Goal: Task Accomplishment & Management: Complete application form

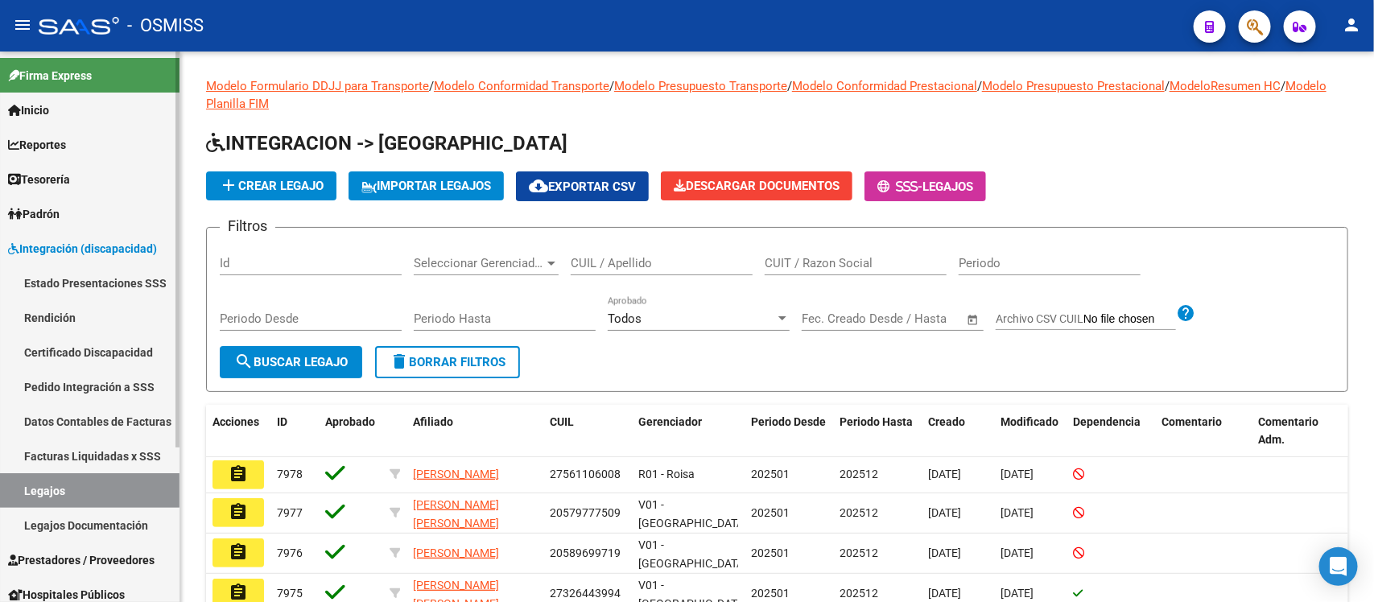
scroll to position [101, 0]
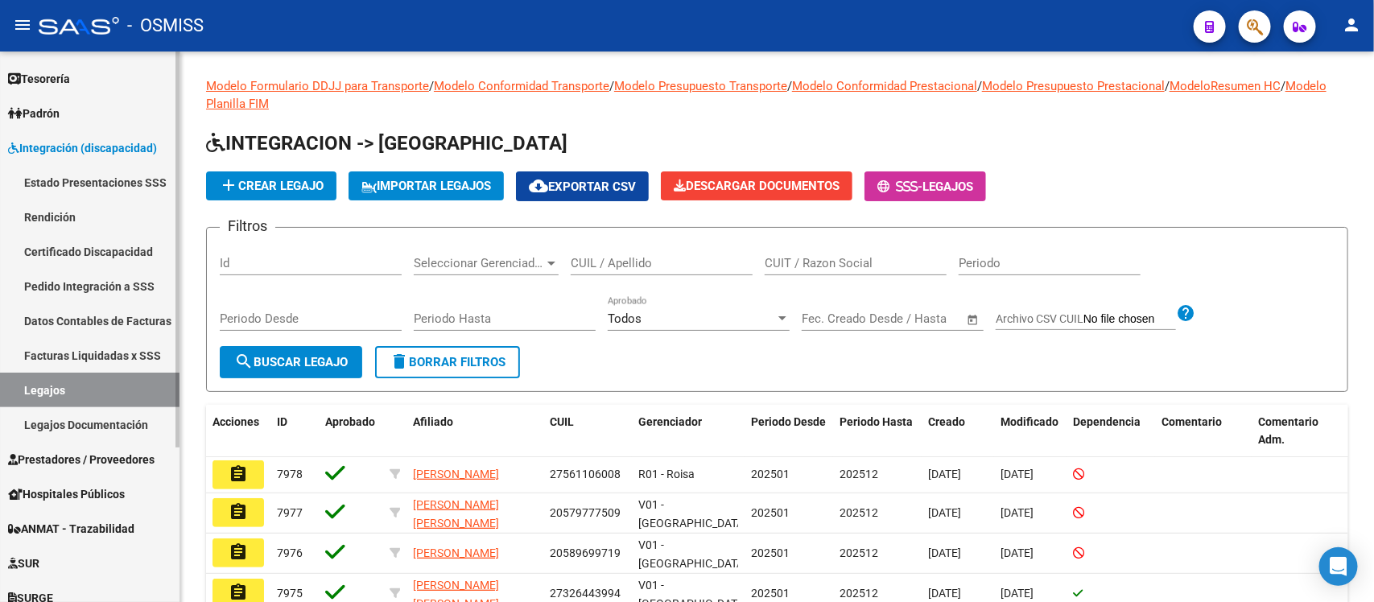
click at [89, 464] on span "Prestadores / Proveedores" at bounding box center [81, 460] width 146 height 18
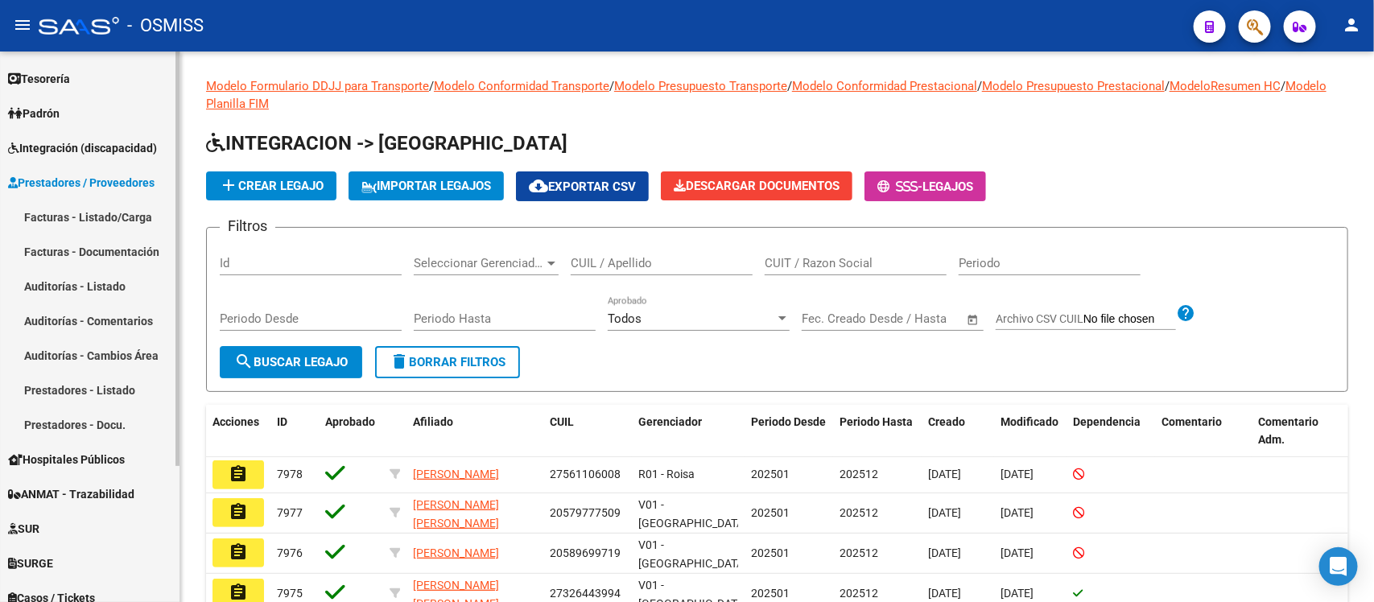
click at [126, 210] on link "Facturas - Listado/Carga" at bounding box center [89, 217] width 179 height 35
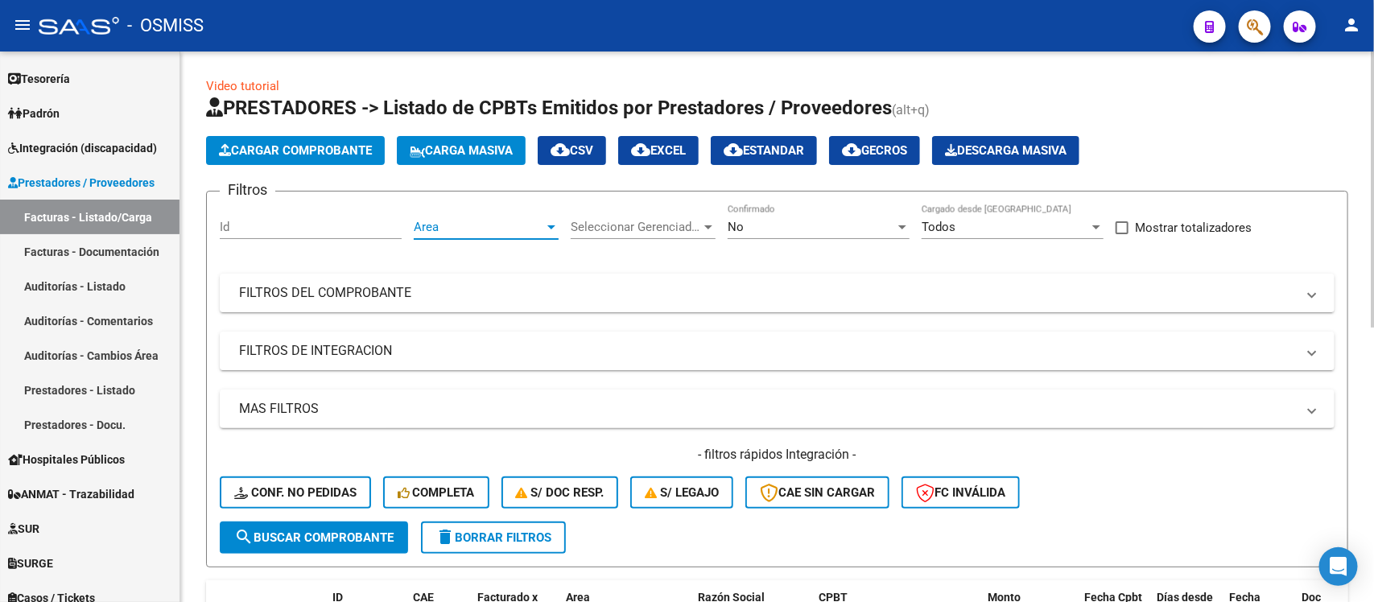
click at [460, 222] on span "Area" at bounding box center [479, 227] width 130 height 14
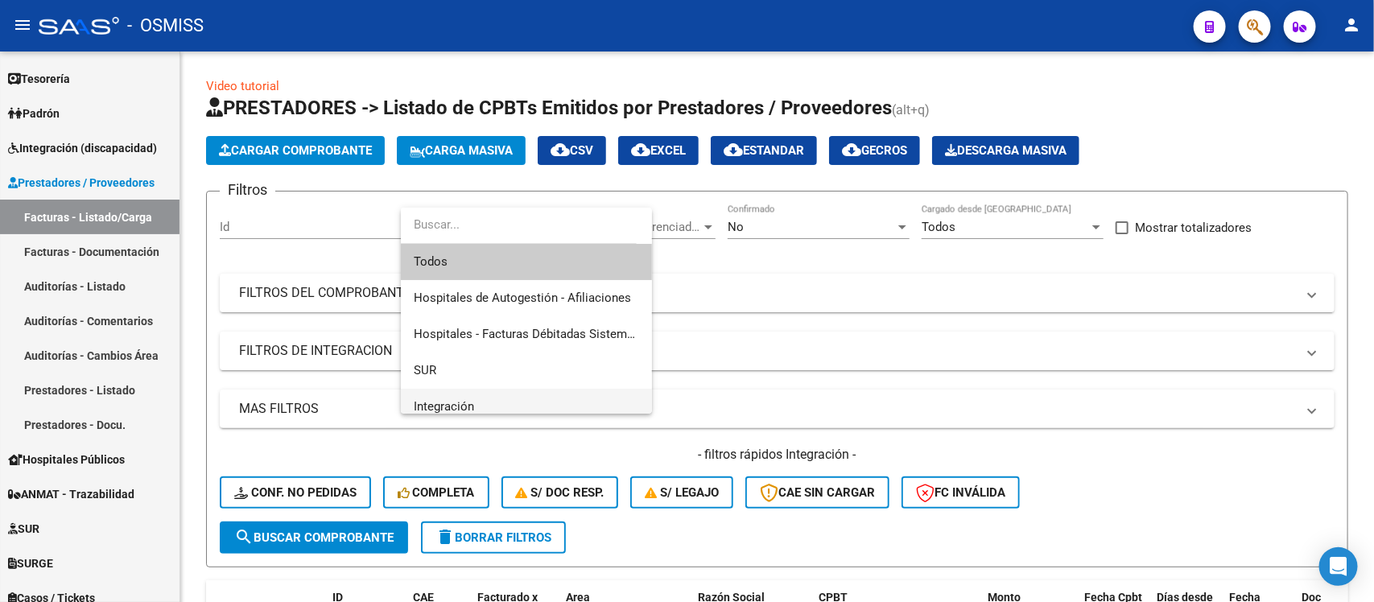
click at [457, 396] on span "Integración" at bounding box center [526, 407] width 225 height 36
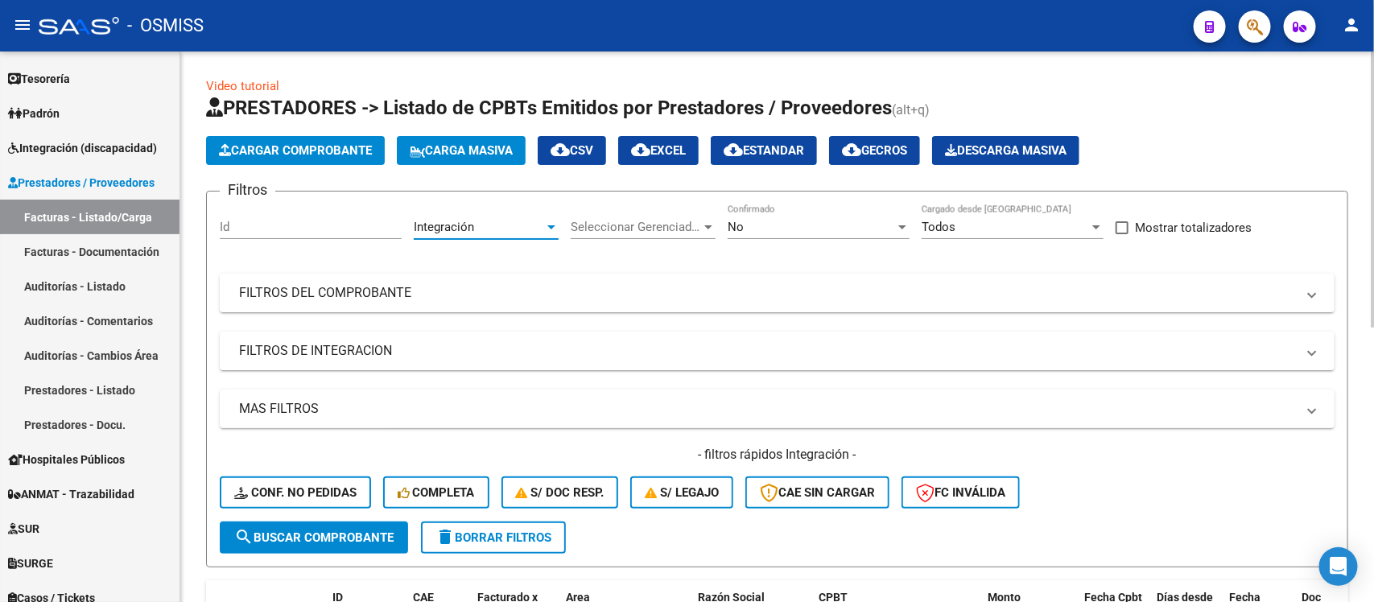
scroll to position [10, 0]
click at [688, 220] on span "Seleccionar Gerenciador" at bounding box center [636, 227] width 130 height 14
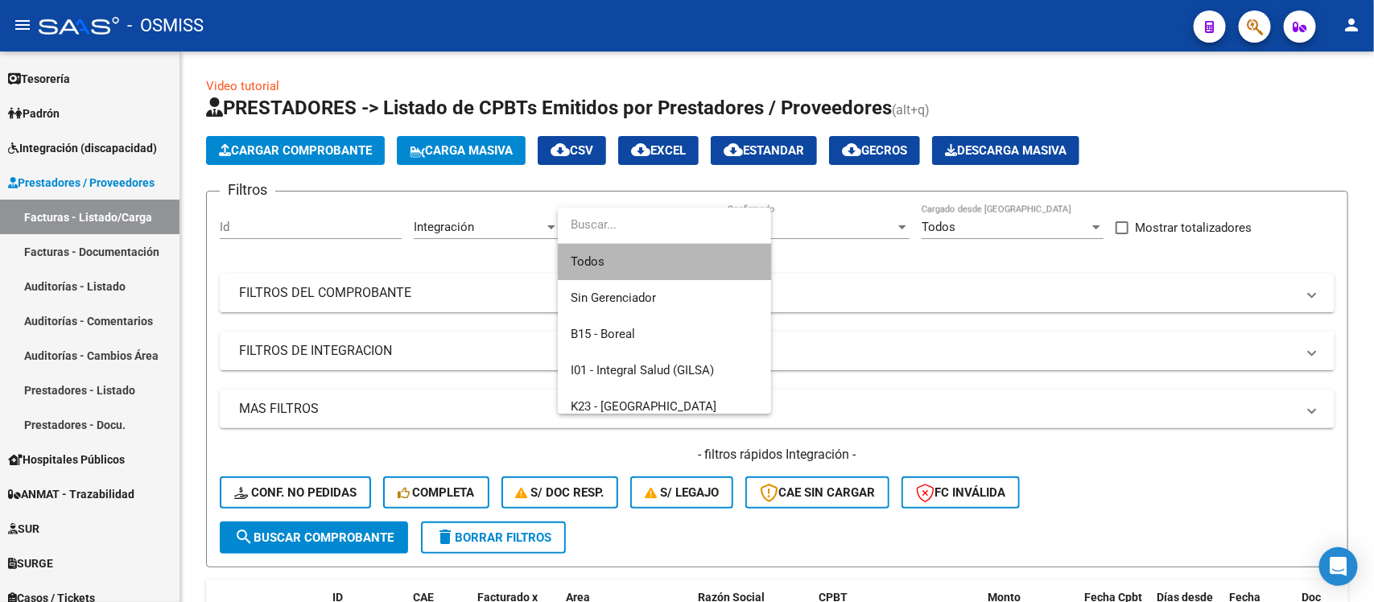
click at [669, 262] on span "Todos" at bounding box center [665, 262] width 188 height 36
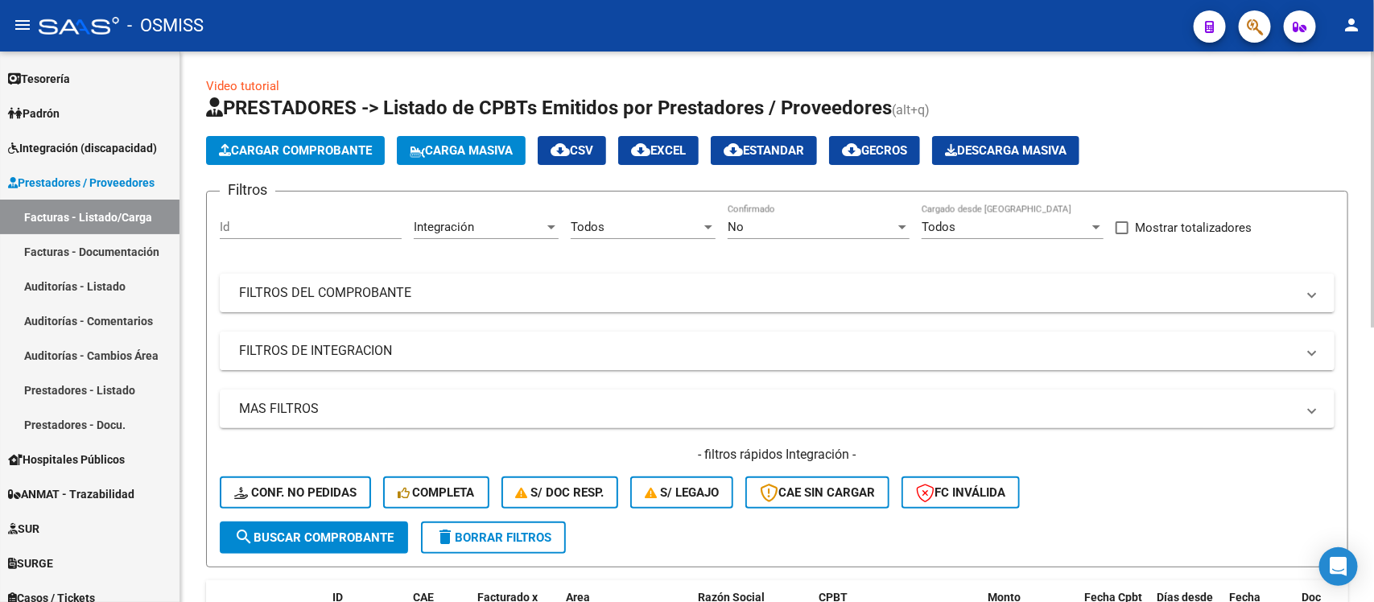
click at [597, 342] on mat-panel-title "FILTROS DE INTEGRACION" at bounding box center [767, 351] width 1057 height 18
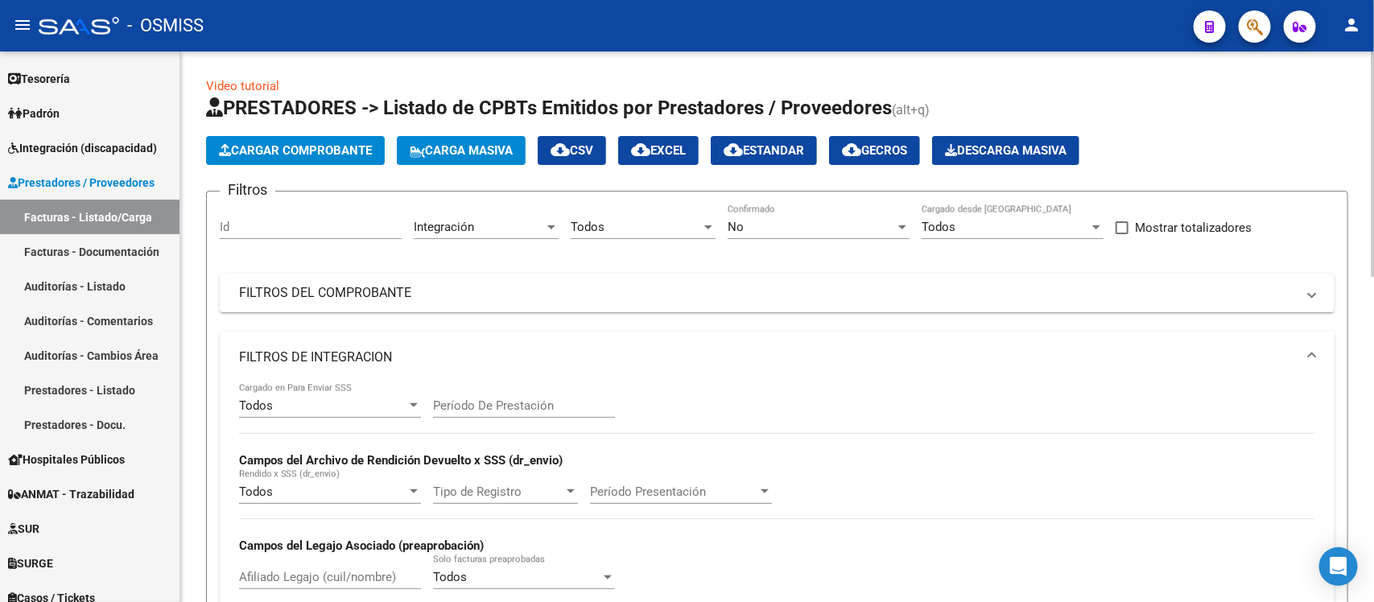
click at [497, 405] on input "Período De Prestación" at bounding box center [524, 405] width 182 height 14
type input "202508"
click at [1011, 424] on div "Todos Cargado en Para Enviar SSS 202508 Período De Prestación Campos del Archiv…" at bounding box center [777, 493] width 1076 height 221
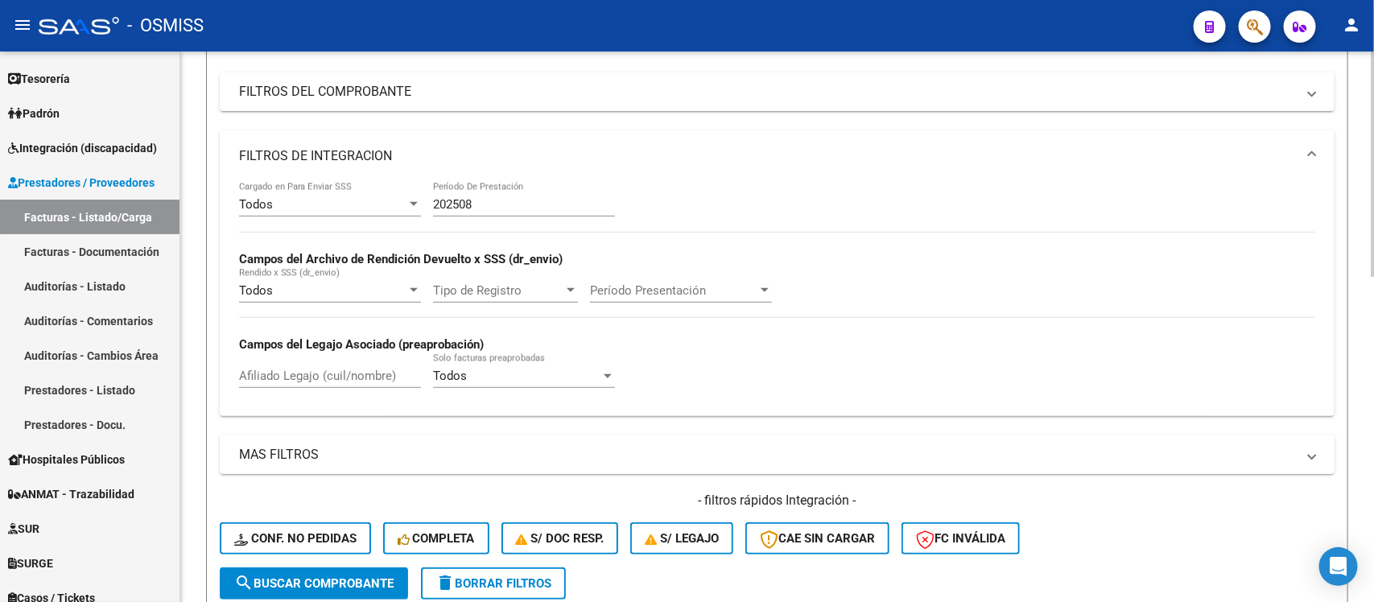
scroll to position [302, 0]
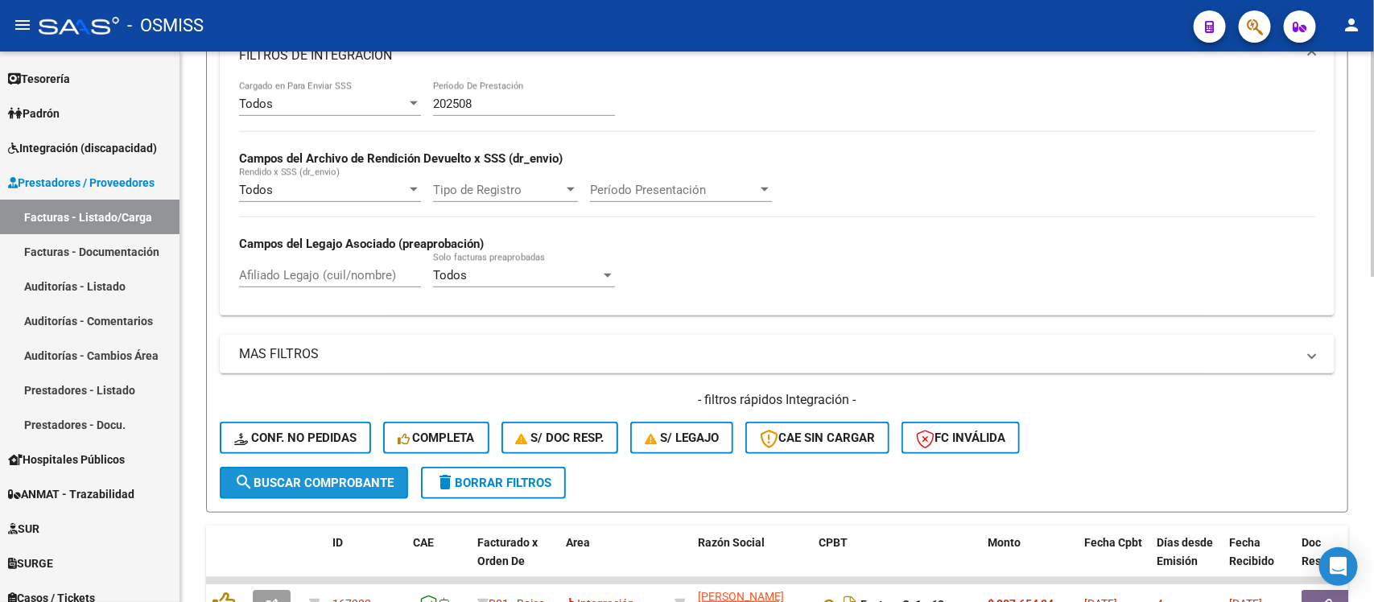
click at [355, 476] on span "search Buscar Comprobante" at bounding box center [313, 483] width 159 height 14
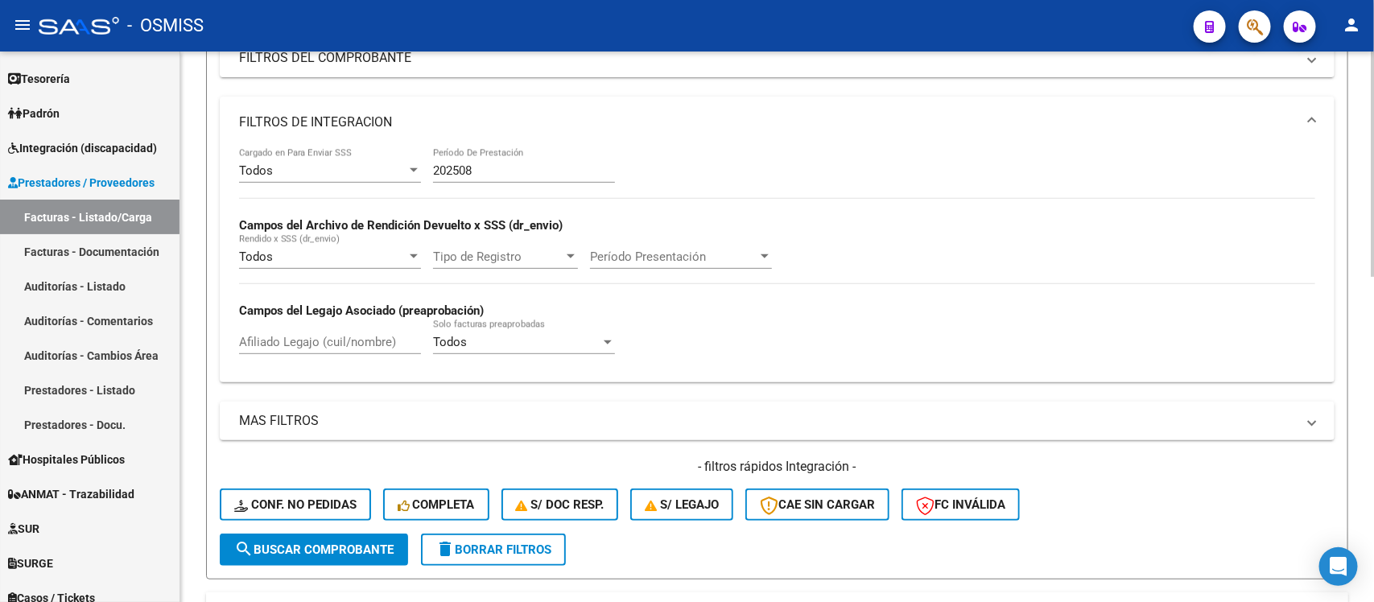
scroll to position [201, 0]
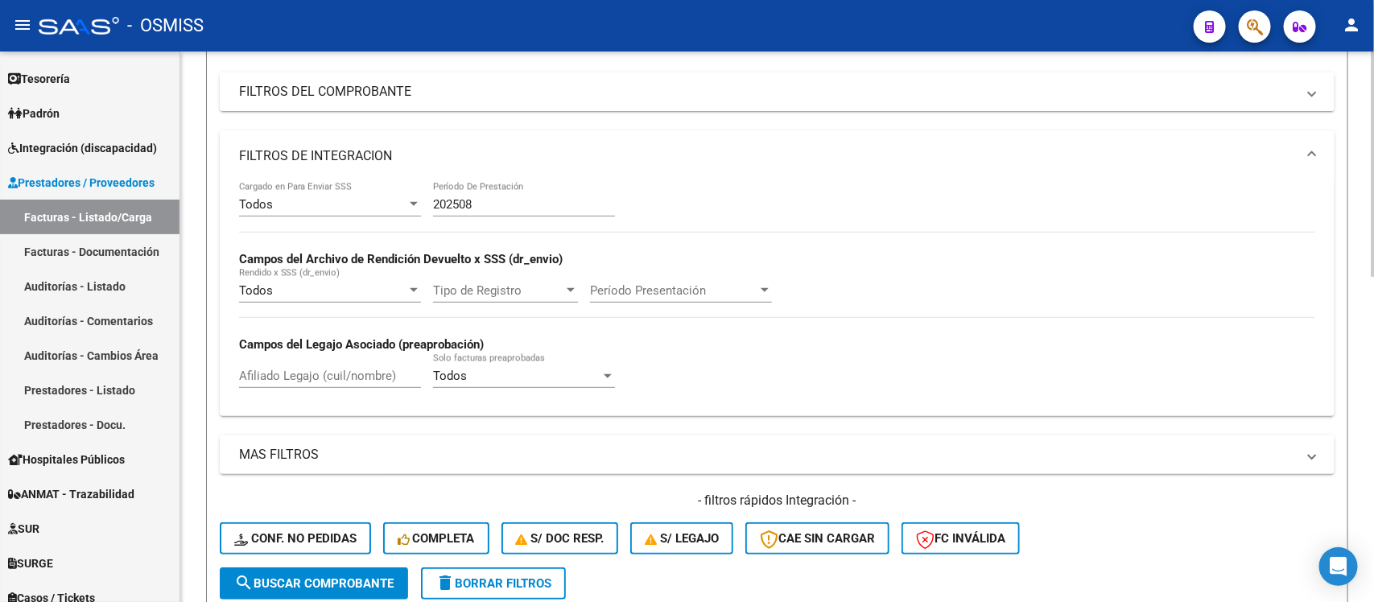
click at [769, 147] on mat-panel-title "FILTROS DE INTEGRACION" at bounding box center [767, 156] width 1057 height 18
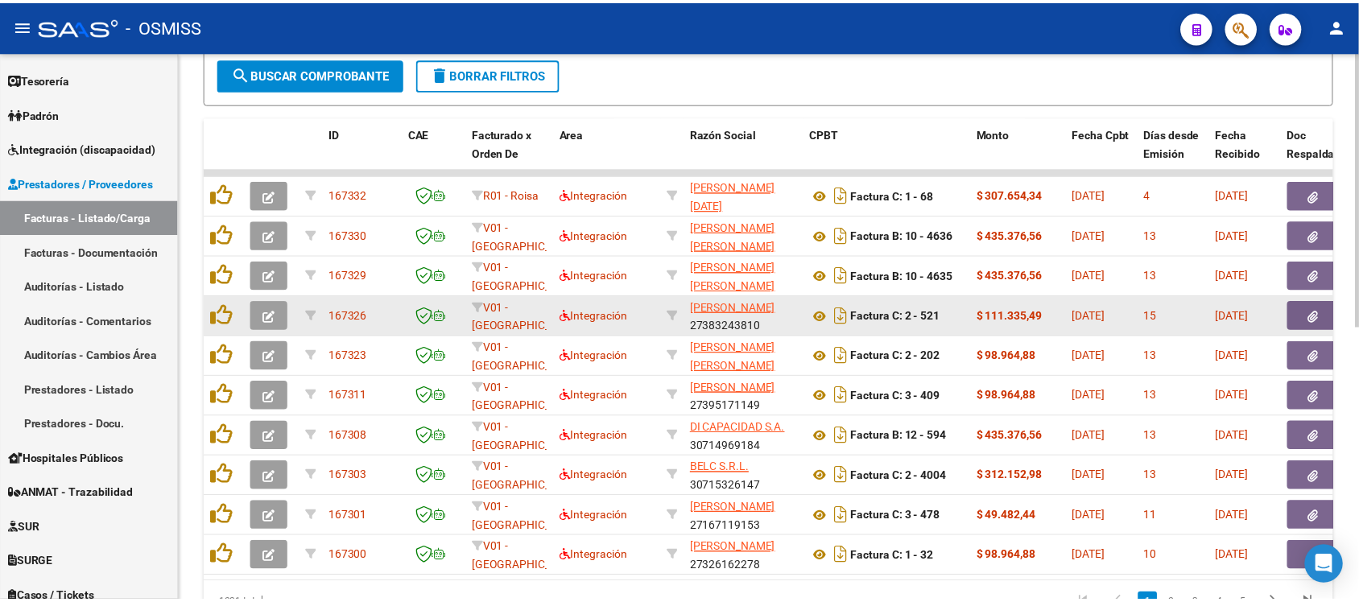
scroll to position [503, 0]
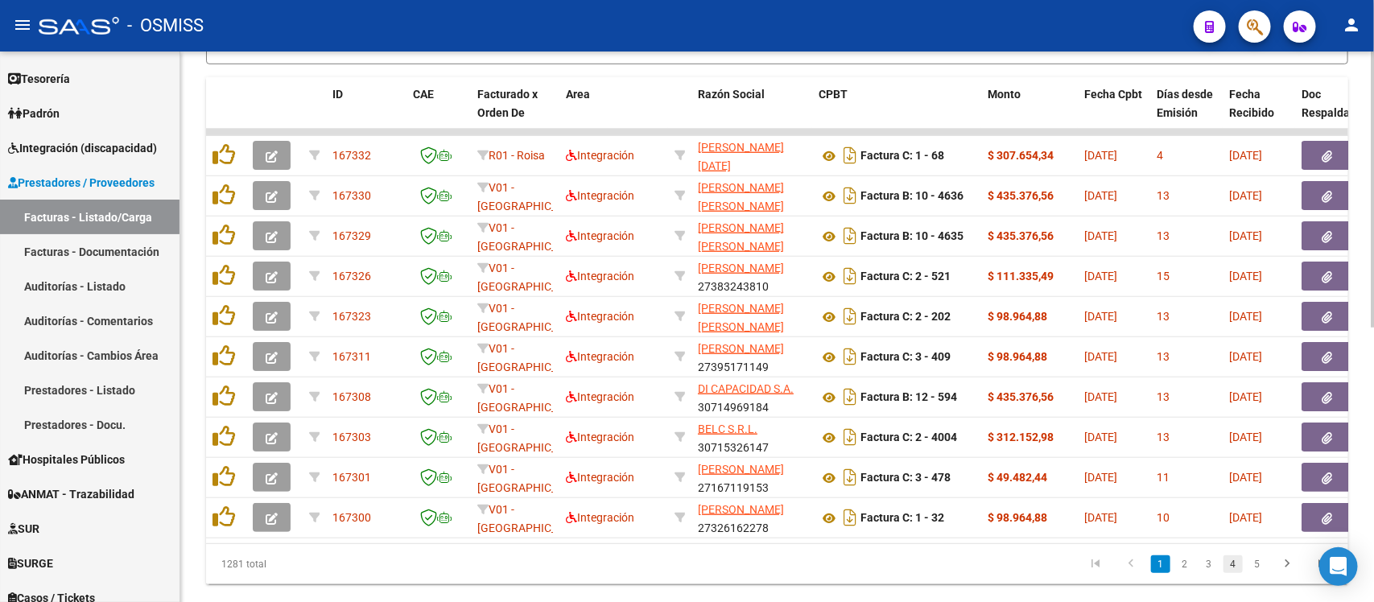
click at [1234, 573] on link "4" at bounding box center [1232, 564] width 19 height 18
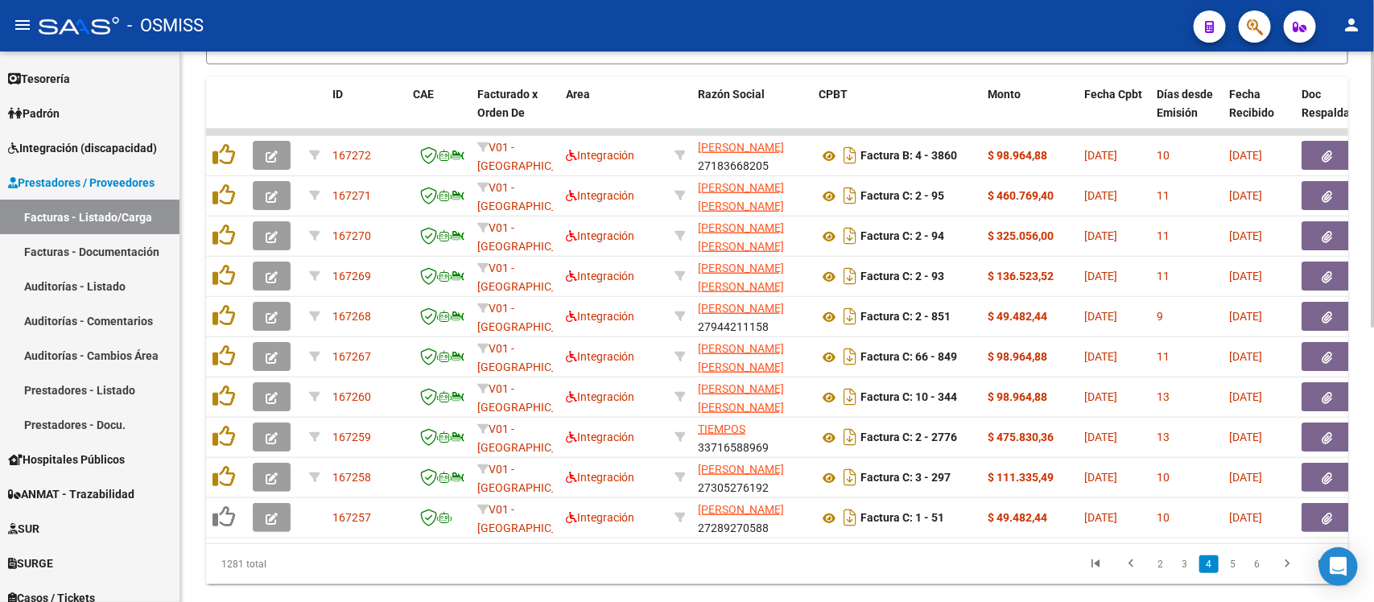
click at [1234, 573] on link "5" at bounding box center [1232, 564] width 19 height 18
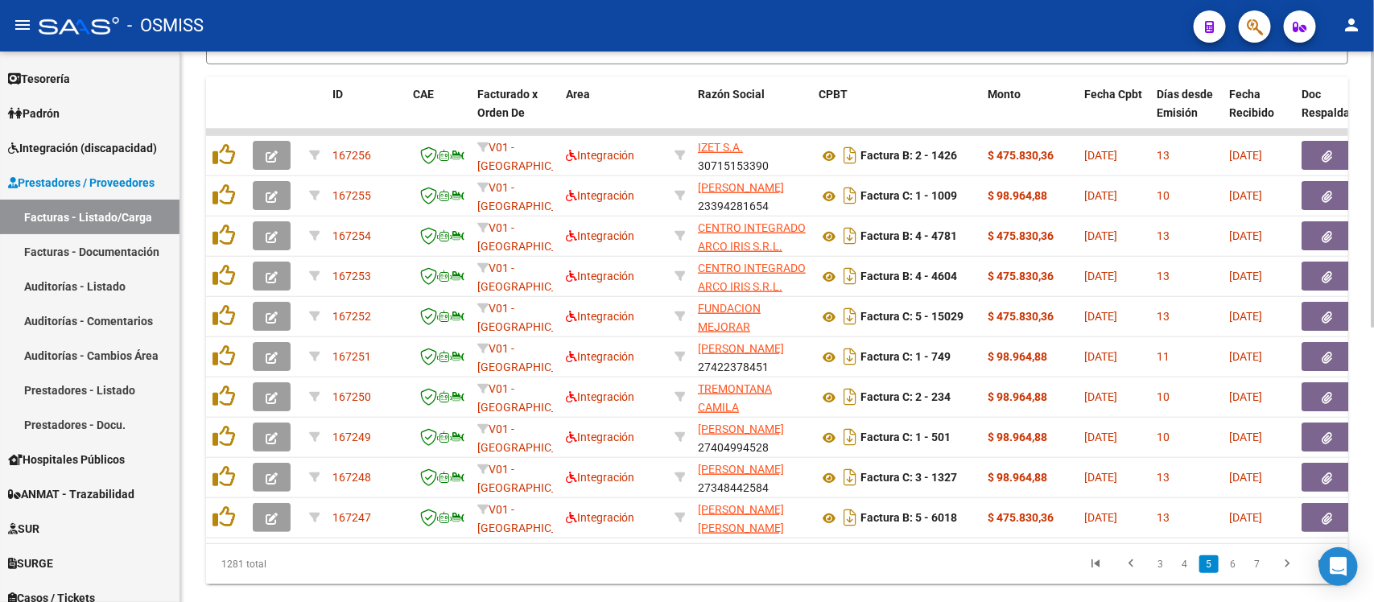
click at [1234, 573] on link "6" at bounding box center [1232, 564] width 19 height 18
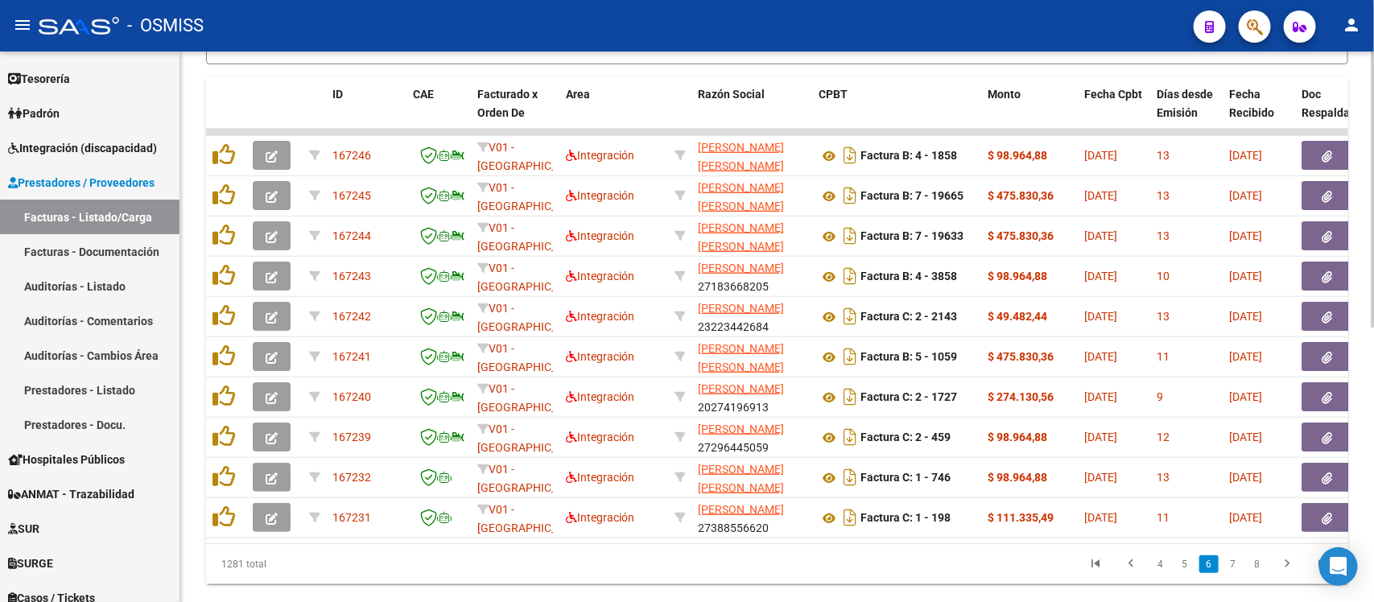
click at [1234, 573] on link "7" at bounding box center [1232, 564] width 19 height 18
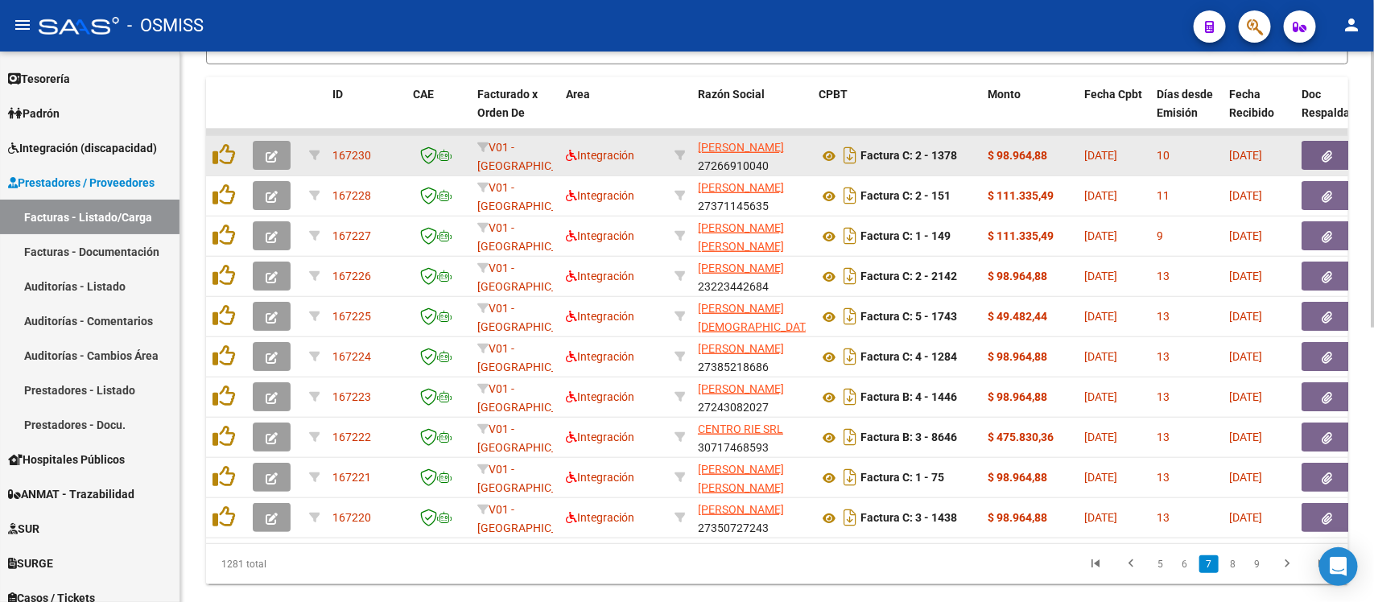
click at [276, 154] on icon "button" at bounding box center [272, 157] width 12 height 12
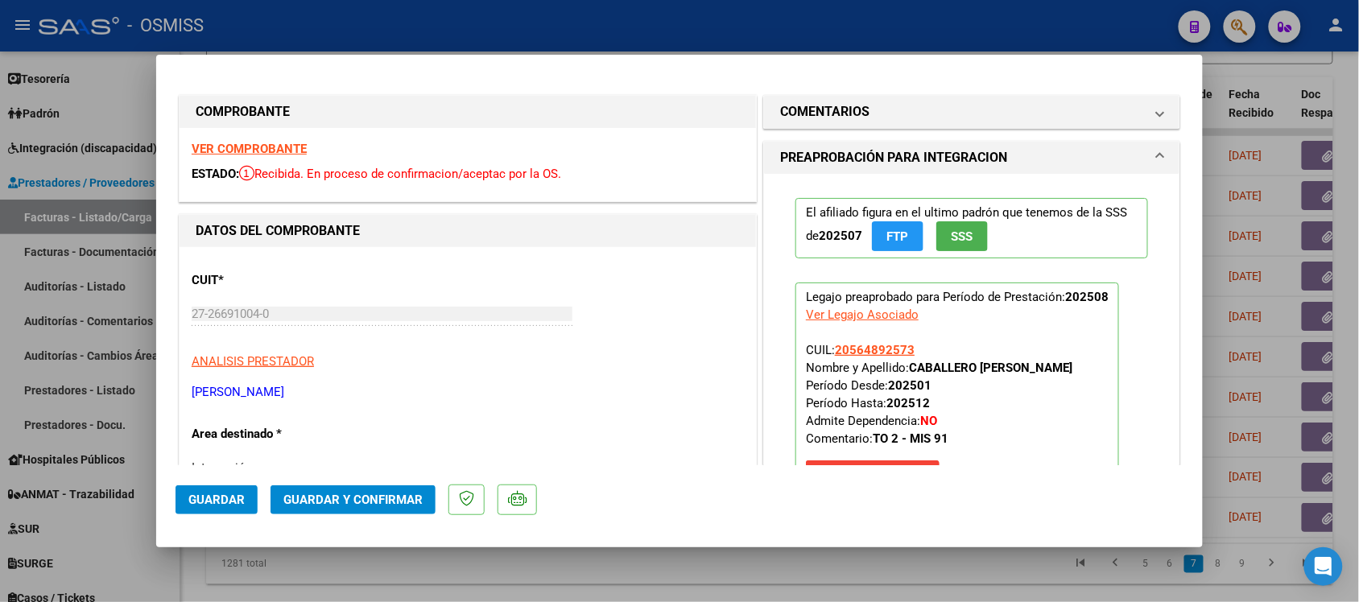
click at [259, 142] on strong "VER COMPROBANTE" at bounding box center [249, 149] width 115 height 14
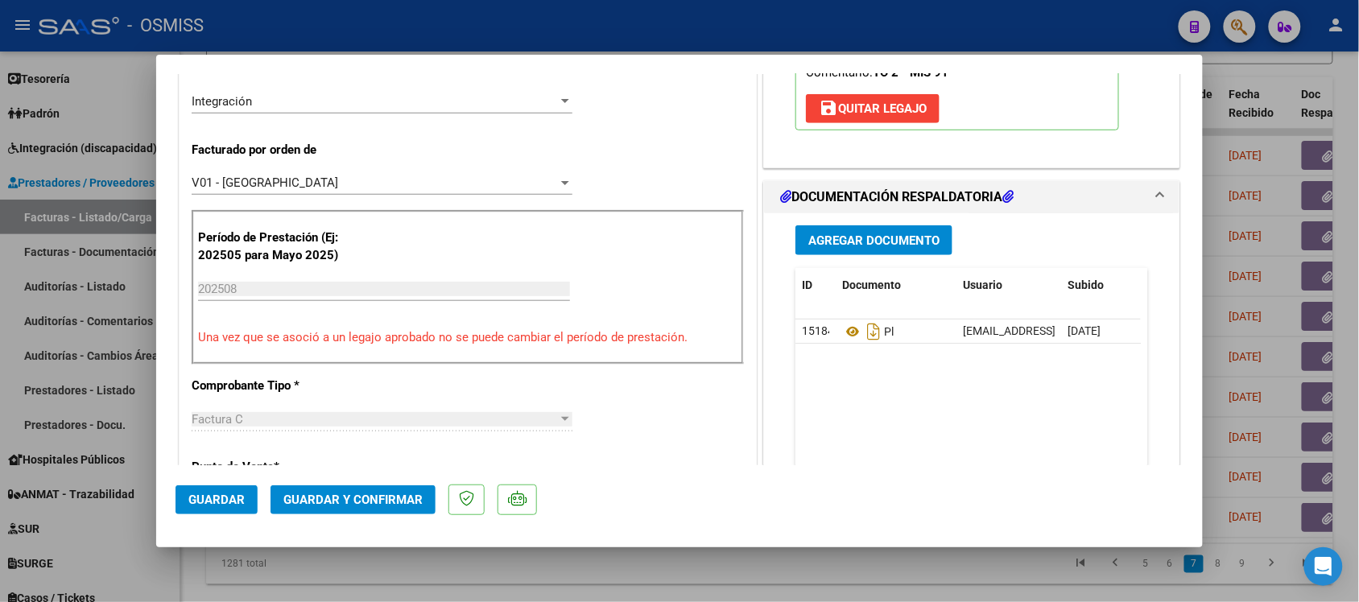
scroll to position [402, 0]
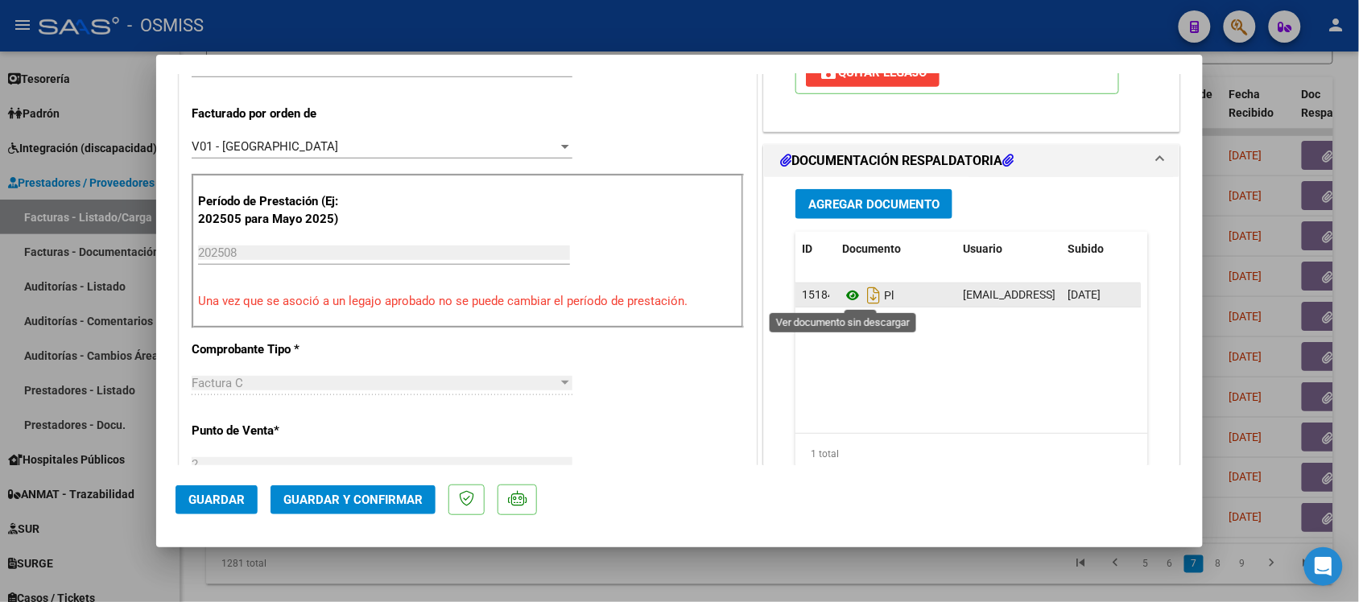
click at [845, 294] on icon at bounding box center [852, 295] width 21 height 19
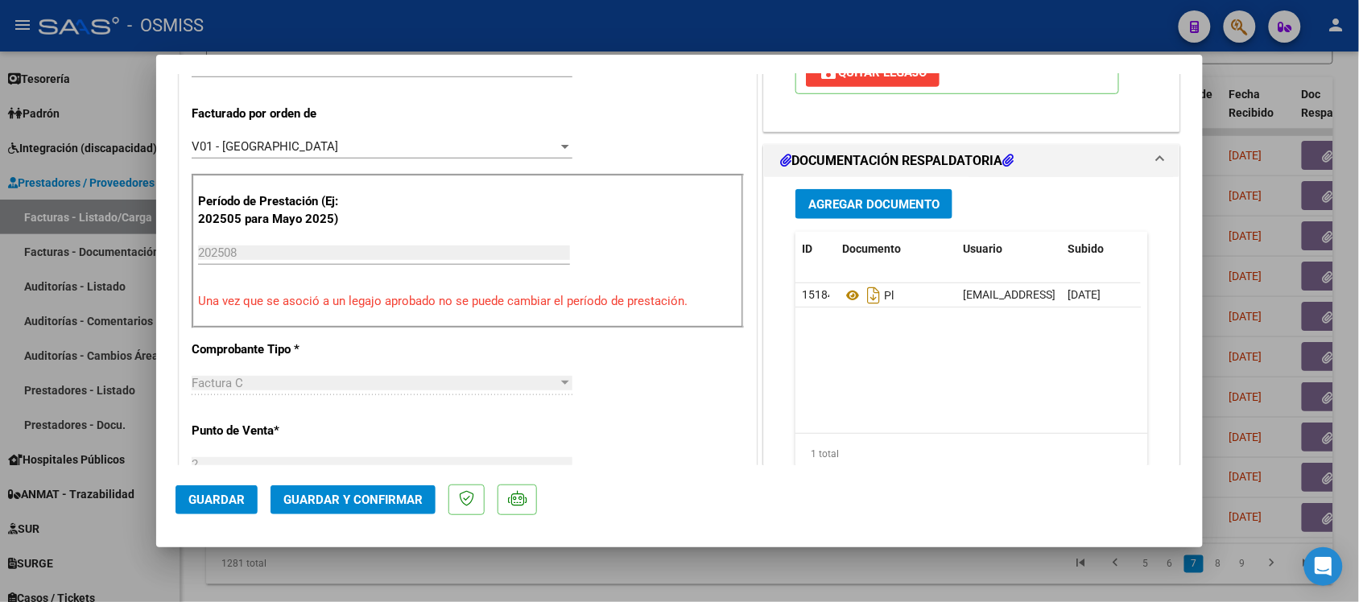
scroll to position [0, 0]
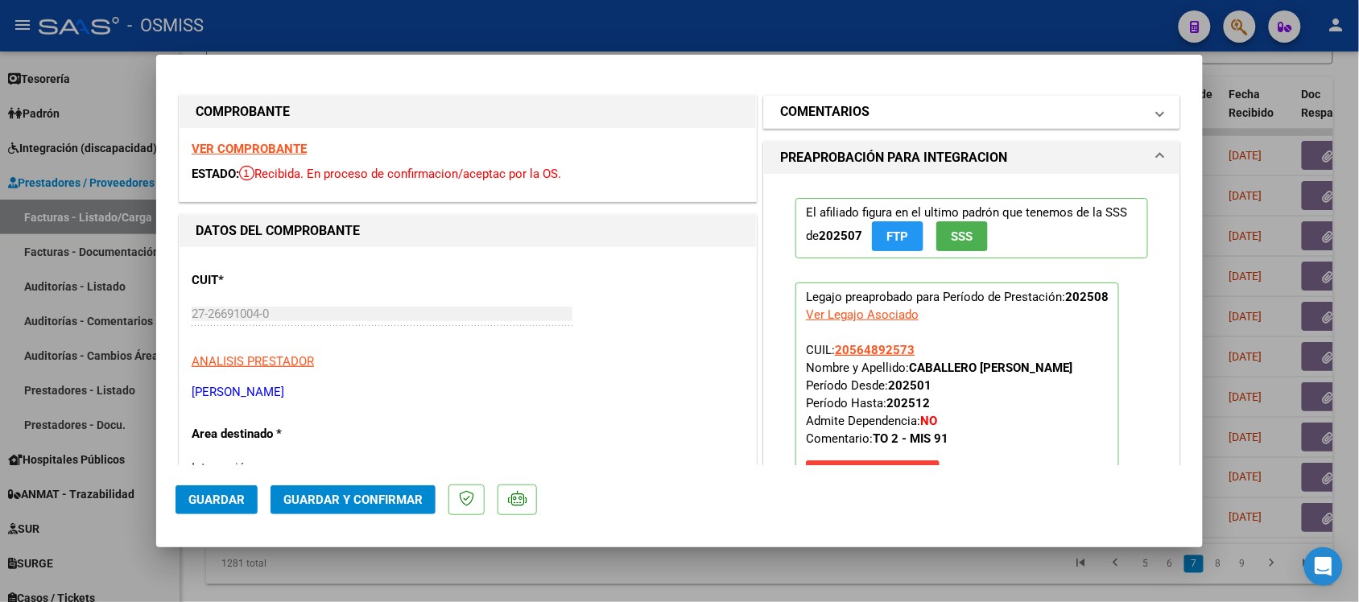
click at [803, 109] on h1 "COMENTARIOS" at bounding box center [824, 111] width 89 height 19
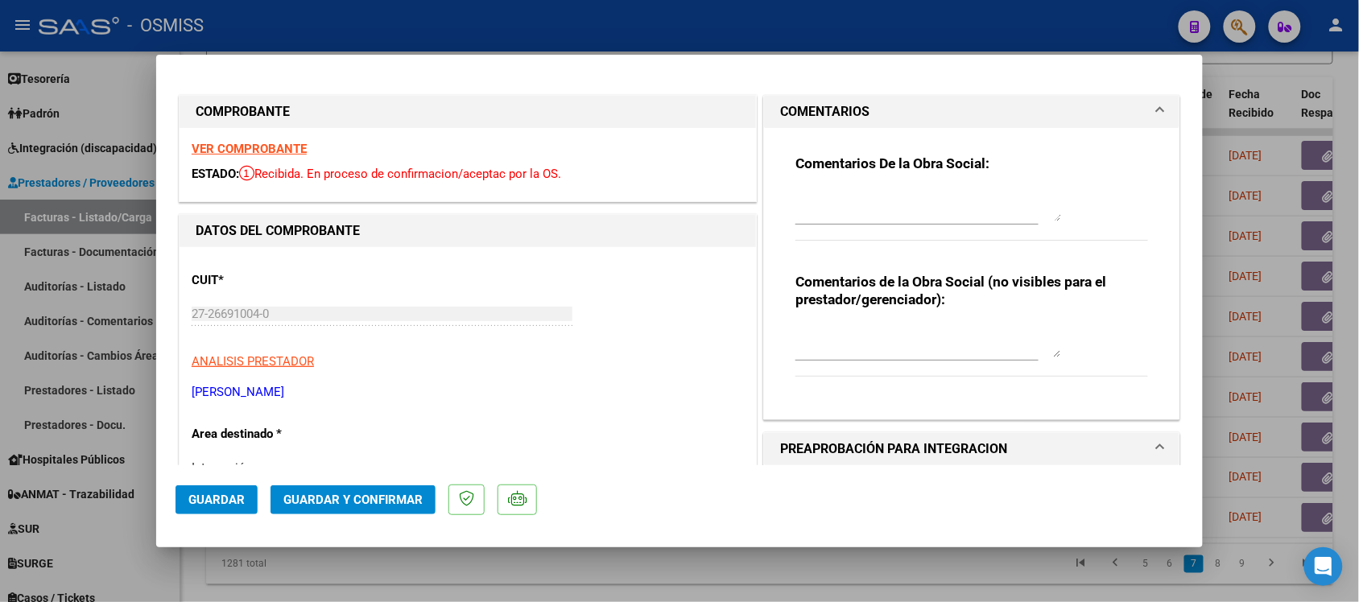
click at [889, 105] on mat-panel-title "COMENTARIOS" at bounding box center [962, 111] width 364 height 19
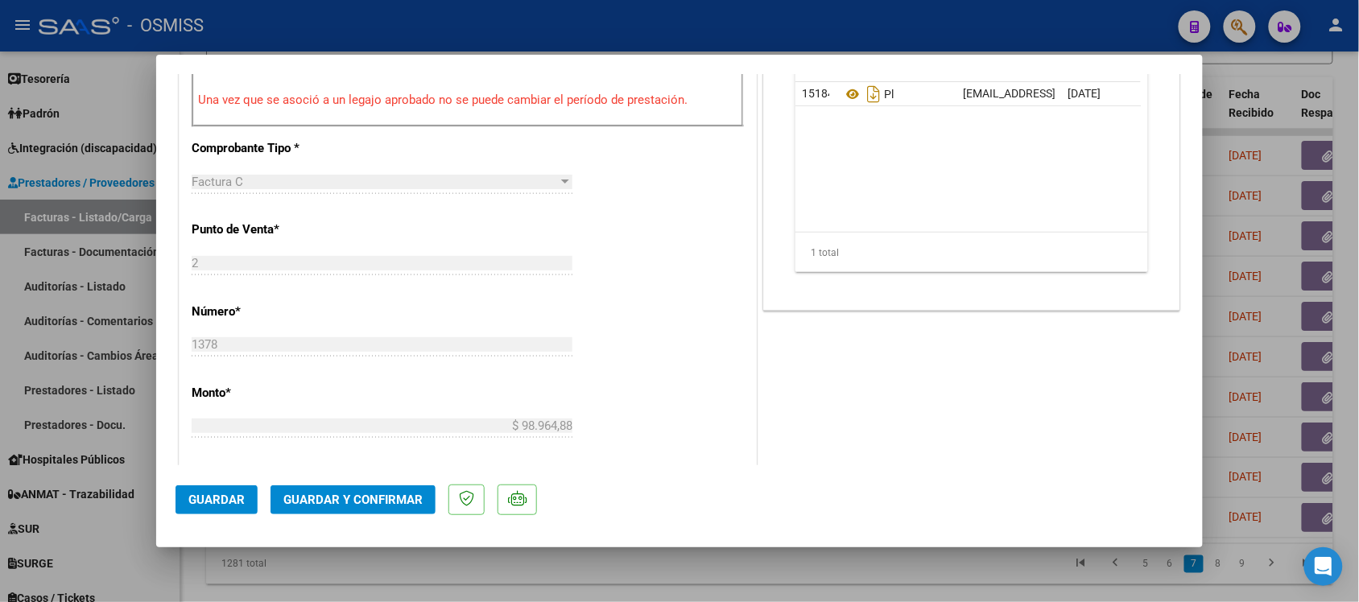
scroll to position [704, 0]
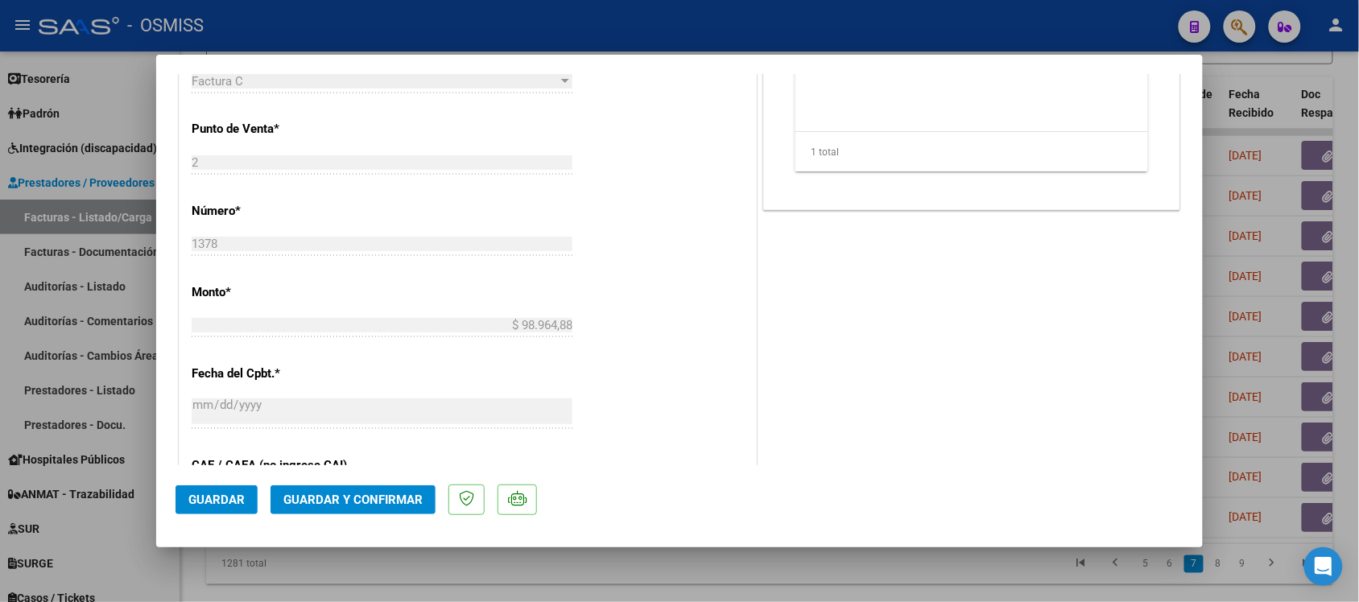
click at [397, 507] on button "Guardar y Confirmar" at bounding box center [352, 499] width 165 height 29
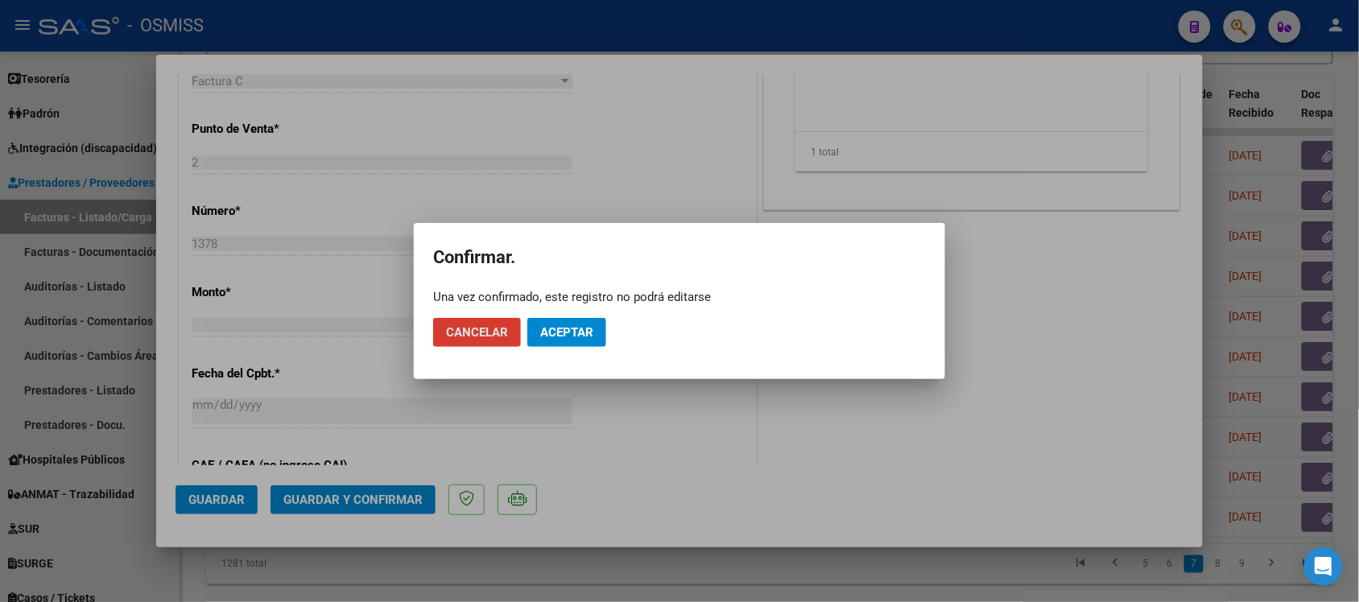
click at [579, 343] on button "Aceptar" at bounding box center [566, 332] width 79 height 29
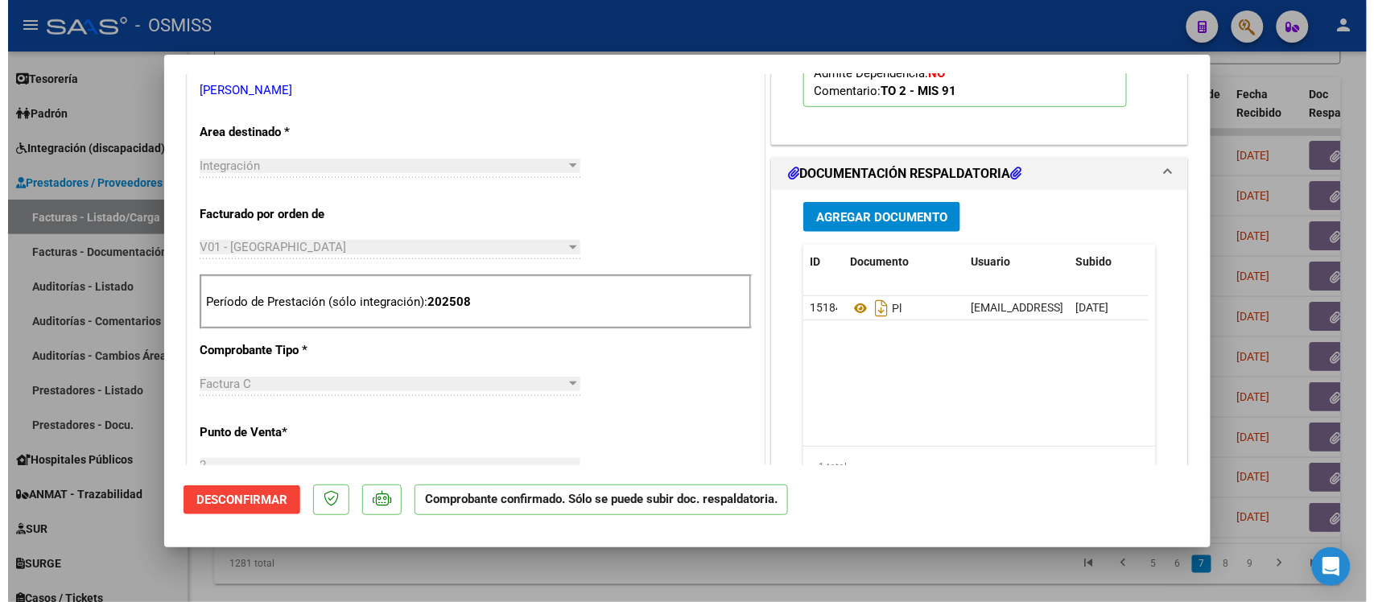
scroll to position [503, 0]
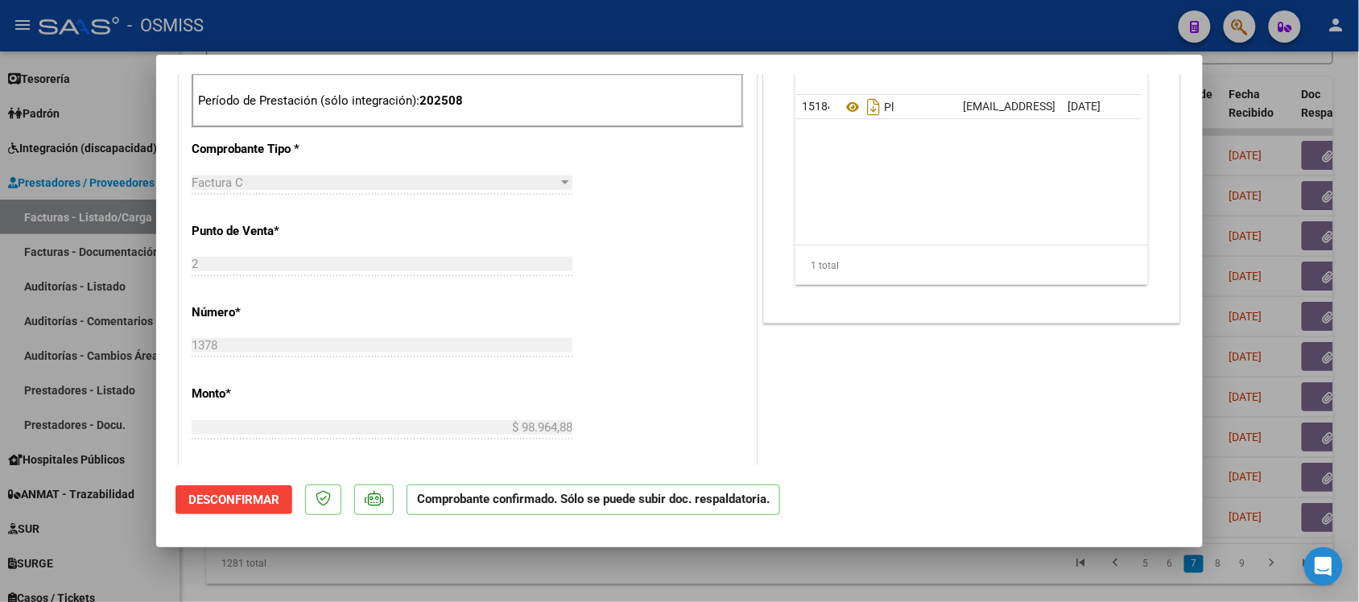
click at [1288, 83] on div at bounding box center [679, 301] width 1359 height 602
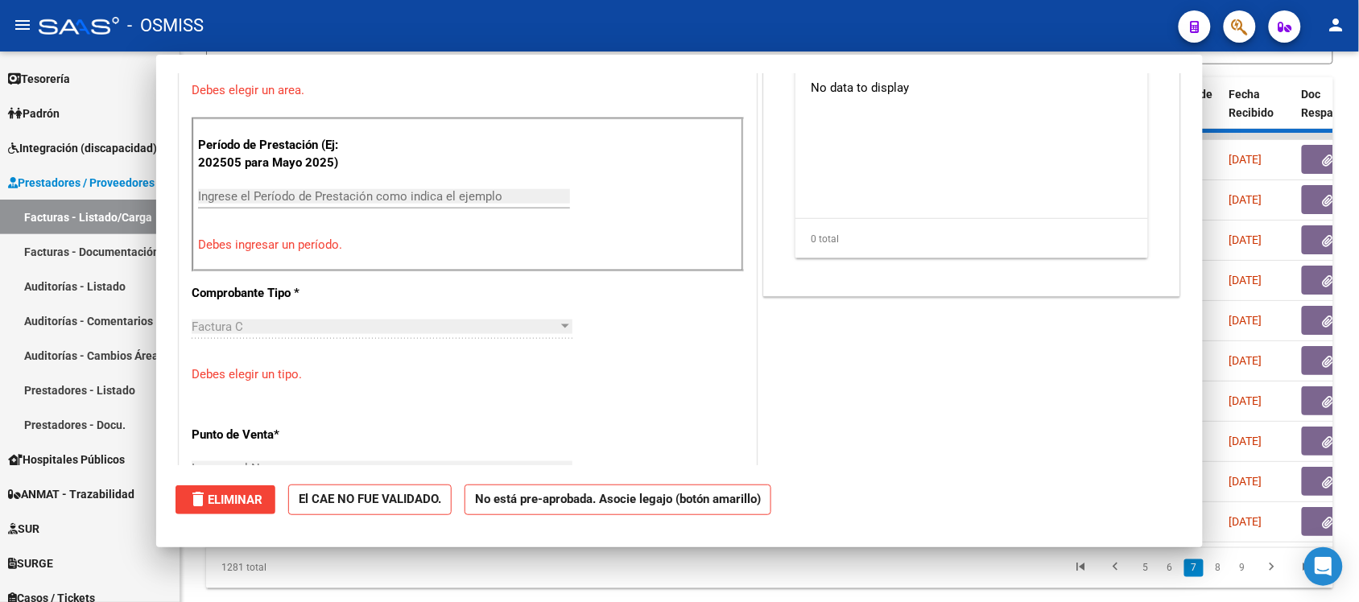
scroll to position [0, 0]
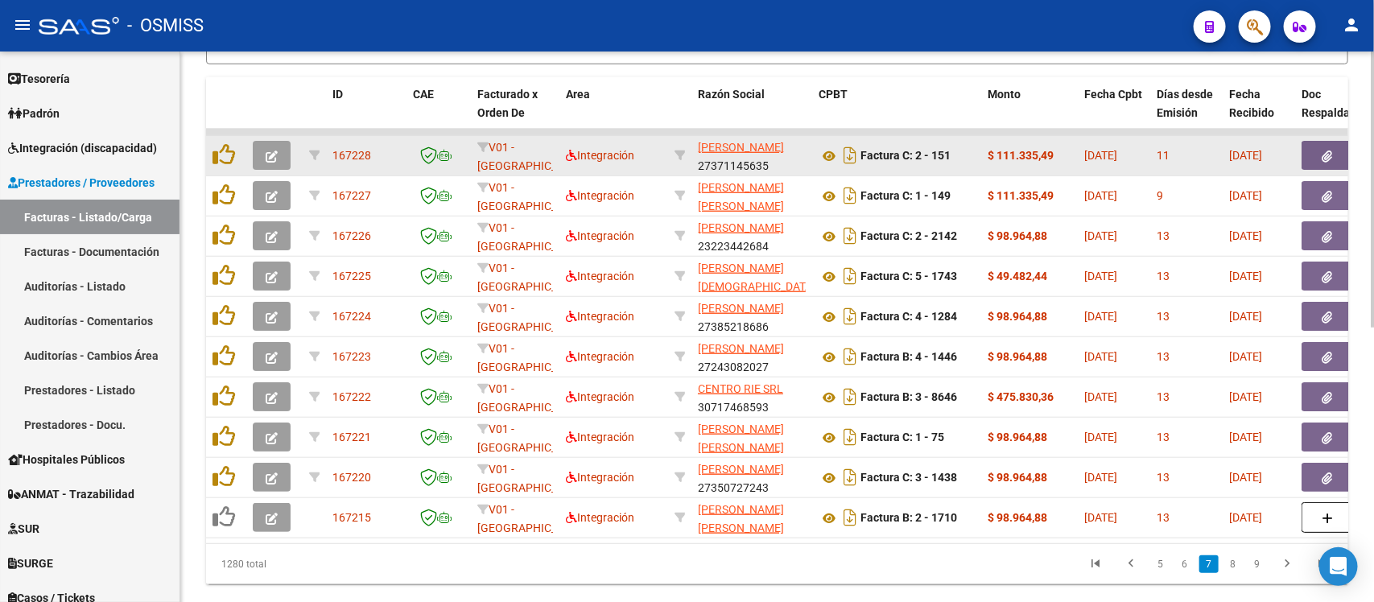
click at [267, 151] on icon "button" at bounding box center [272, 157] width 12 height 12
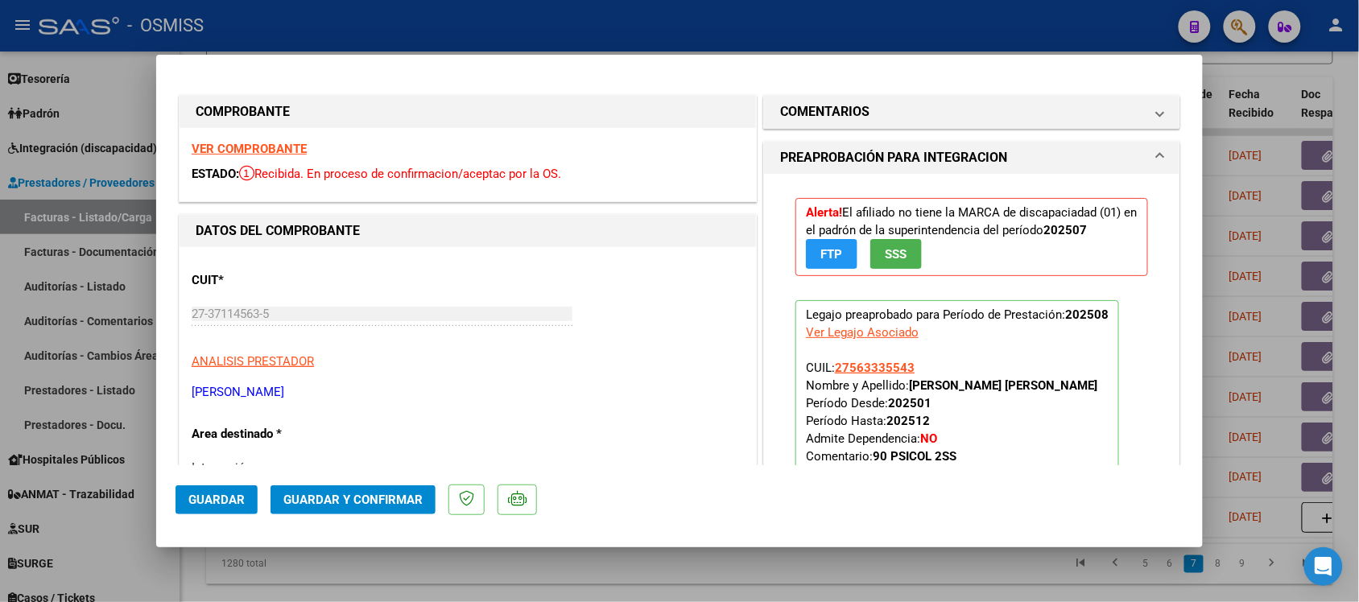
click at [1324, 83] on div at bounding box center [679, 301] width 1359 height 602
type input "$ 0,00"
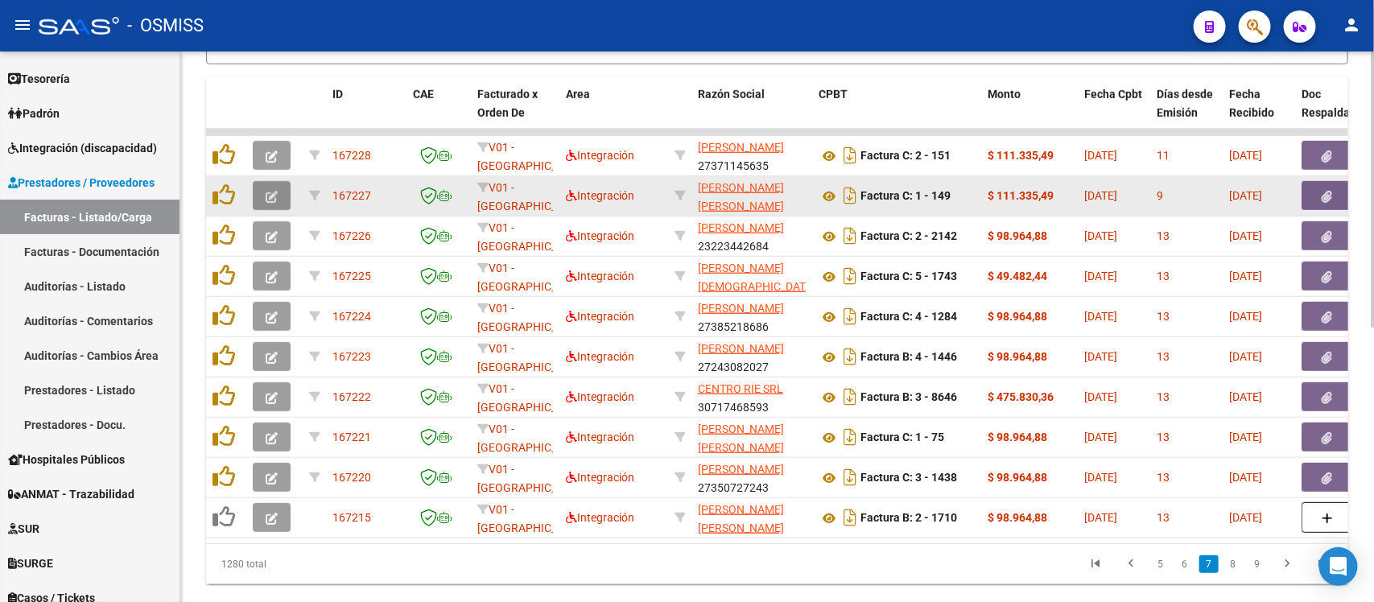
click at [271, 191] on icon "button" at bounding box center [272, 197] width 12 height 12
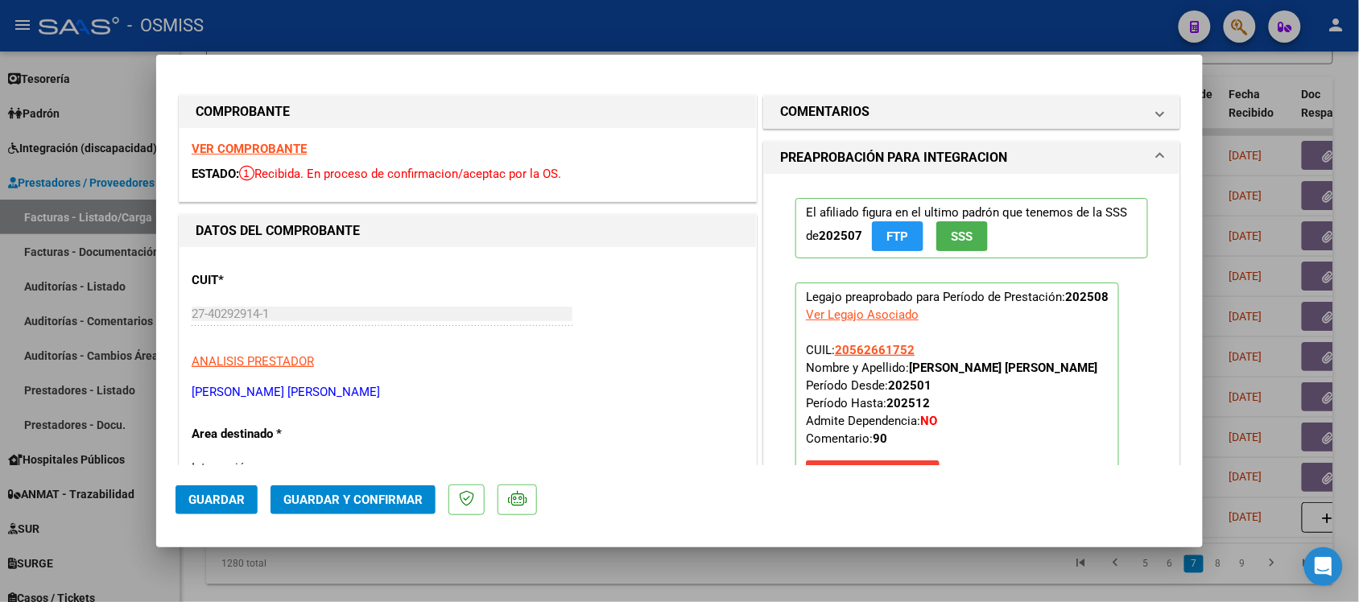
click at [283, 150] on strong "VER COMPROBANTE" at bounding box center [249, 149] width 115 height 14
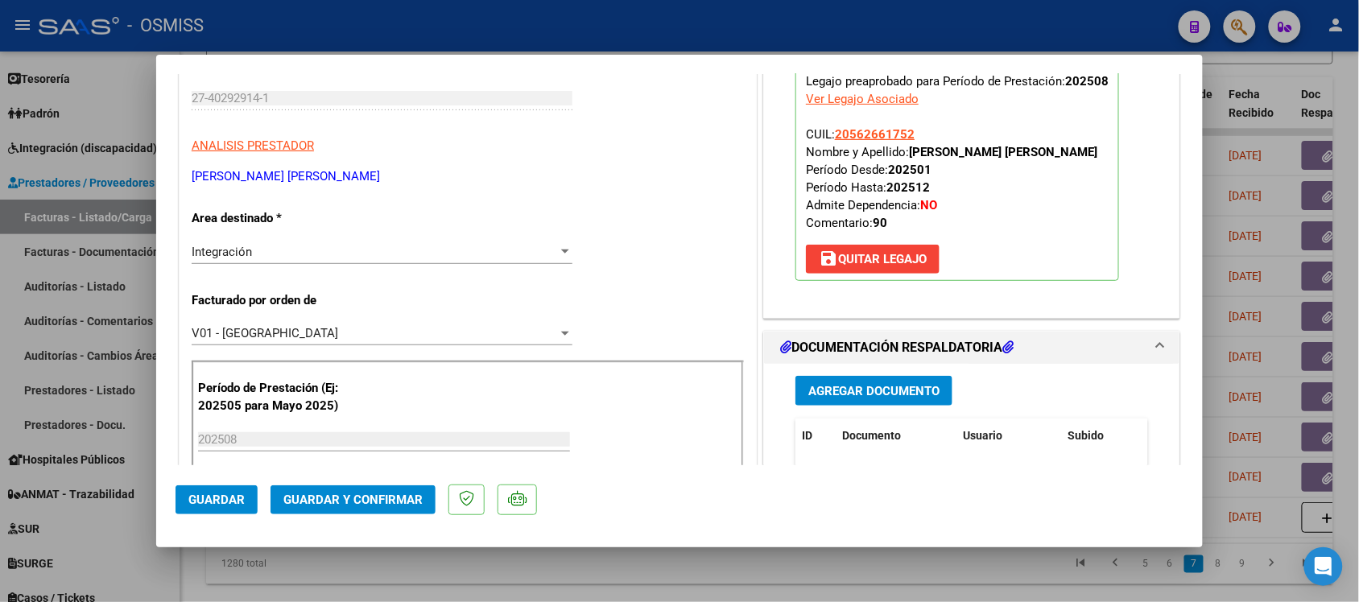
scroll to position [402, 0]
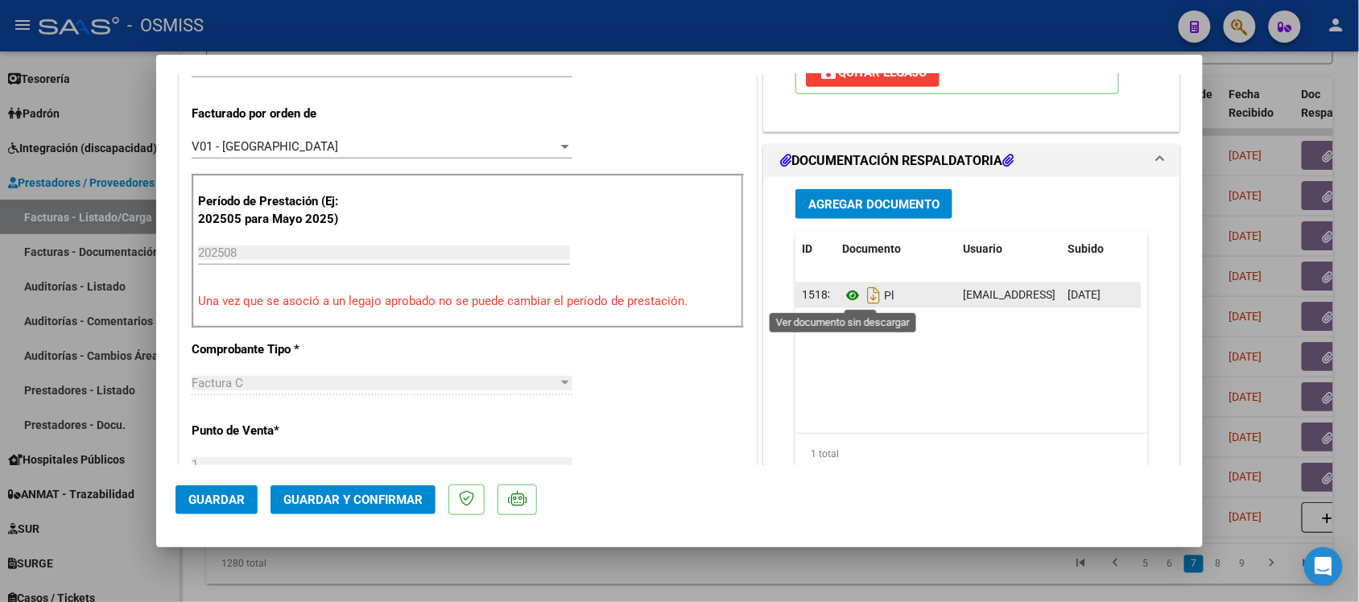
click at [843, 298] on icon at bounding box center [852, 295] width 21 height 19
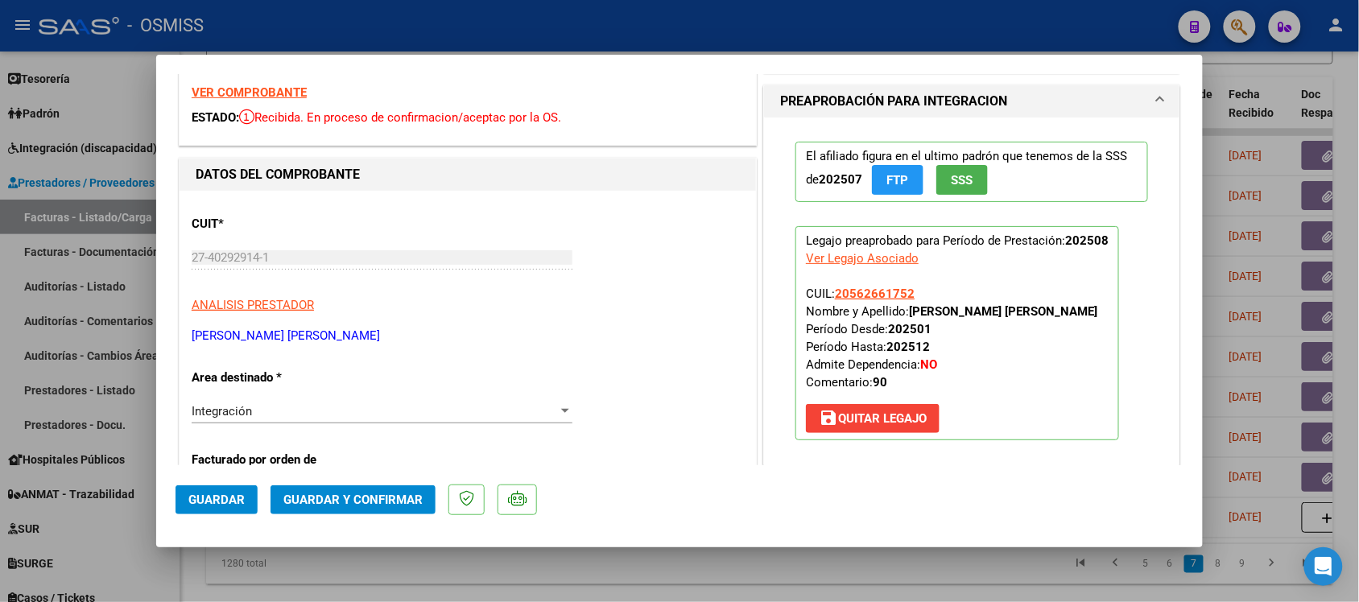
scroll to position [0, 0]
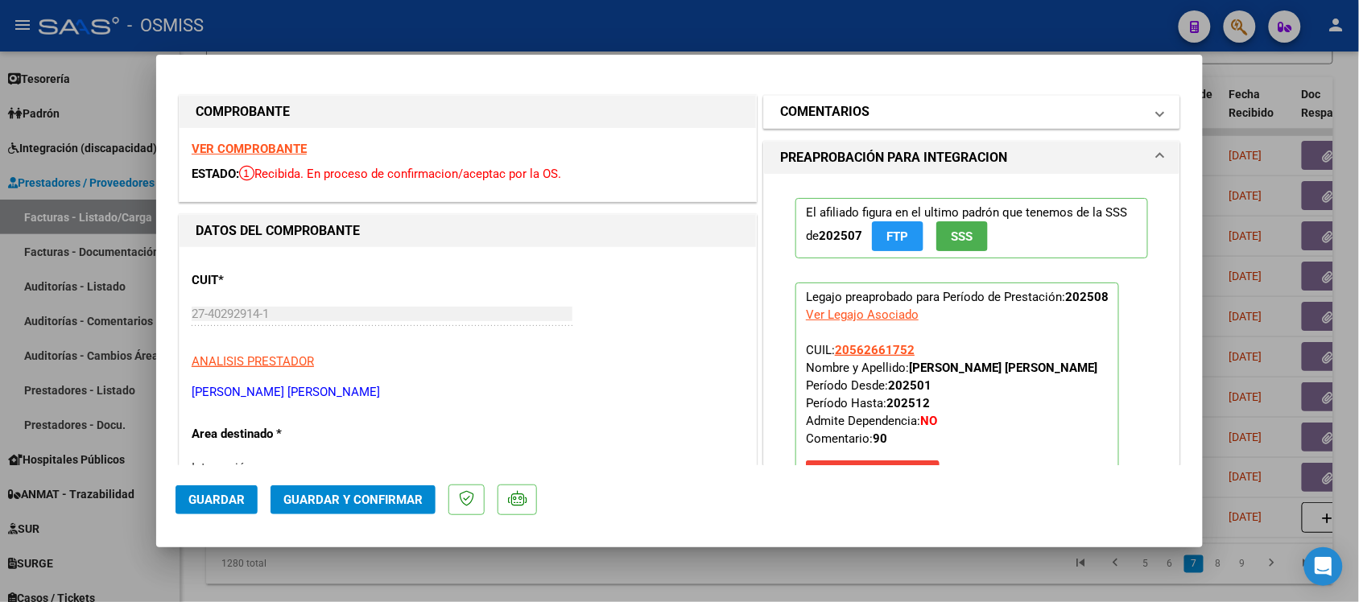
click at [787, 111] on h1 "COMENTARIOS" at bounding box center [824, 111] width 89 height 19
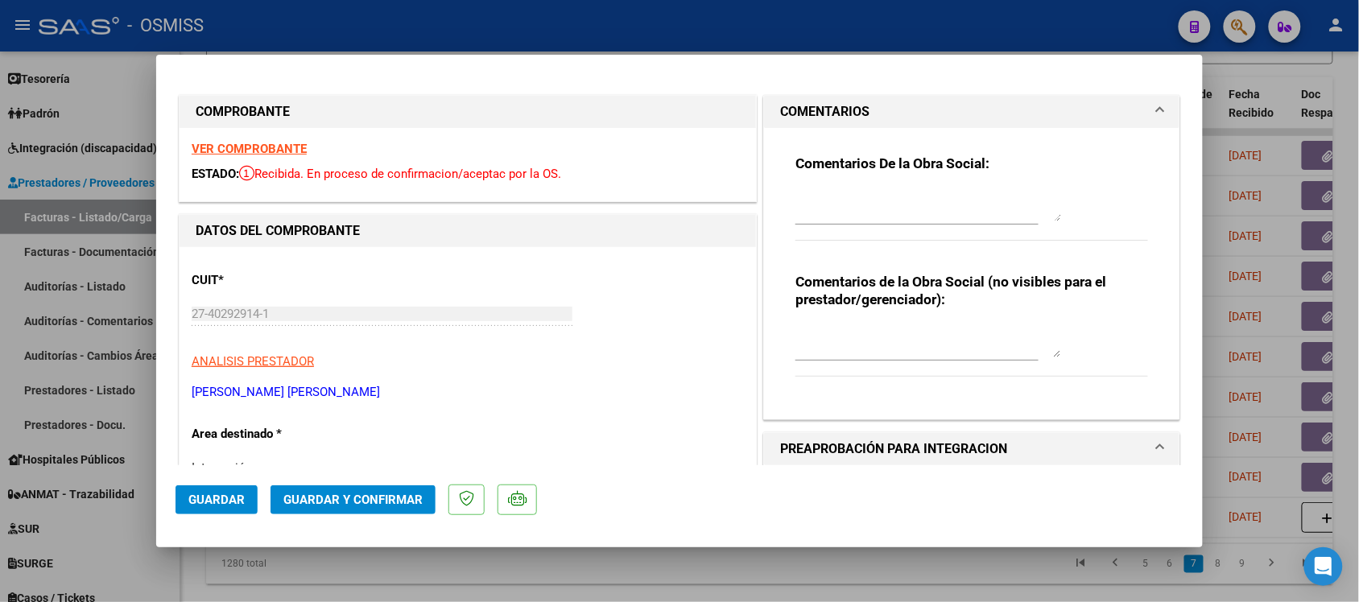
click at [786, 113] on h1 "COMENTARIOS" at bounding box center [824, 111] width 89 height 19
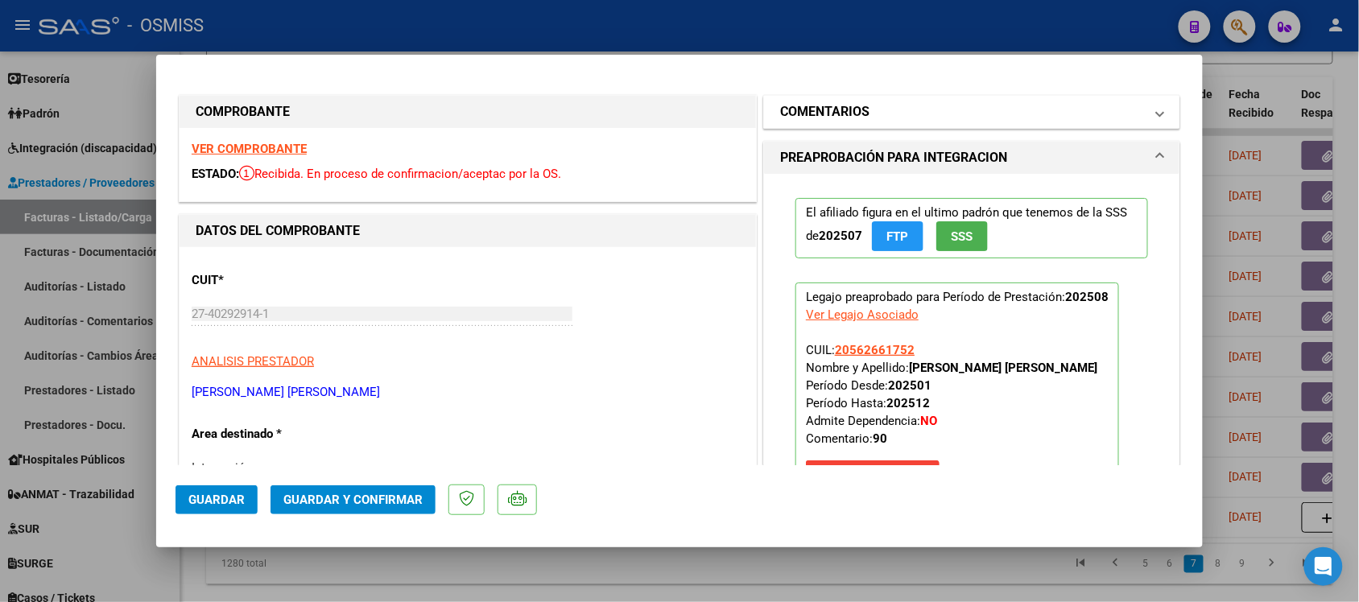
drag, startPoint x: 791, startPoint y: 89, endPoint x: 795, endPoint y: 113, distance: 25.3
click at [795, 113] on h1 "COMENTARIOS" at bounding box center [824, 111] width 89 height 19
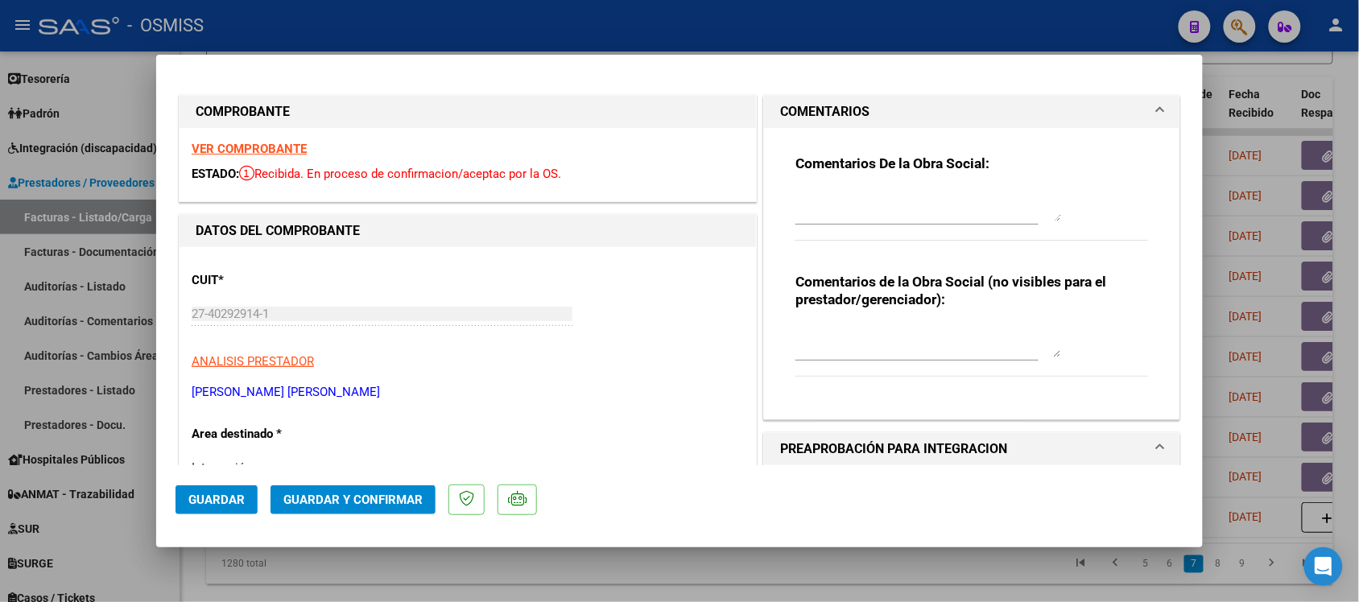
click at [795, 113] on h1 "COMENTARIOS" at bounding box center [824, 111] width 89 height 19
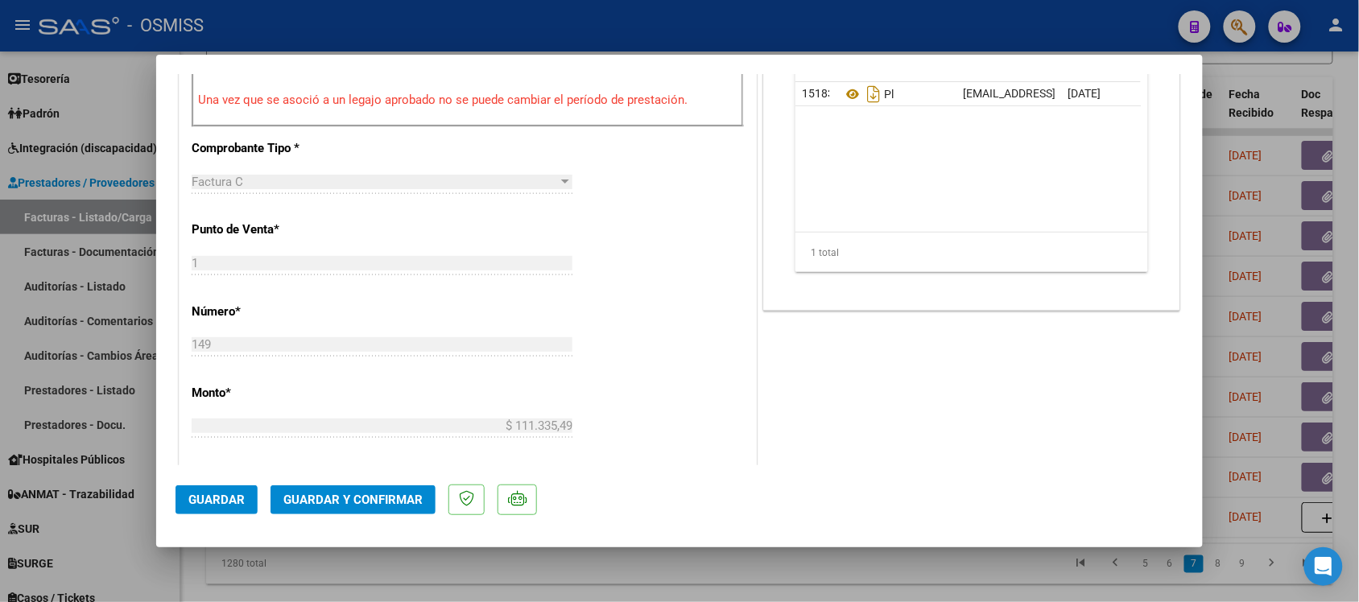
scroll to position [704, 0]
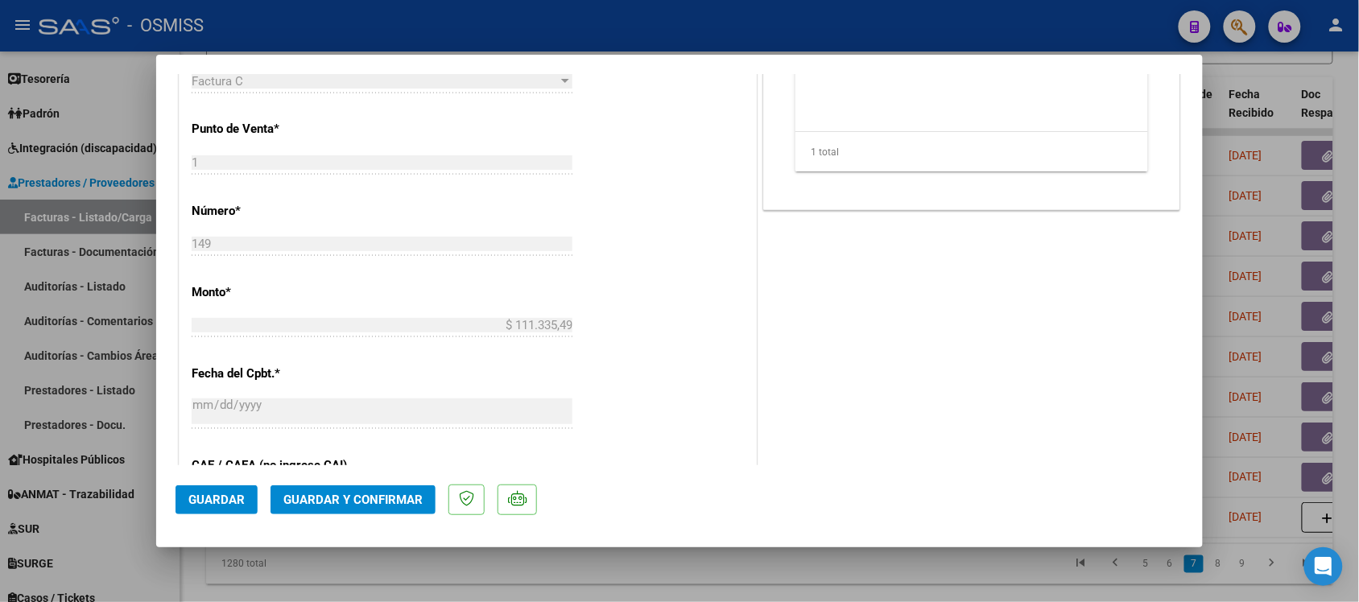
click at [395, 504] on span "Guardar y Confirmar" at bounding box center [352, 500] width 139 height 14
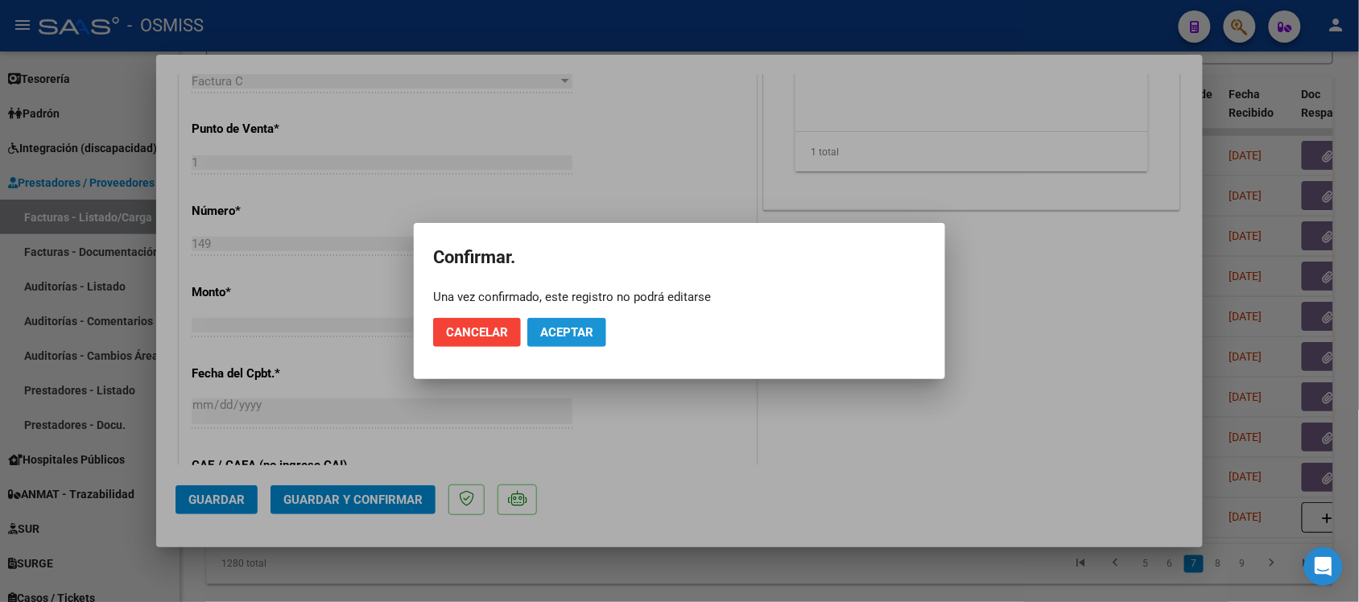
click at [567, 328] on span "Aceptar" at bounding box center [566, 332] width 53 height 14
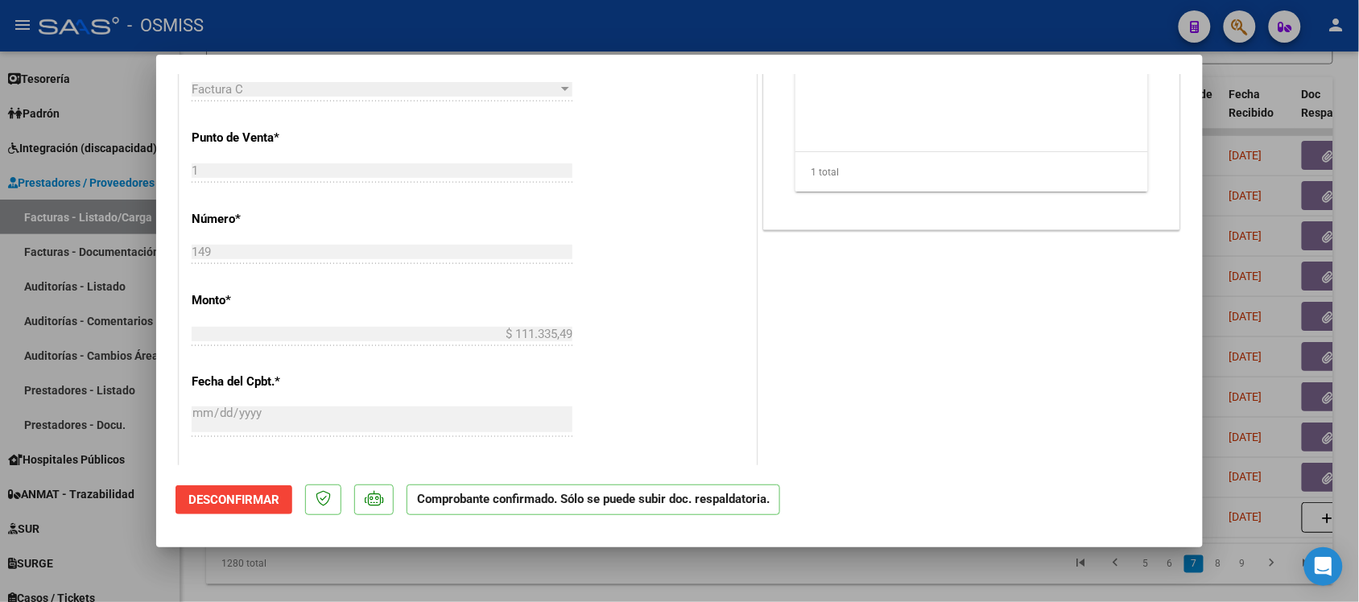
scroll to position [604, 0]
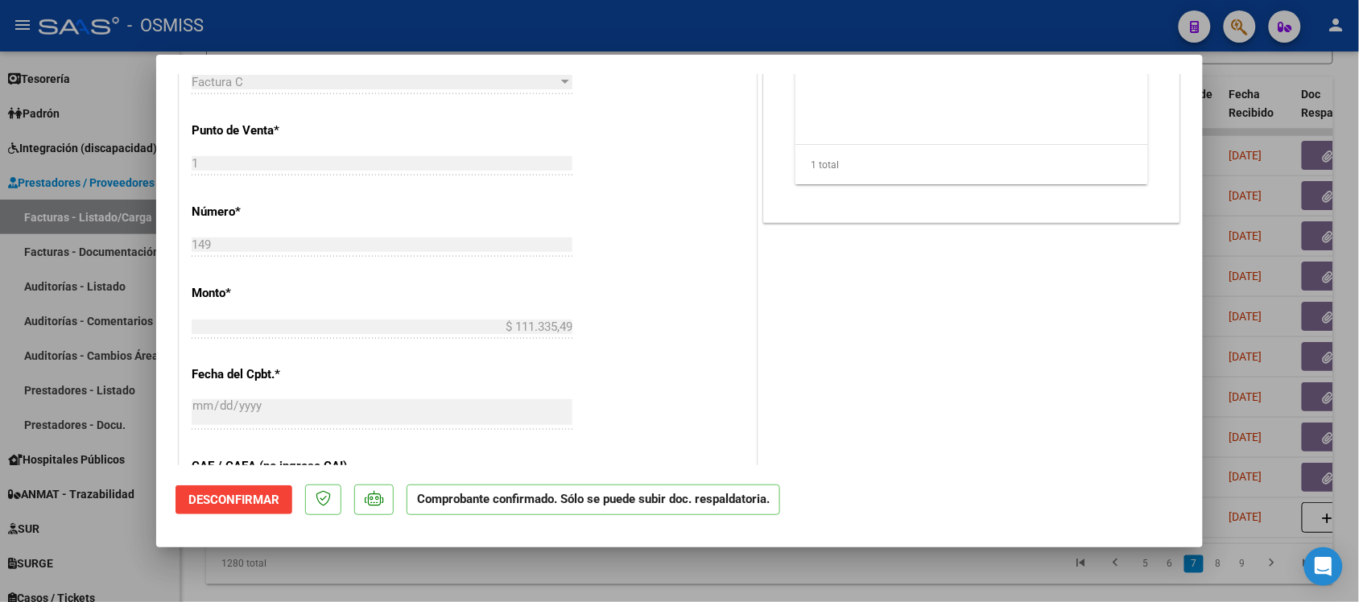
click at [986, 580] on div at bounding box center [679, 301] width 1359 height 602
type input "$ 0,00"
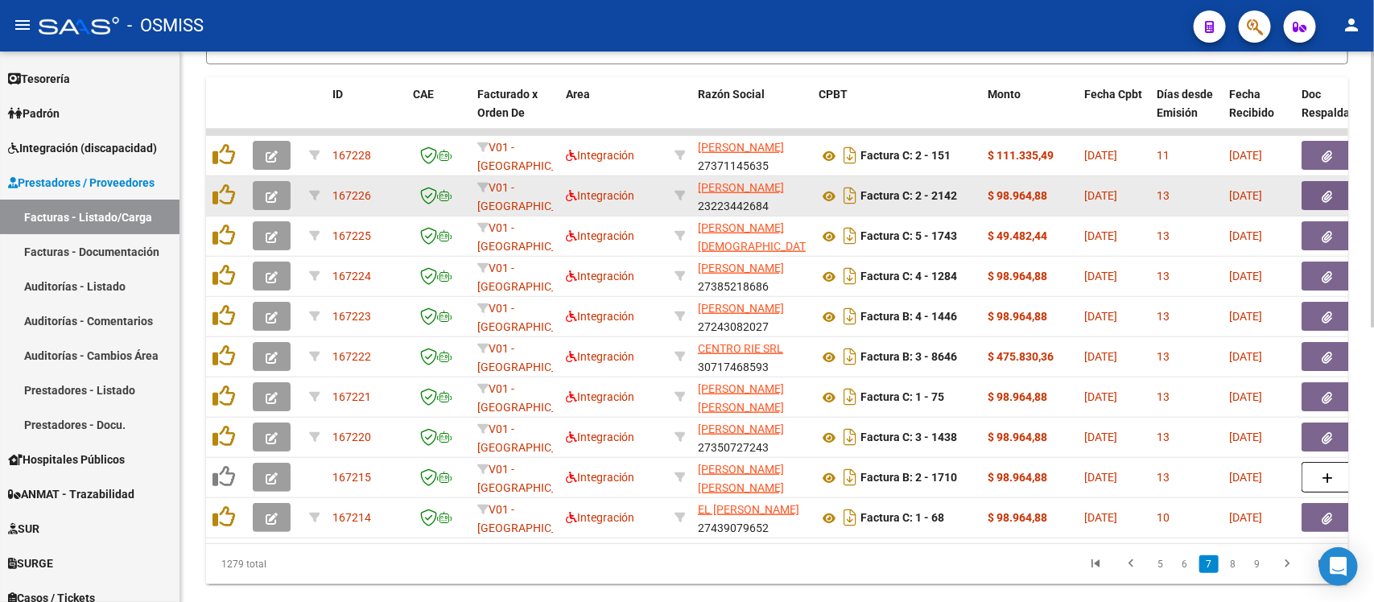
click at [274, 194] on icon "button" at bounding box center [272, 197] width 12 height 12
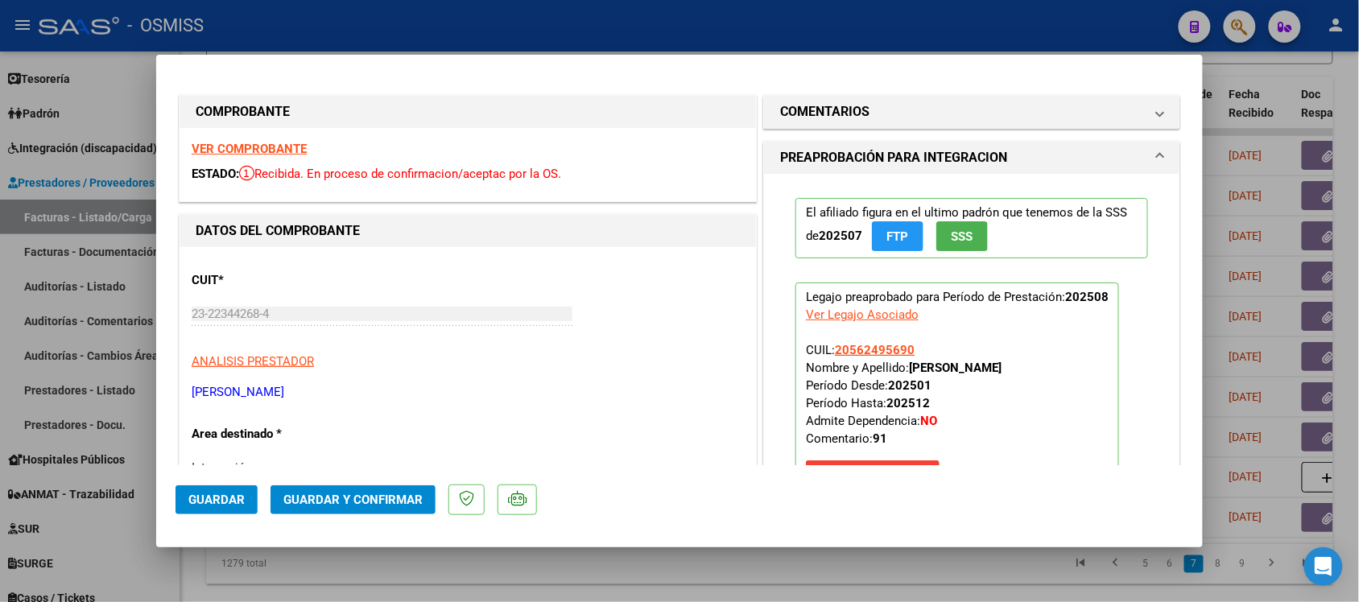
click at [284, 147] on strong "VER COMPROBANTE" at bounding box center [249, 149] width 115 height 14
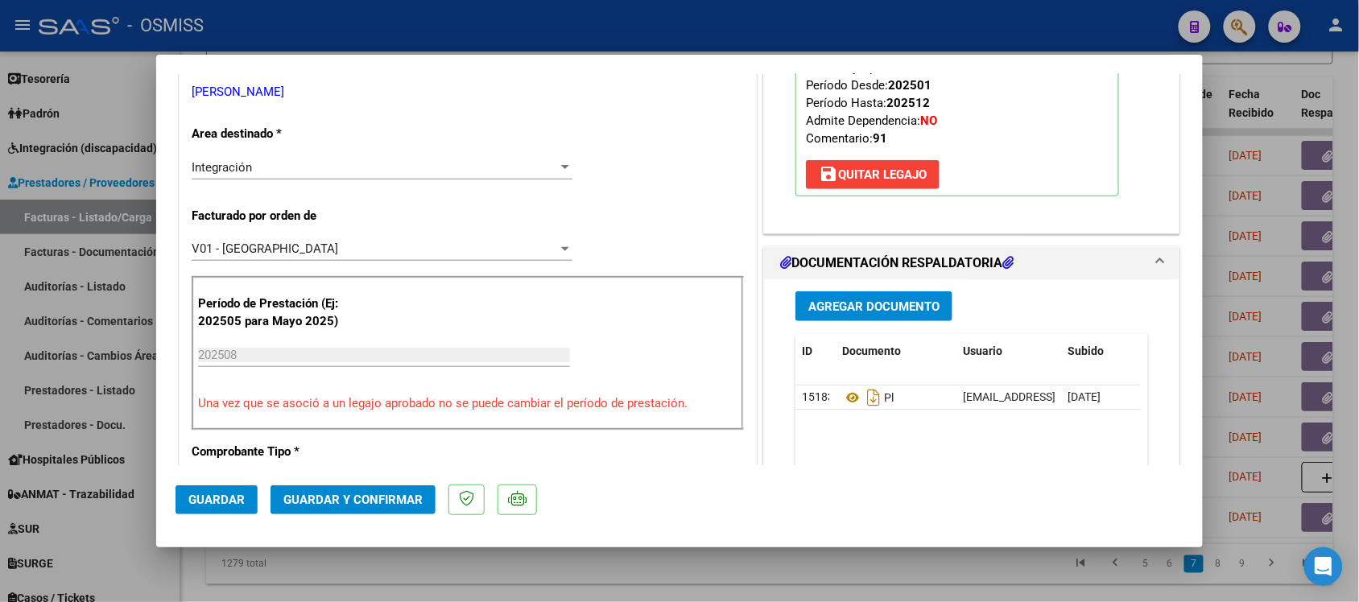
scroll to position [302, 0]
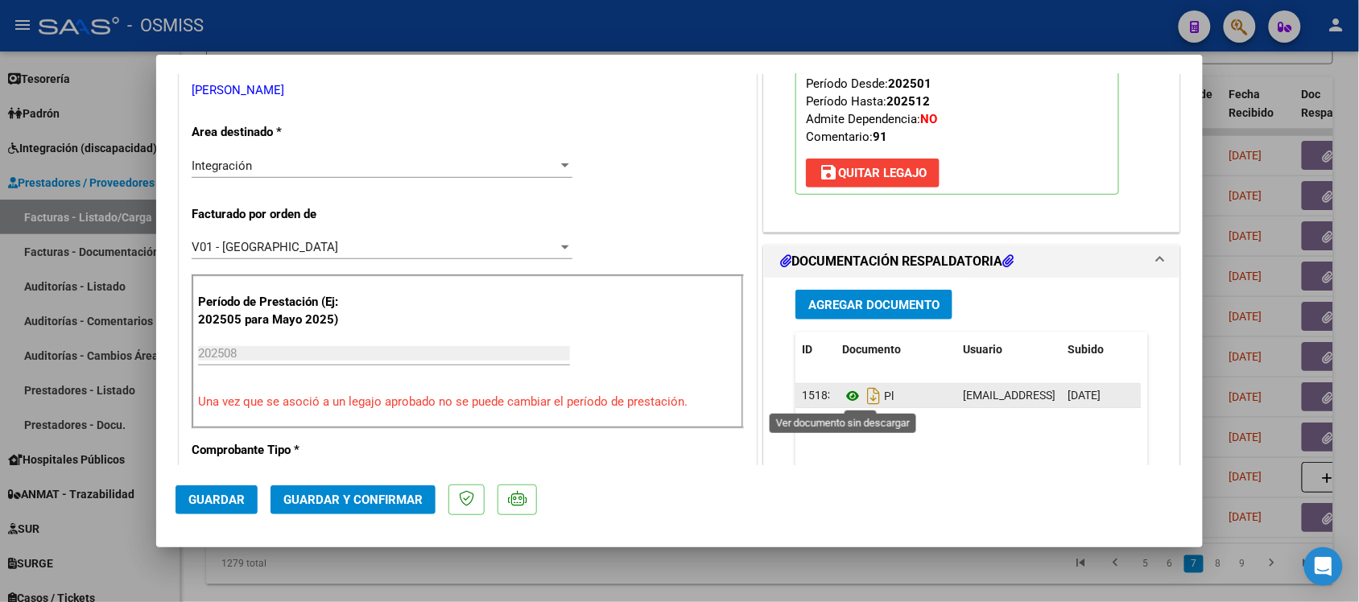
click at [842, 397] on icon at bounding box center [852, 395] width 21 height 19
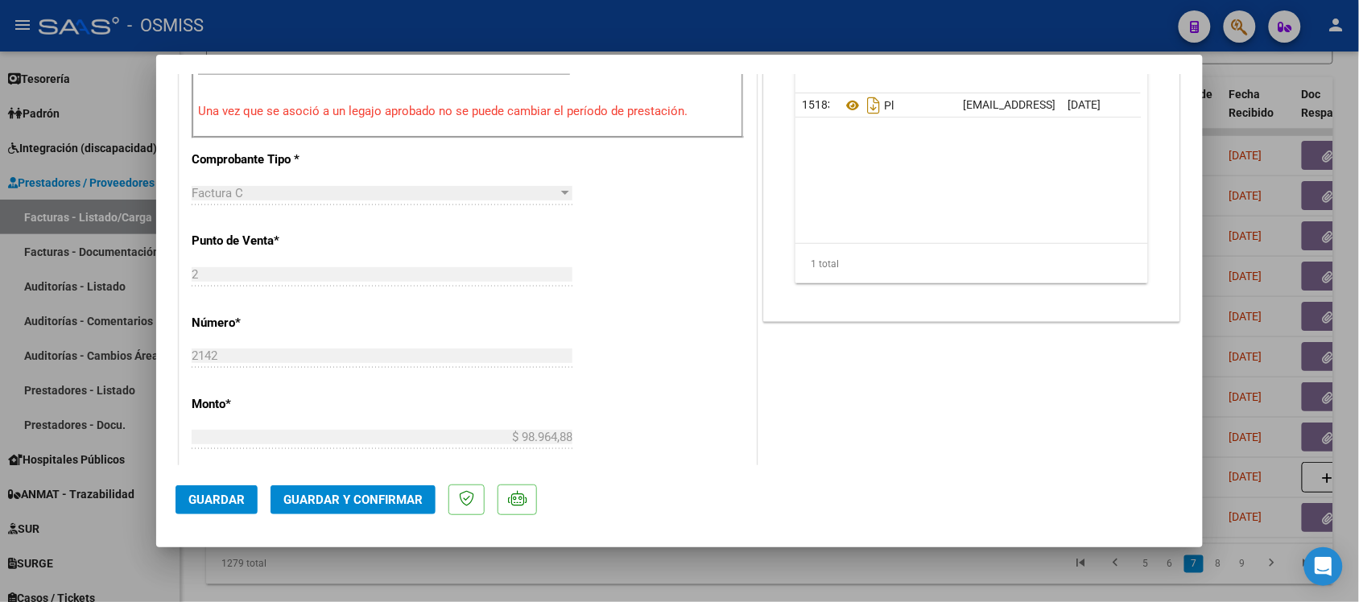
scroll to position [604, 0]
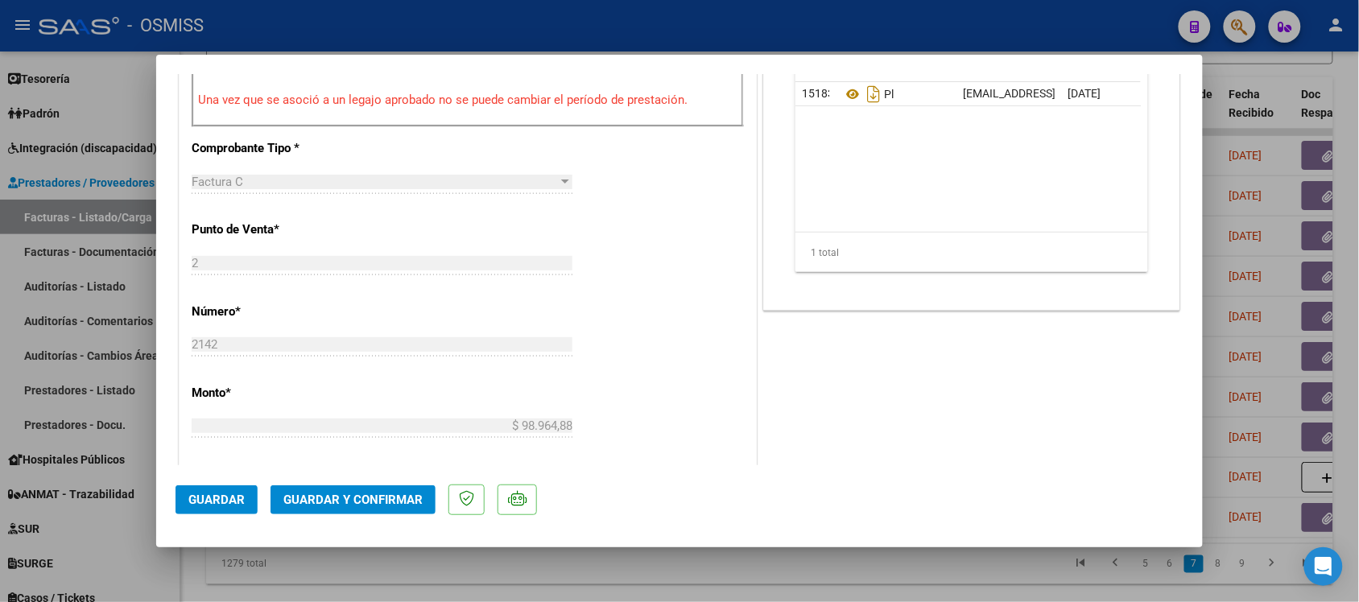
click at [959, 582] on div at bounding box center [679, 301] width 1359 height 602
type input "$ 0,00"
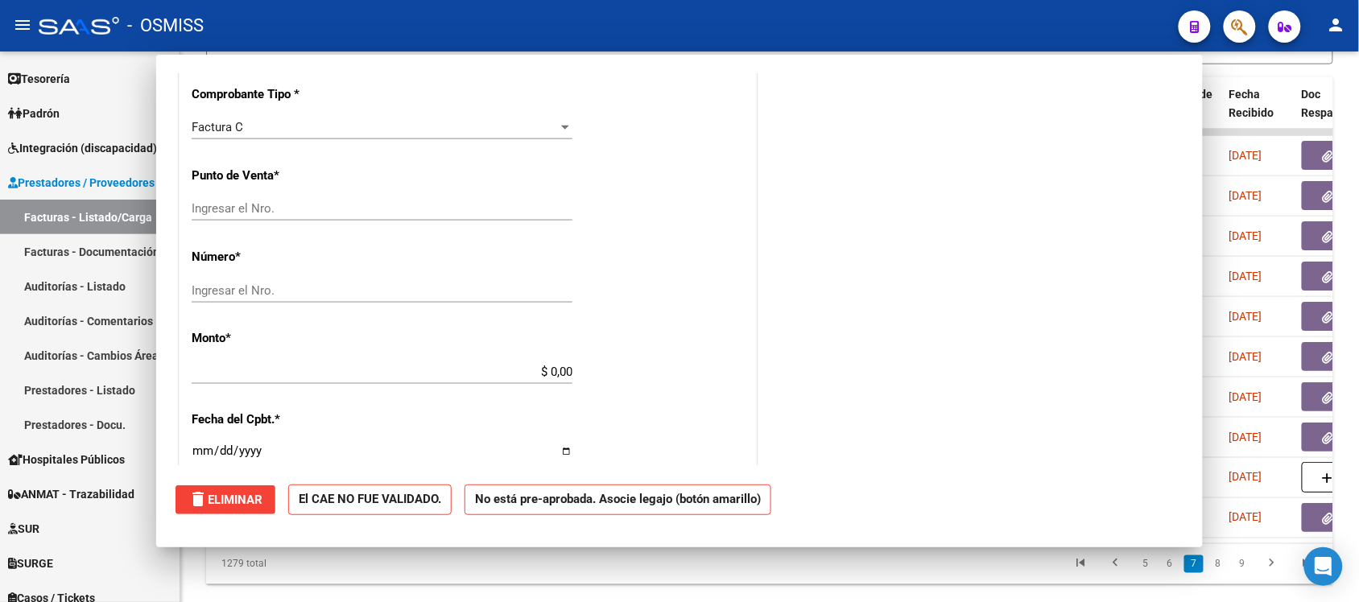
scroll to position [592, 0]
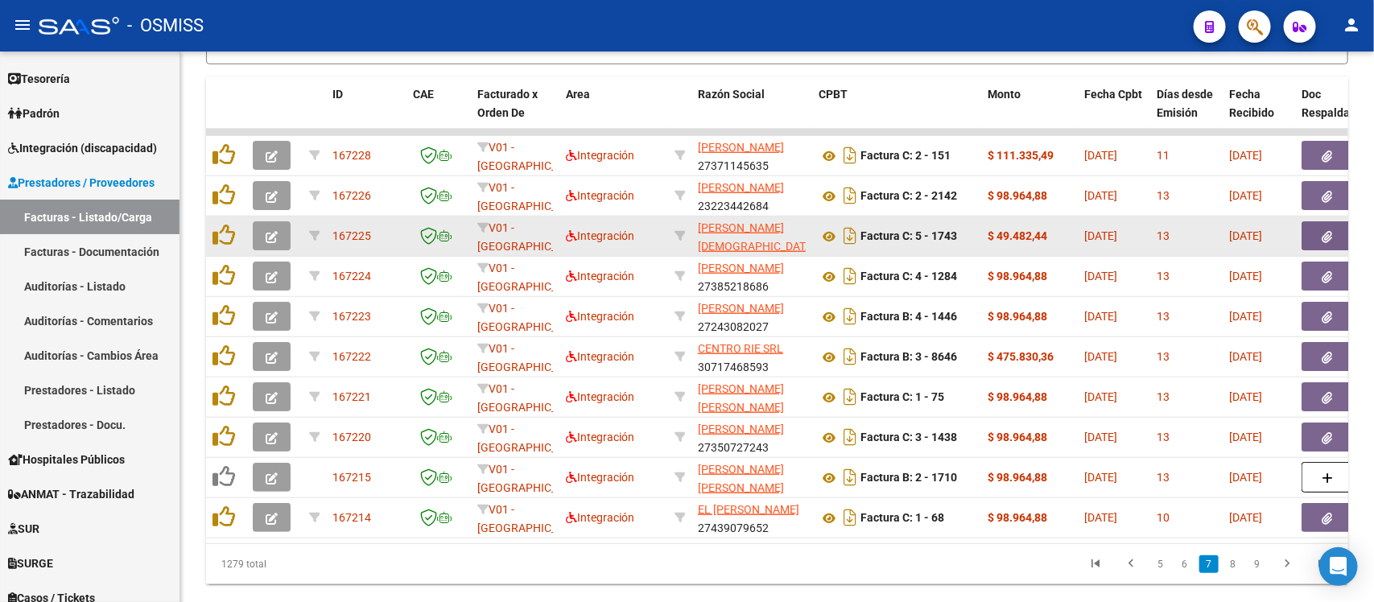
click at [268, 231] on icon "button" at bounding box center [272, 237] width 12 height 12
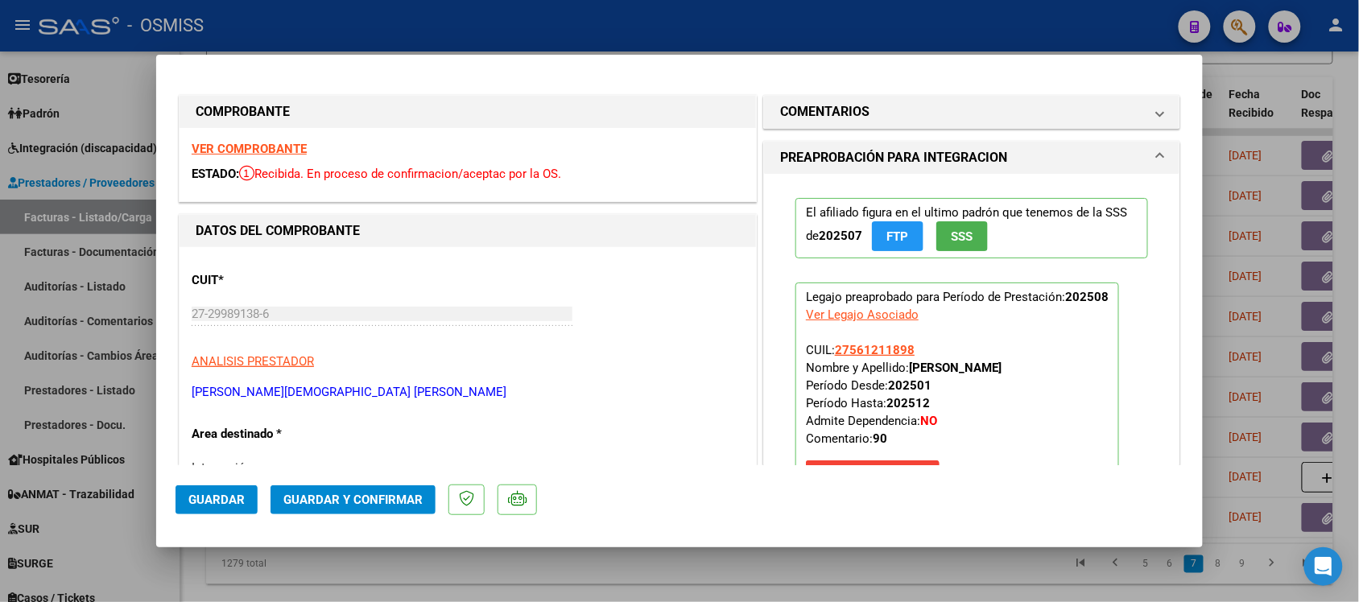
click at [255, 142] on strong "VER COMPROBANTE" at bounding box center [249, 149] width 115 height 14
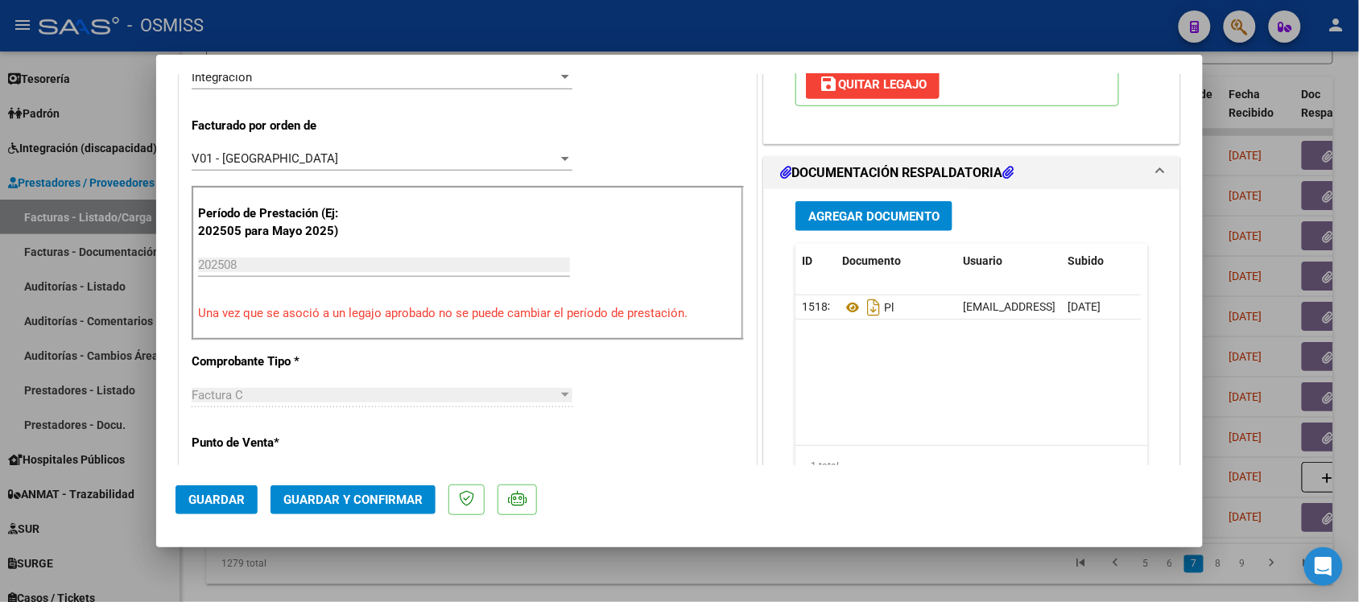
scroll to position [402, 0]
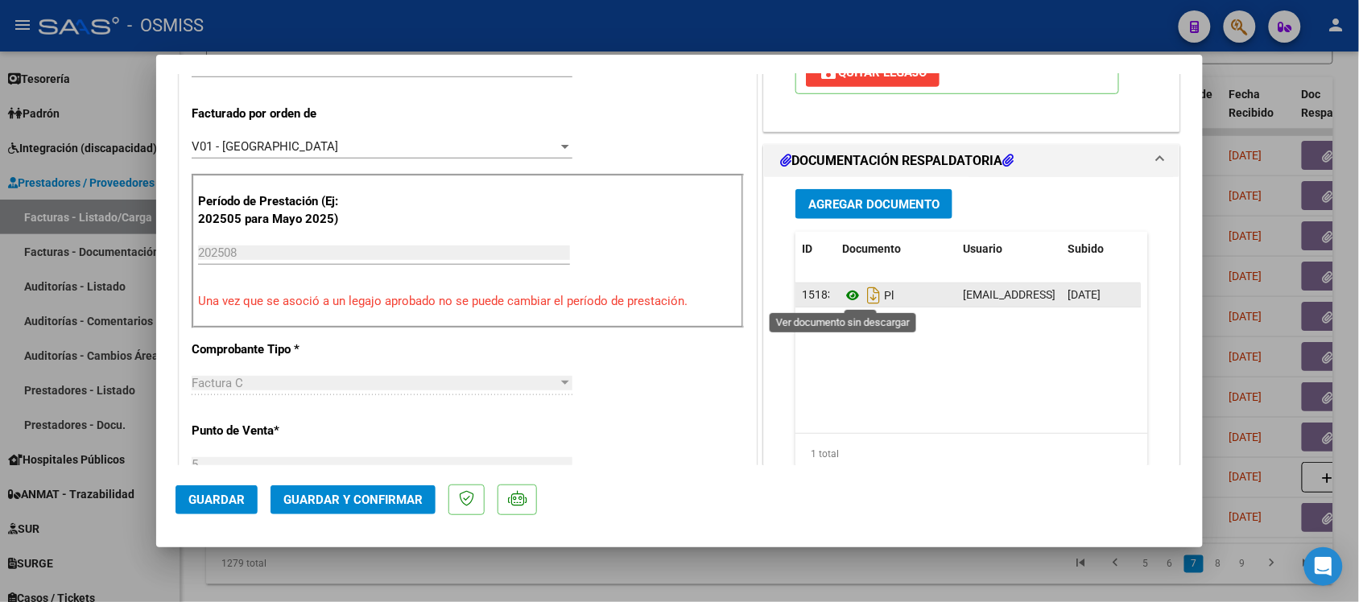
click at [842, 296] on icon at bounding box center [852, 295] width 21 height 19
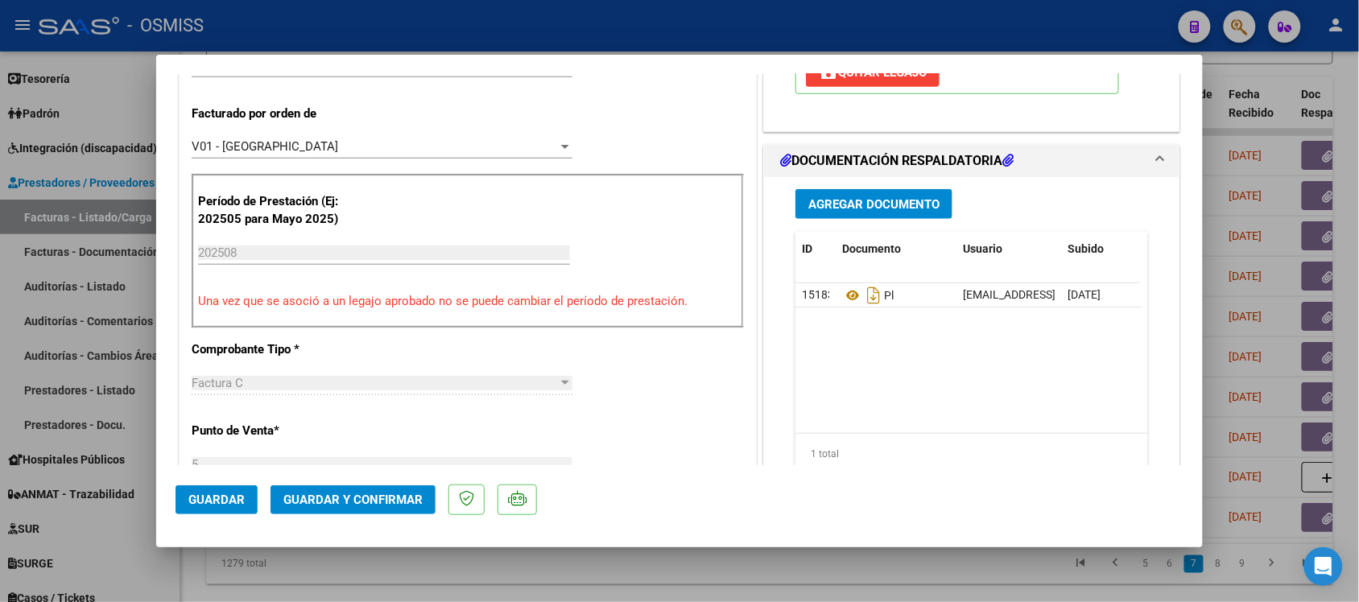
scroll to position [0, 0]
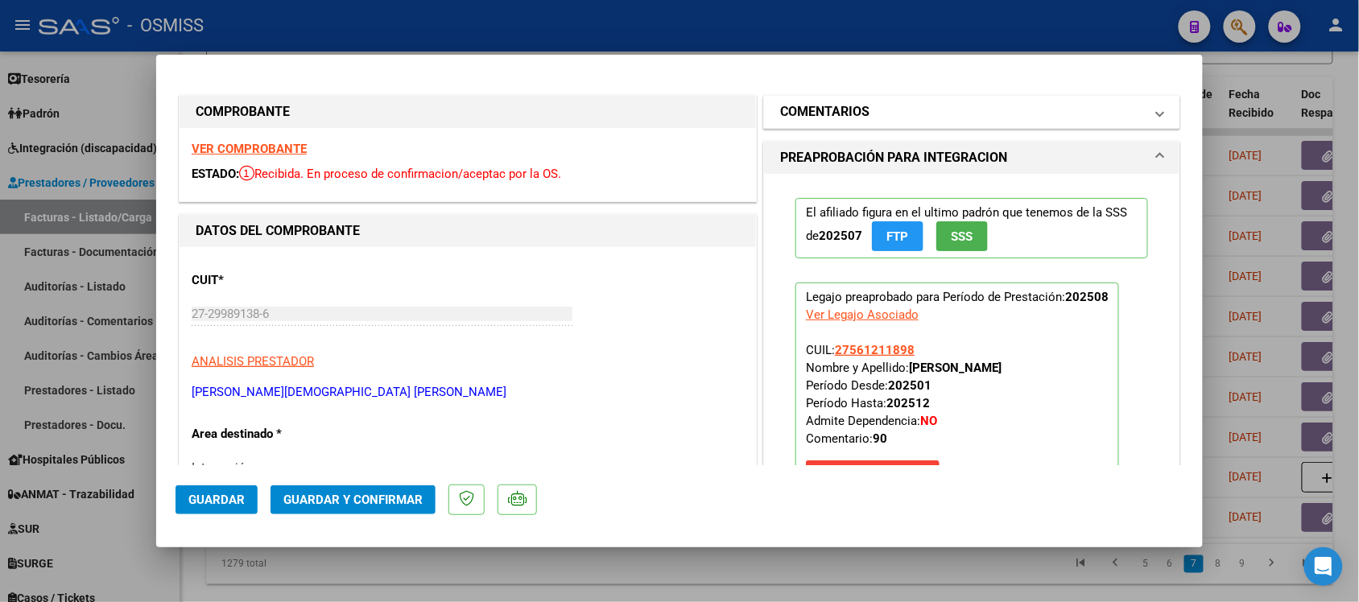
click at [806, 103] on h1 "COMENTARIOS" at bounding box center [824, 111] width 89 height 19
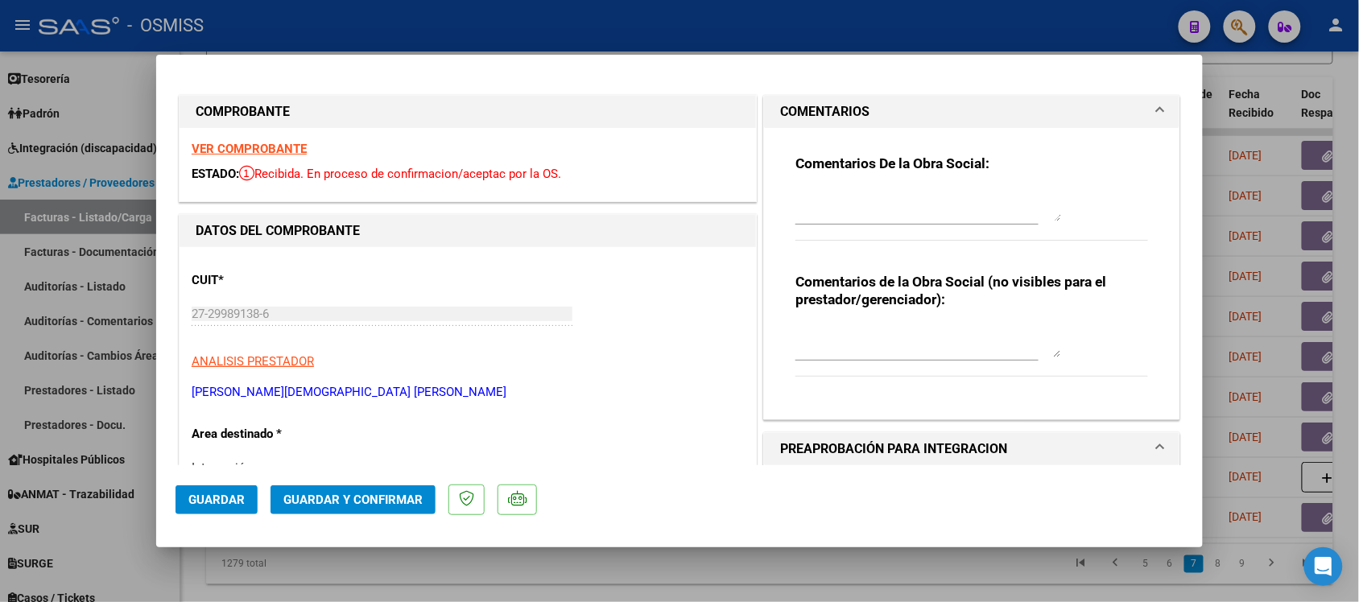
click at [805, 102] on h1 "COMENTARIOS" at bounding box center [824, 111] width 89 height 19
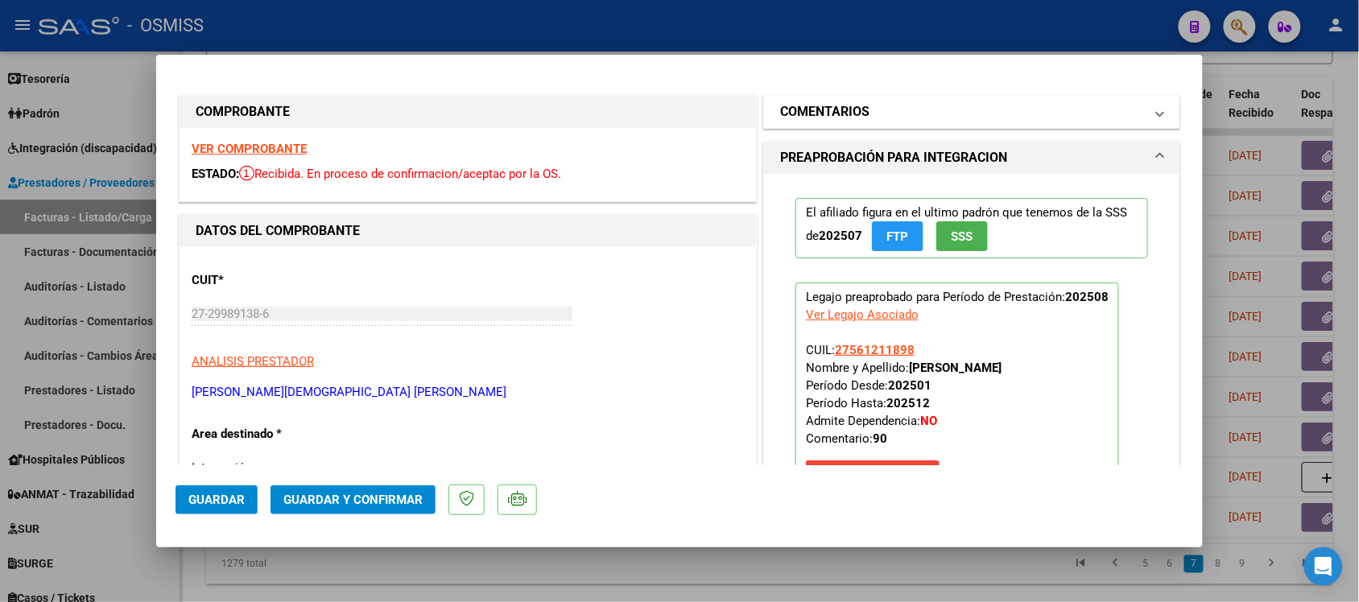
click at [785, 113] on h1 "COMENTARIOS" at bounding box center [824, 111] width 89 height 19
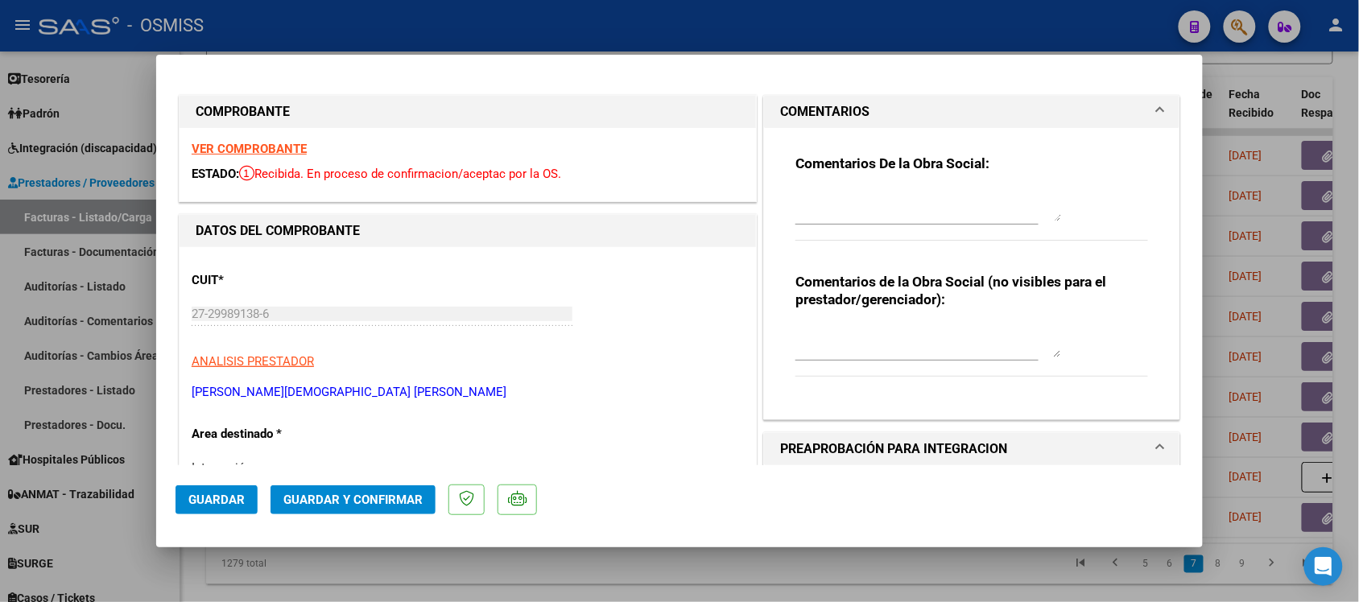
click at [765, 107] on mat-expansion-panel-header "COMENTARIOS" at bounding box center [971, 112] width 415 height 32
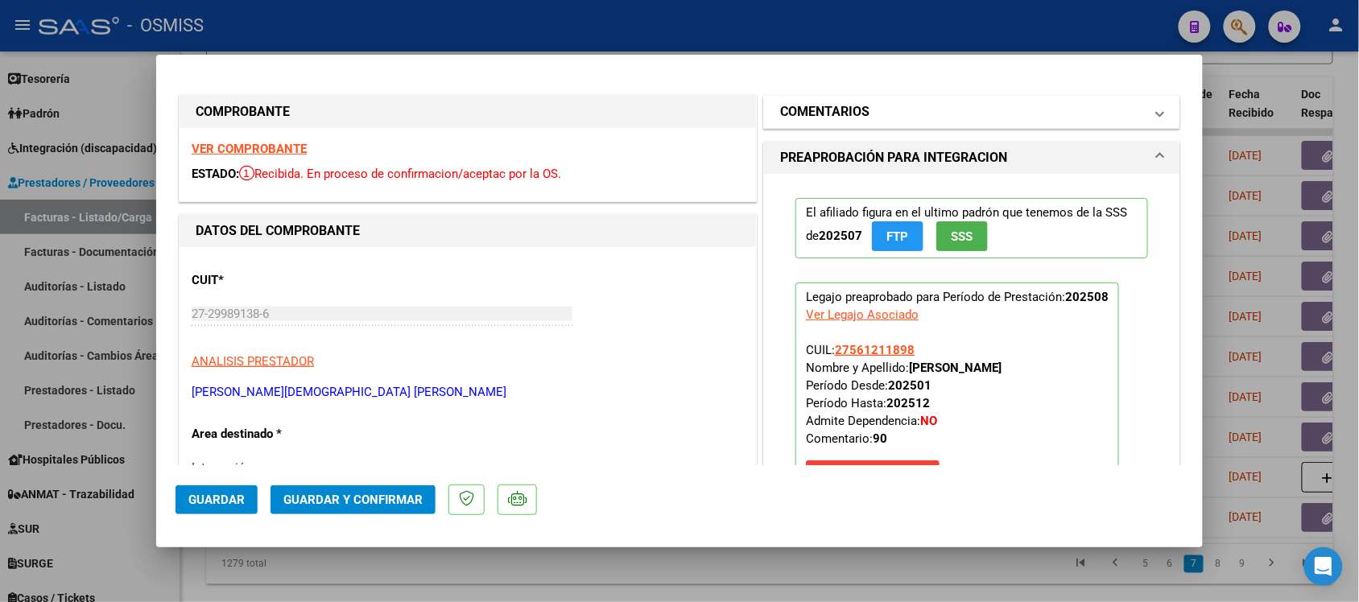
click at [823, 99] on mat-expansion-panel-header "COMENTARIOS" at bounding box center [971, 112] width 415 height 32
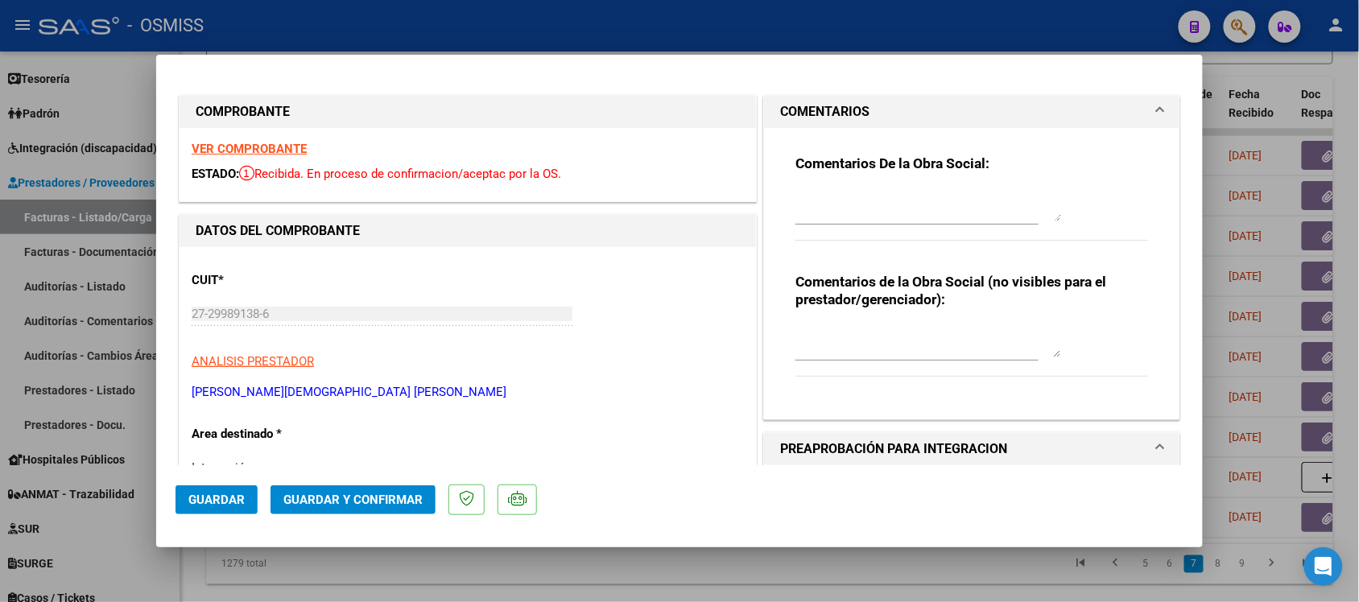
click at [823, 101] on mat-expansion-panel-header "COMENTARIOS" at bounding box center [971, 112] width 415 height 32
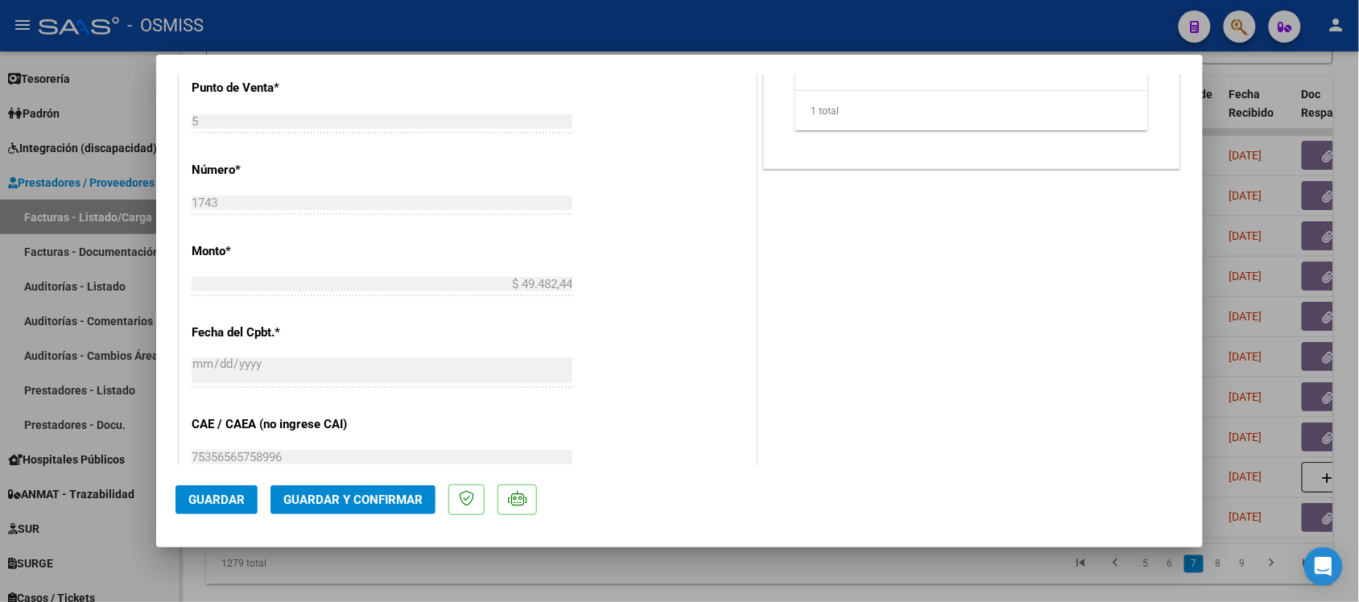
scroll to position [805, 0]
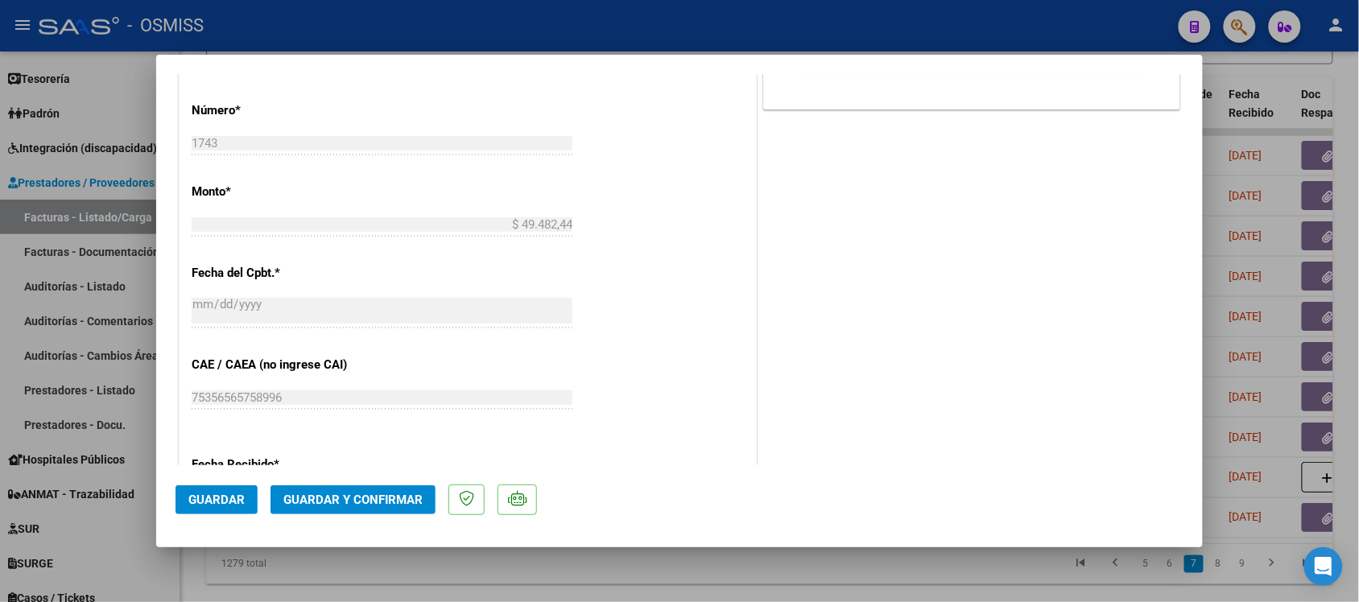
click at [379, 497] on span "Guardar y Confirmar" at bounding box center [352, 500] width 139 height 14
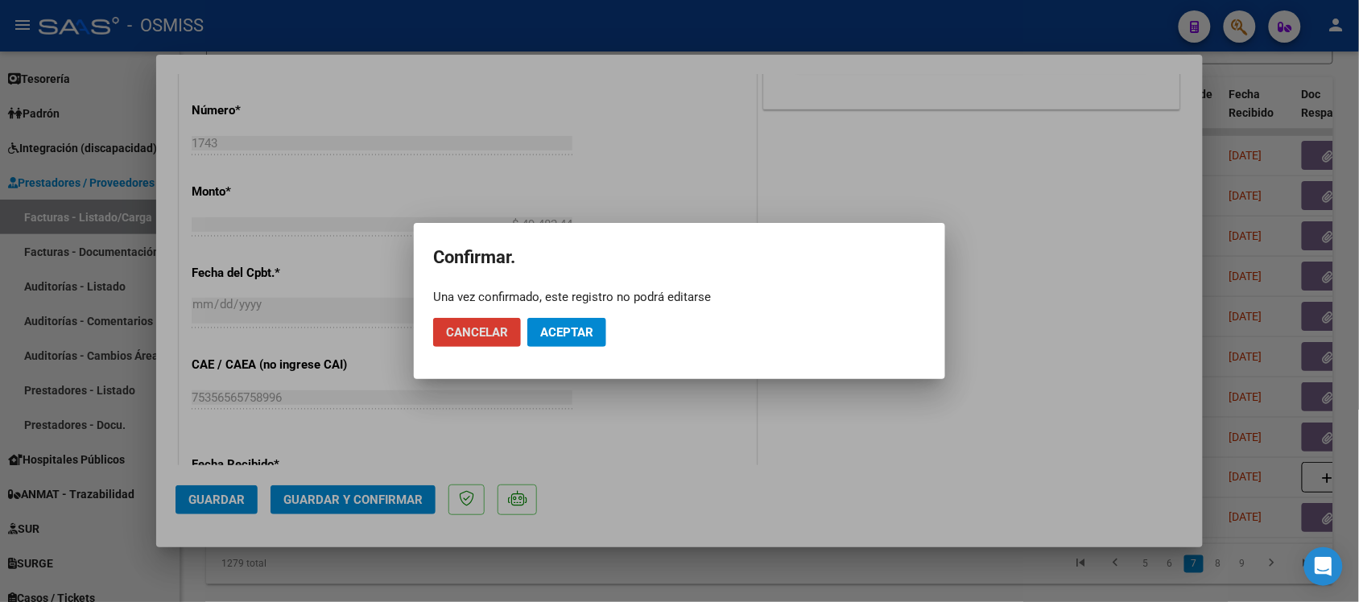
click at [554, 338] on span "Aceptar" at bounding box center [566, 332] width 53 height 14
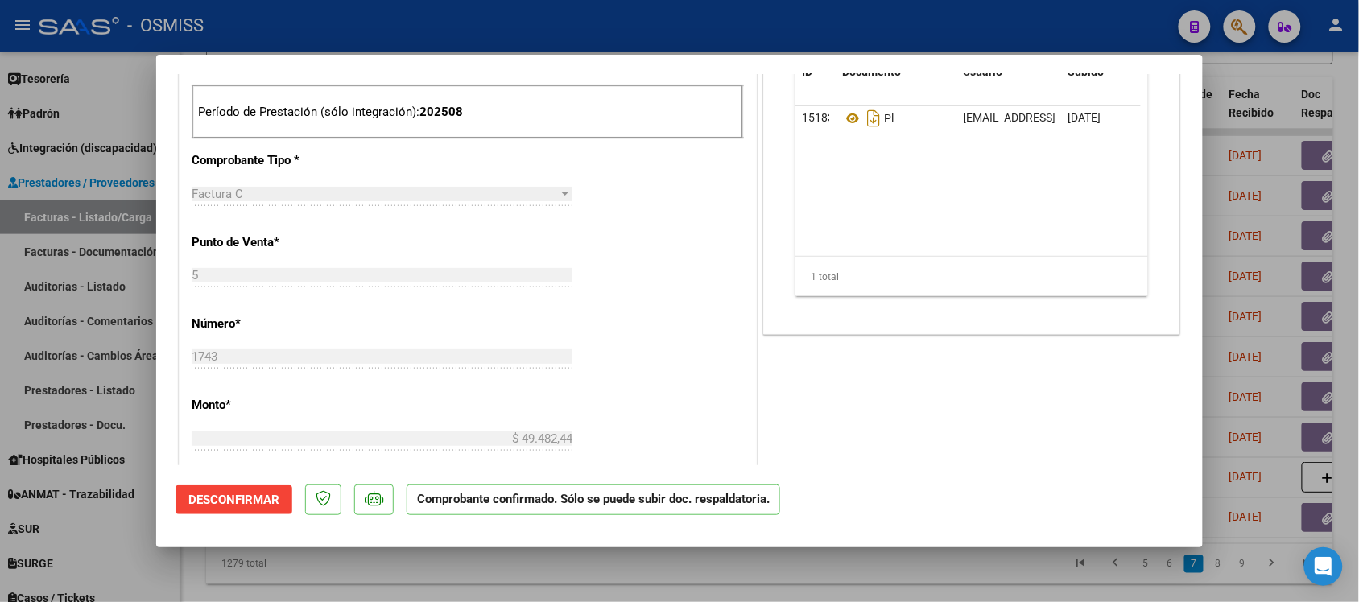
scroll to position [504, 0]
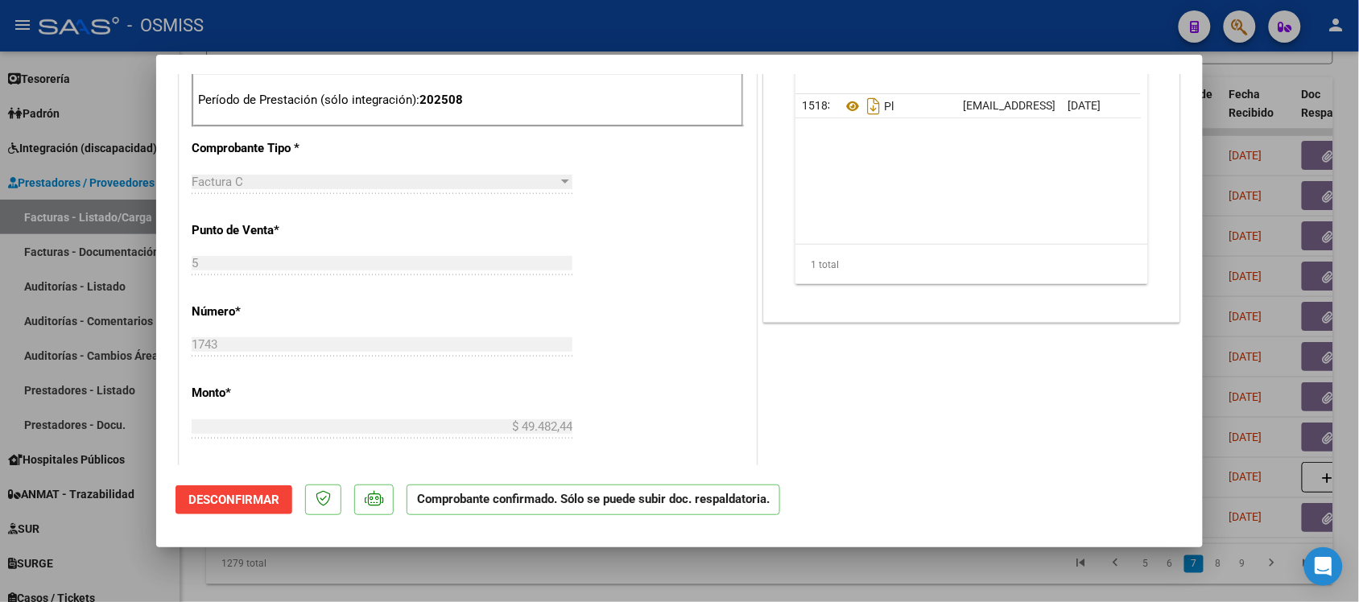
click at [934, 575] on div at bounding box center [679, 301] width 1359 height 602
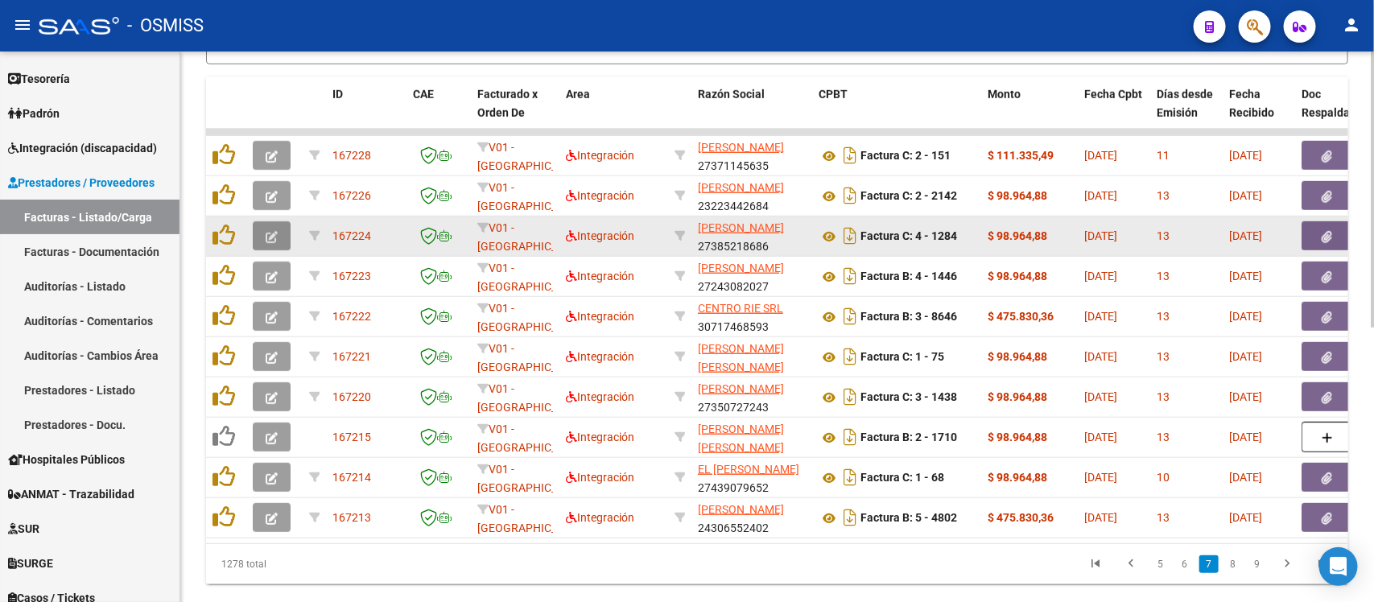
click at [274, 236] on icon "button" at bounding box center [272, 237] width 12 height 12
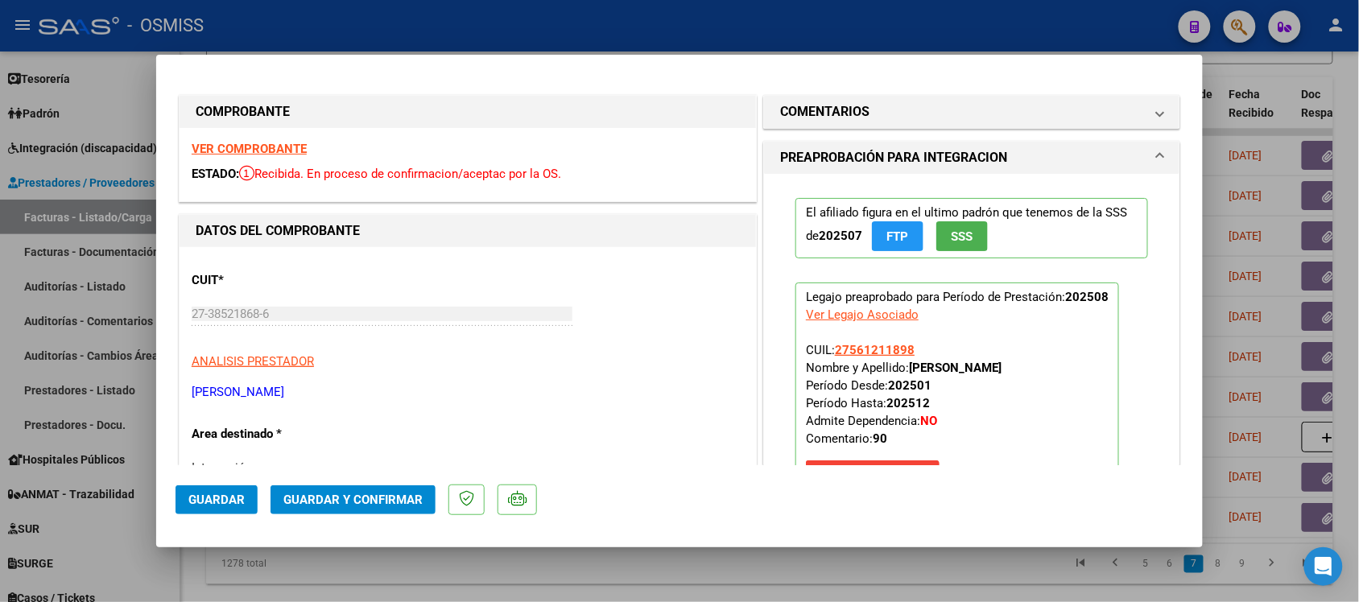
click at [291, 147] on strong "VER COMPROBANTE" at bounding box center [249, 149] width 115 height 14
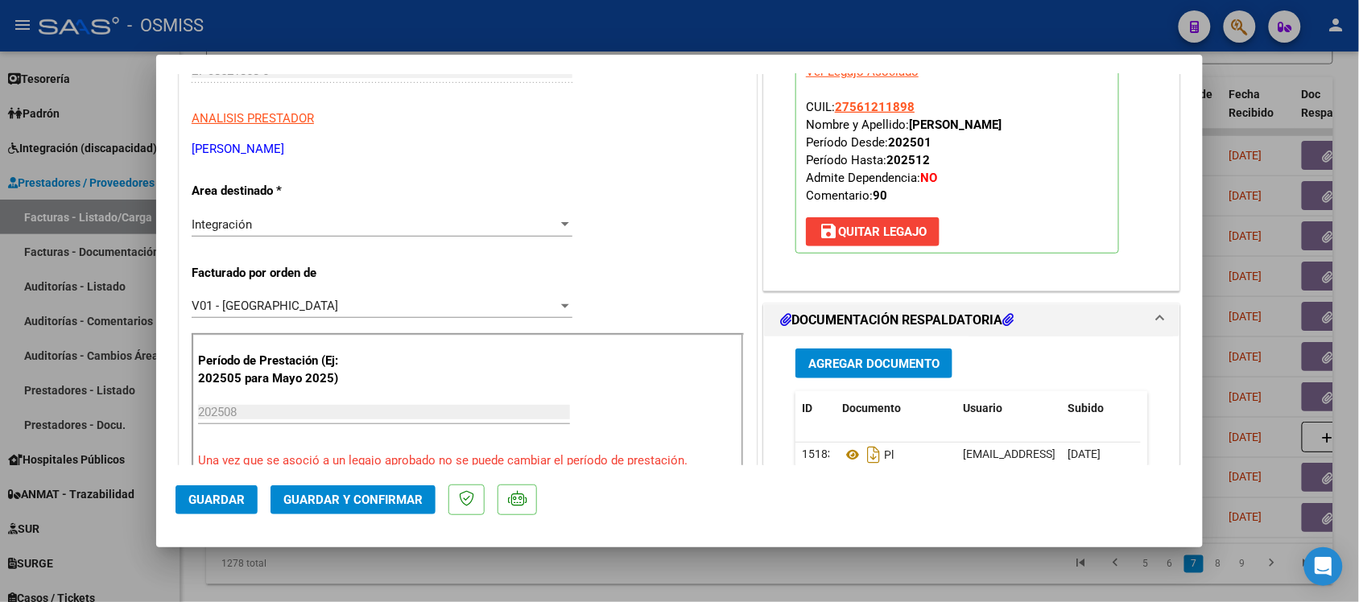
scroll to position [302, 0]
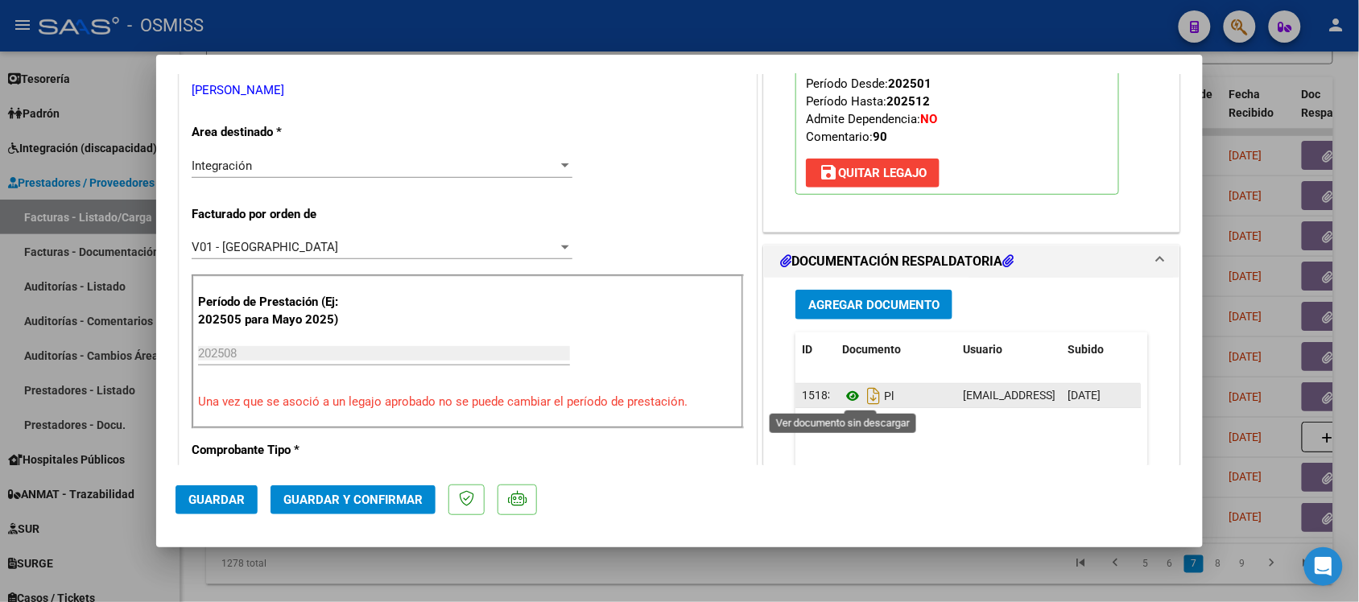
click at [846, 400] on icon at bounding box center [852, 395] width 21 height 19
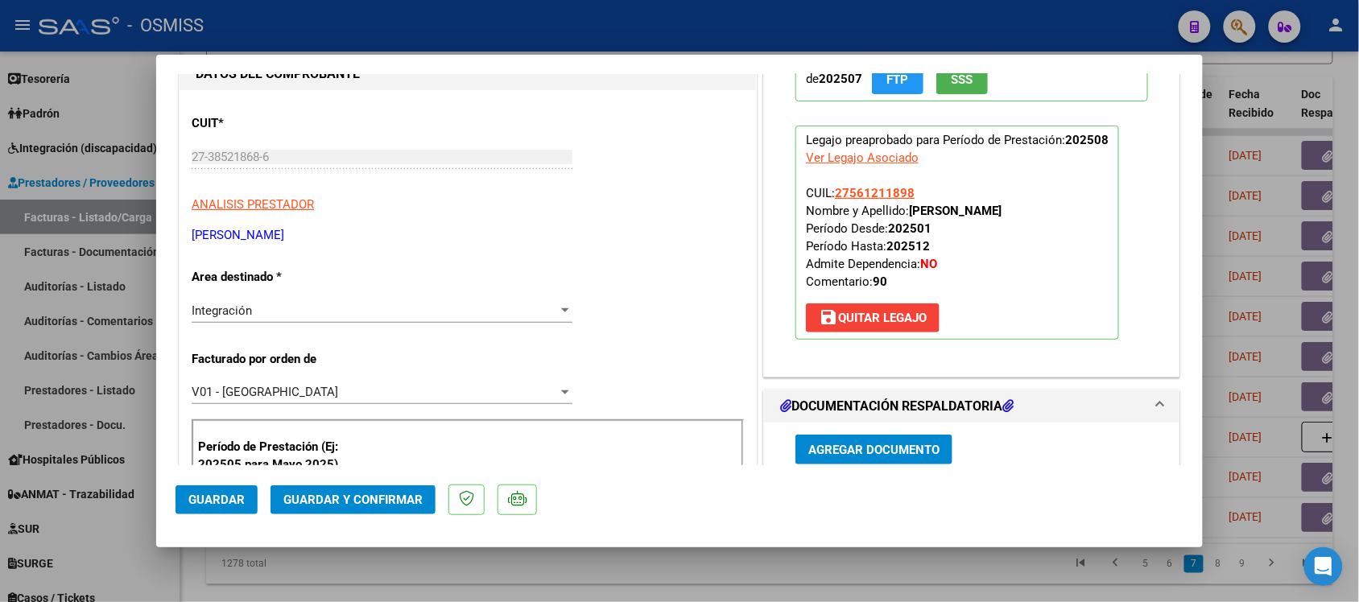
scroll to position [0, 0]
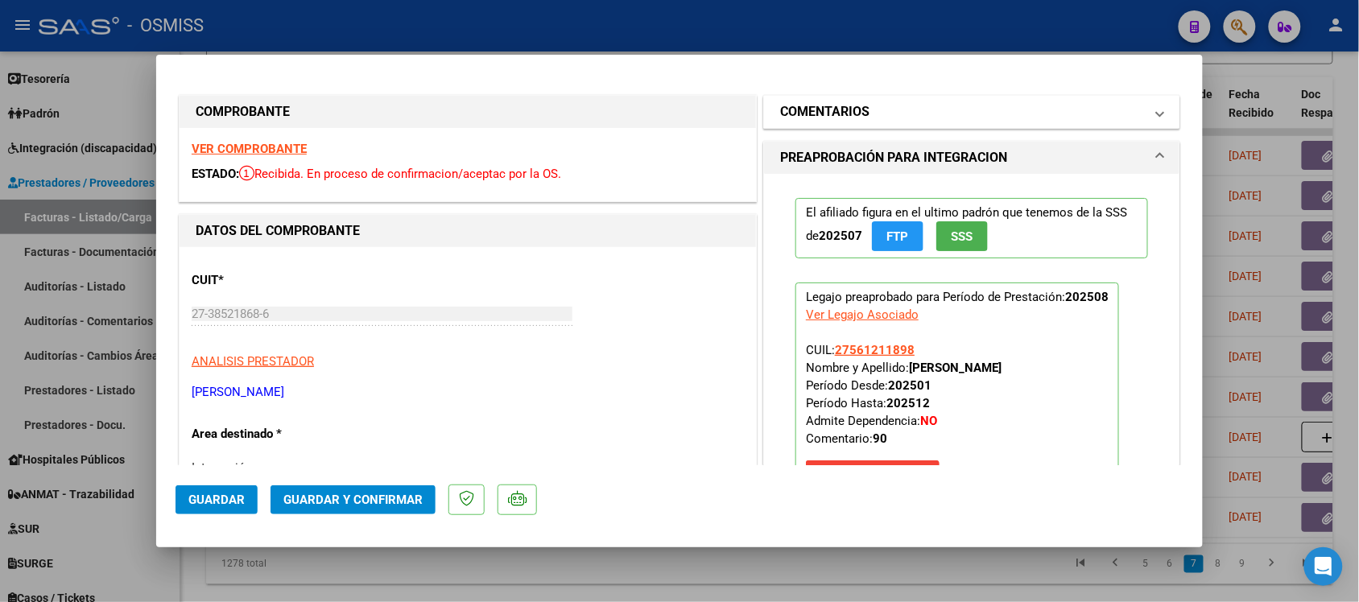
click at [842, 109] on h1 "COMENTARIOS" at bounding box center [824, 111] width 89 height 19
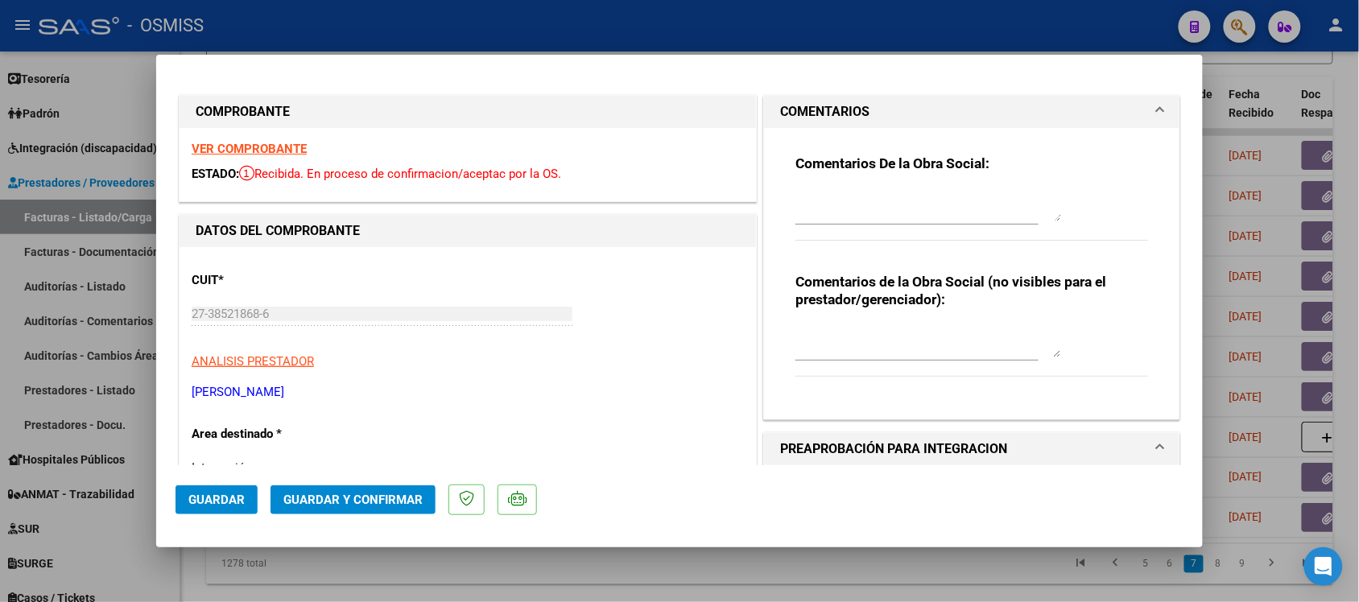
click at [817, 99] on mat-expansion-panel-header "COMENTARIOS" at bounding box center [971, 112] width 415 height 32
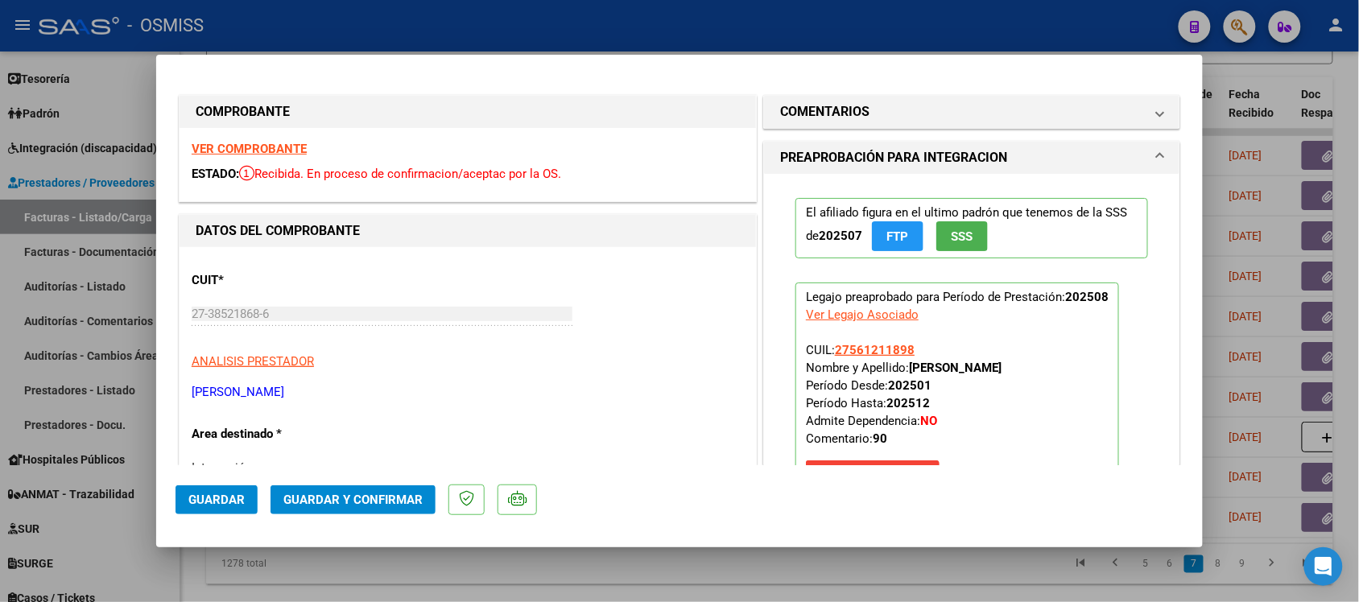
click at [795, 95] on mat-expansion-panel "COMENTARIOS Comentarios De la Obra Social: Comentarios de la Obra Social (no vi…" at bounding box center [971, 112] width 417 height 34
click at [795, 113] on h1 "COMENTARIOS" at bounding box center [824, 111] width 89 height 19
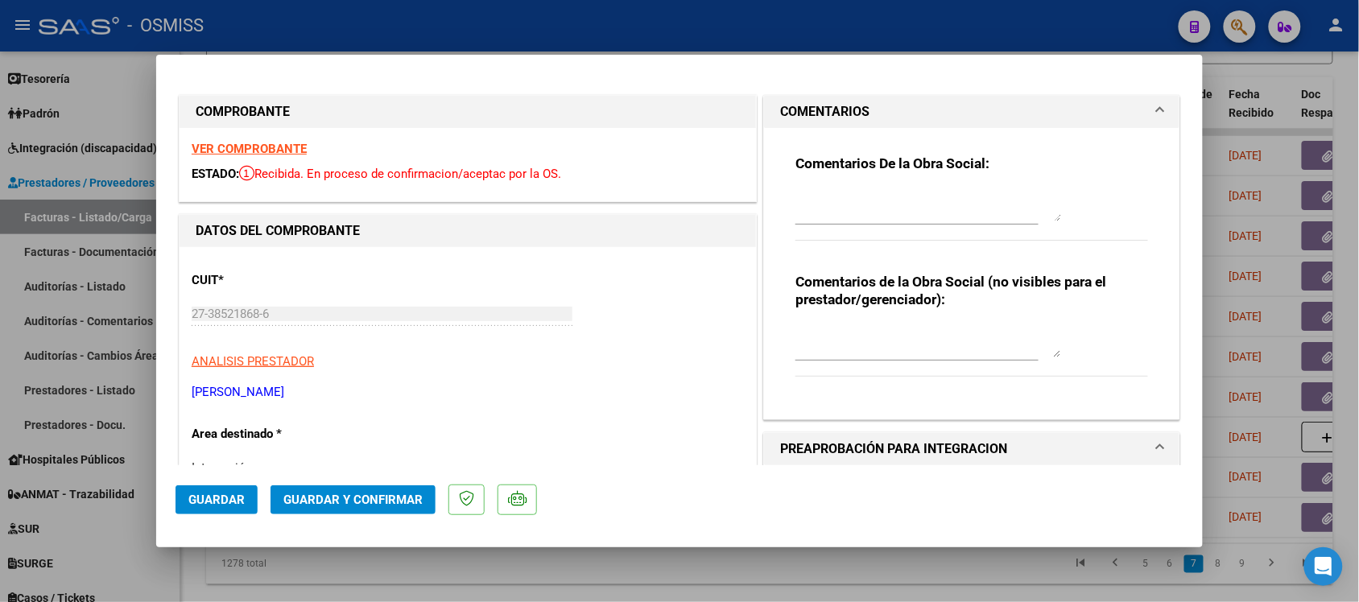
click at [795, 113] on h1 "COMENTARIOS" at bounding box center [824, 111] width 89 height 19
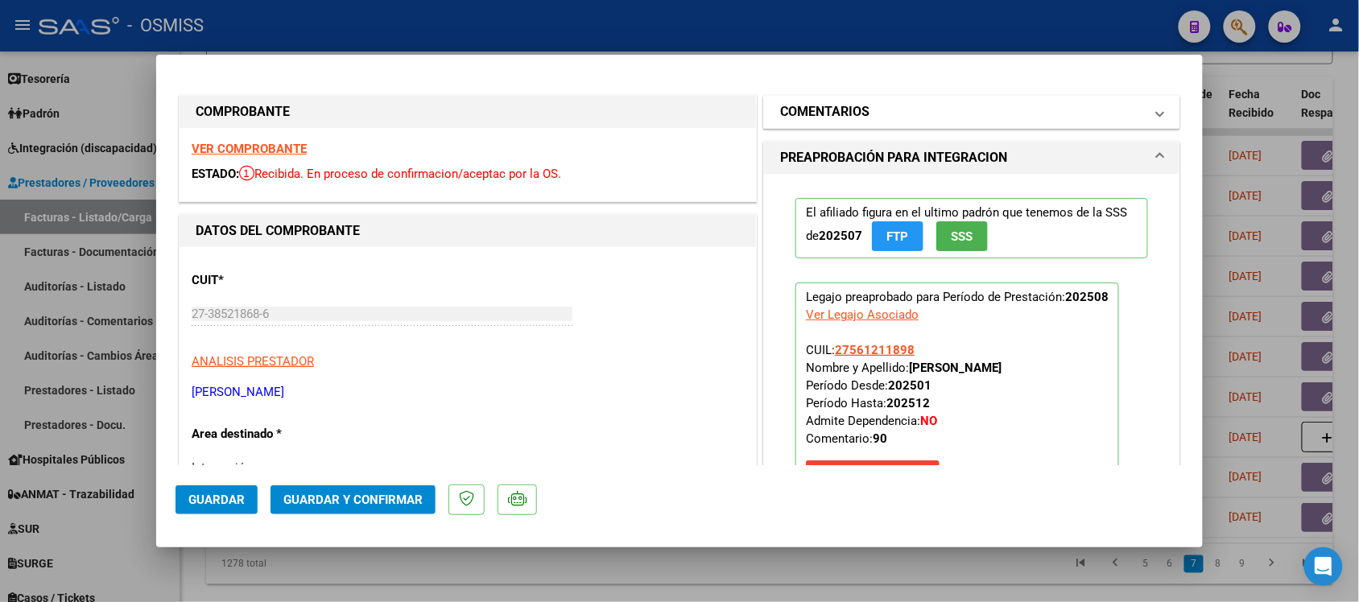
click at [862, 113] on mat-panel-title "COMENTARIOS" at bounding box center [962, 111] width 364 height 19
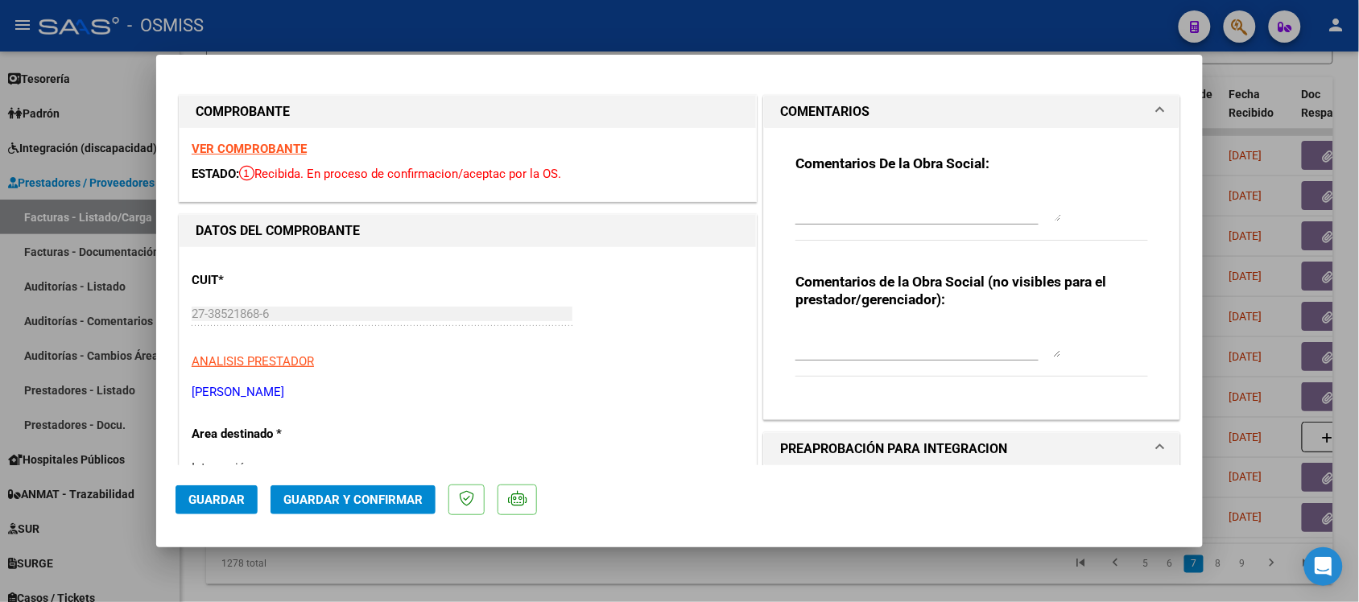
click at [822, 111] on h1 "COMENTARIOS" at bounding box center [824, 111] width 89 height 19
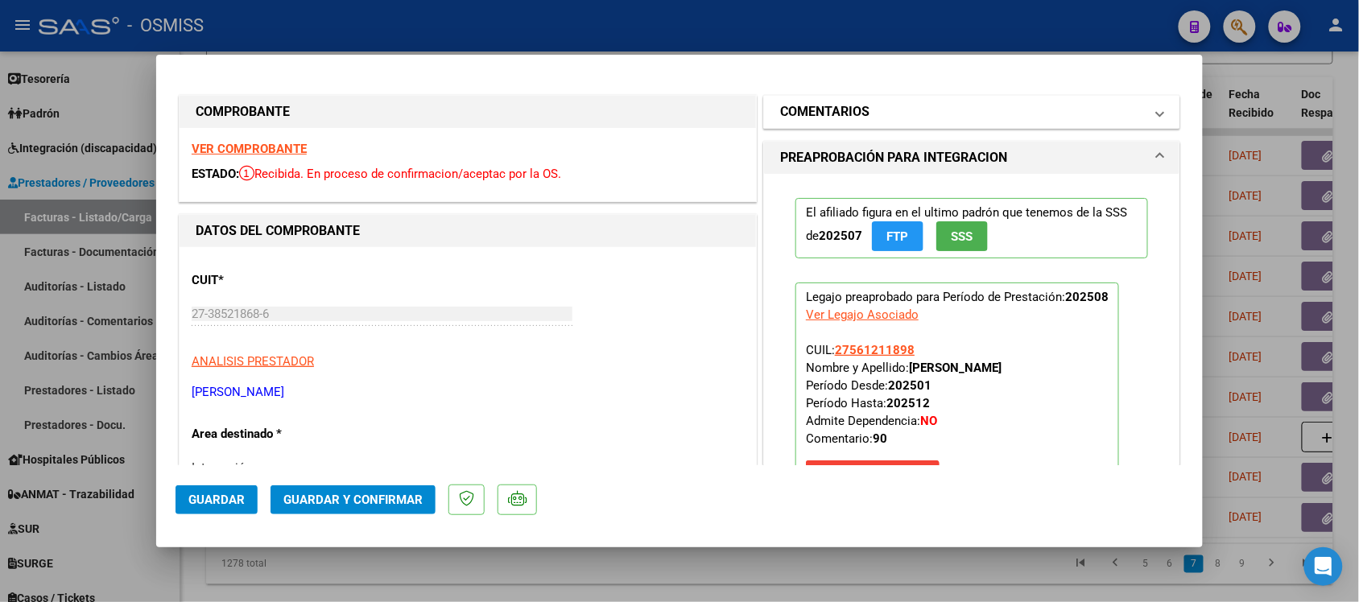
click at [822, 109] on h1 "COMENTARIOS" at bounding box center [824, 111] width 89 height 19
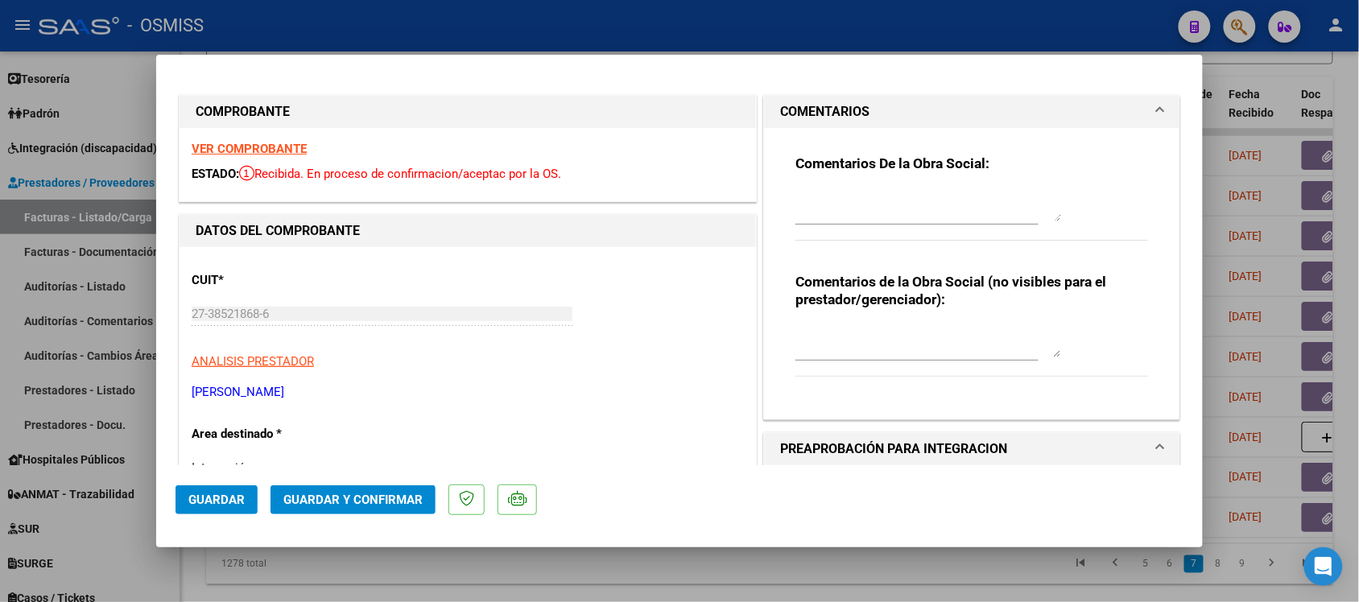
click at [822, 109] on h1 "COMENTARIOS" at bounding box center [824, 111] width 89 height 19
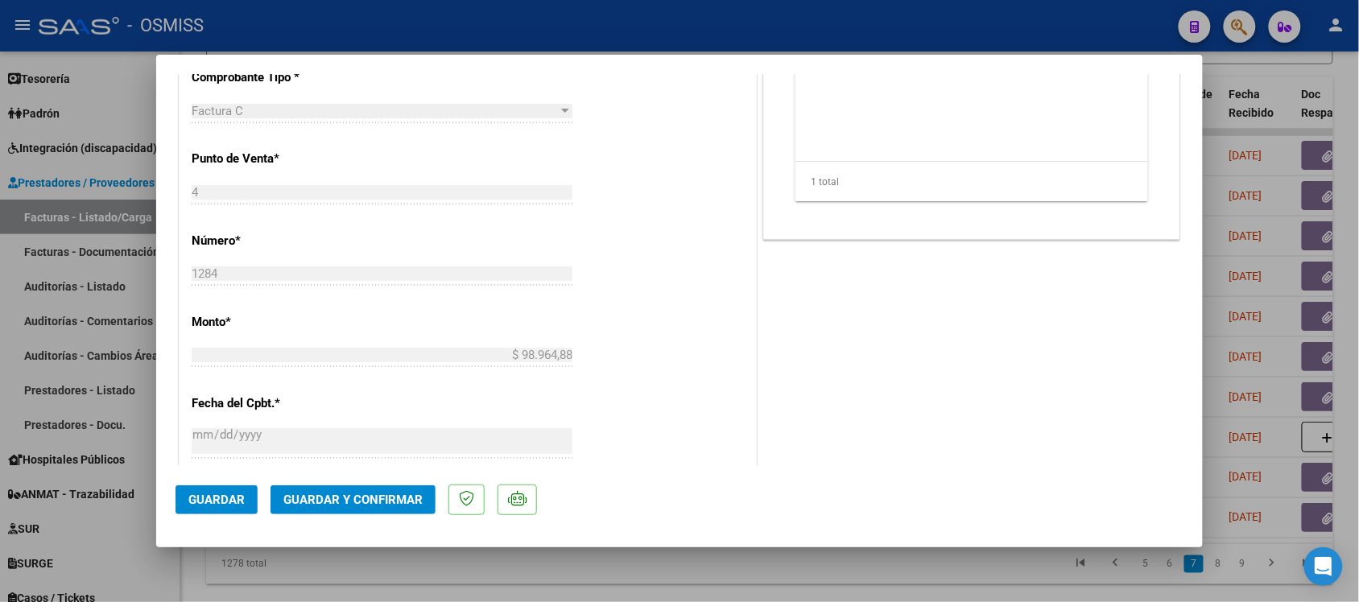
scroll to position [704, 0]
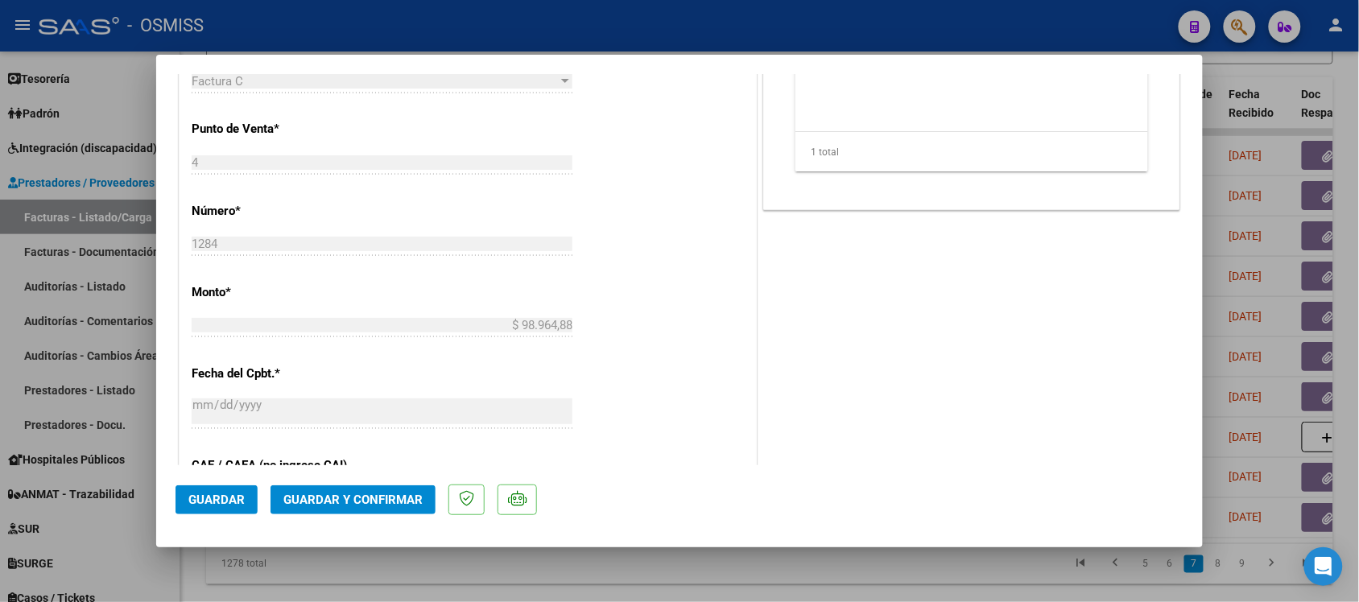
click at [402, 508] on button "Guardar y Confirmar" at bounding box center [352, 499] width 165 height 29
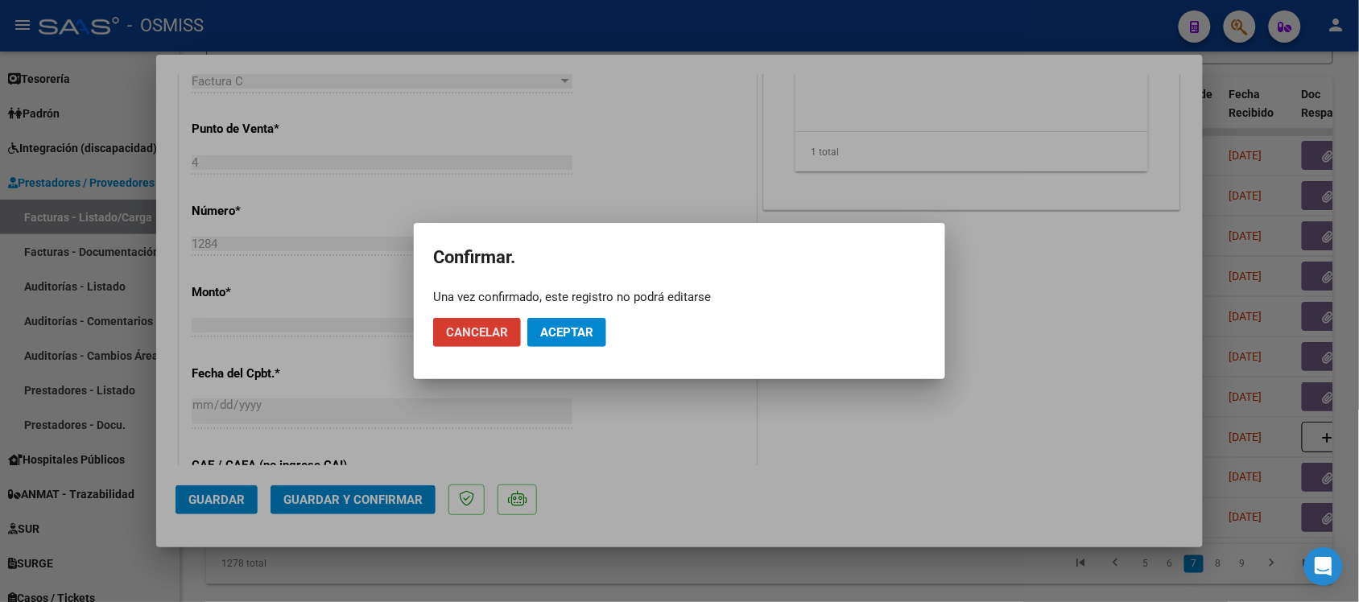
click at [572, 340] on button "Aceptar" at bounding box center [566, 332] width 79 height 29
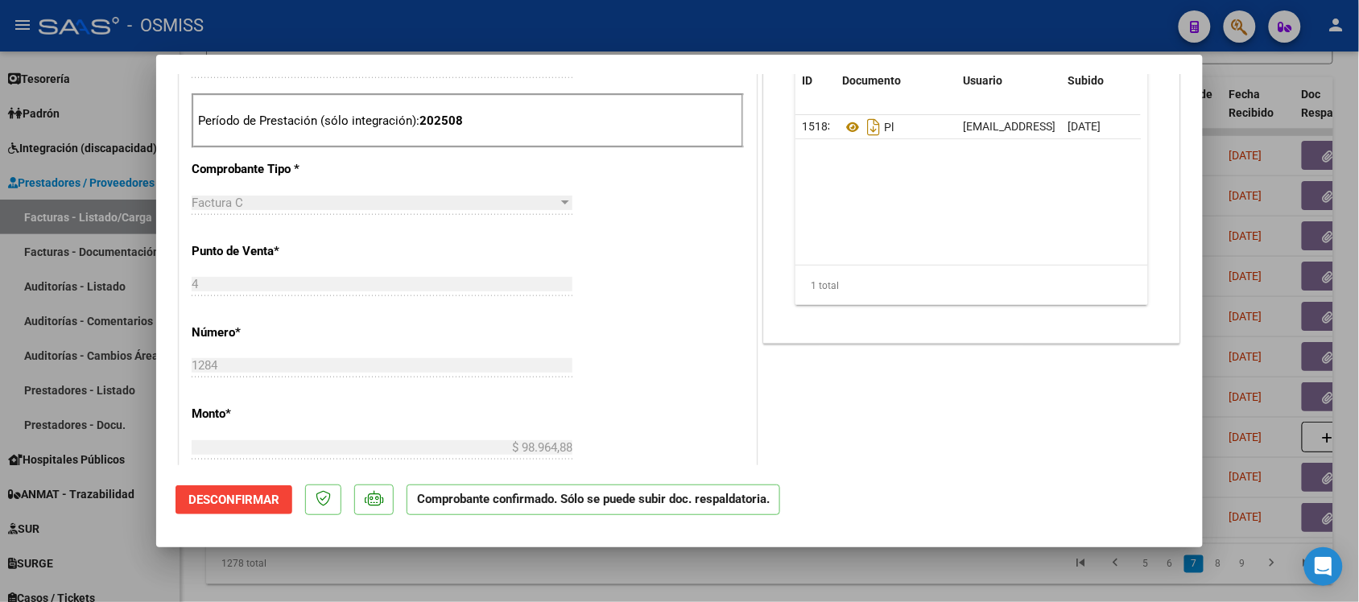
scroll to position [503, 0]
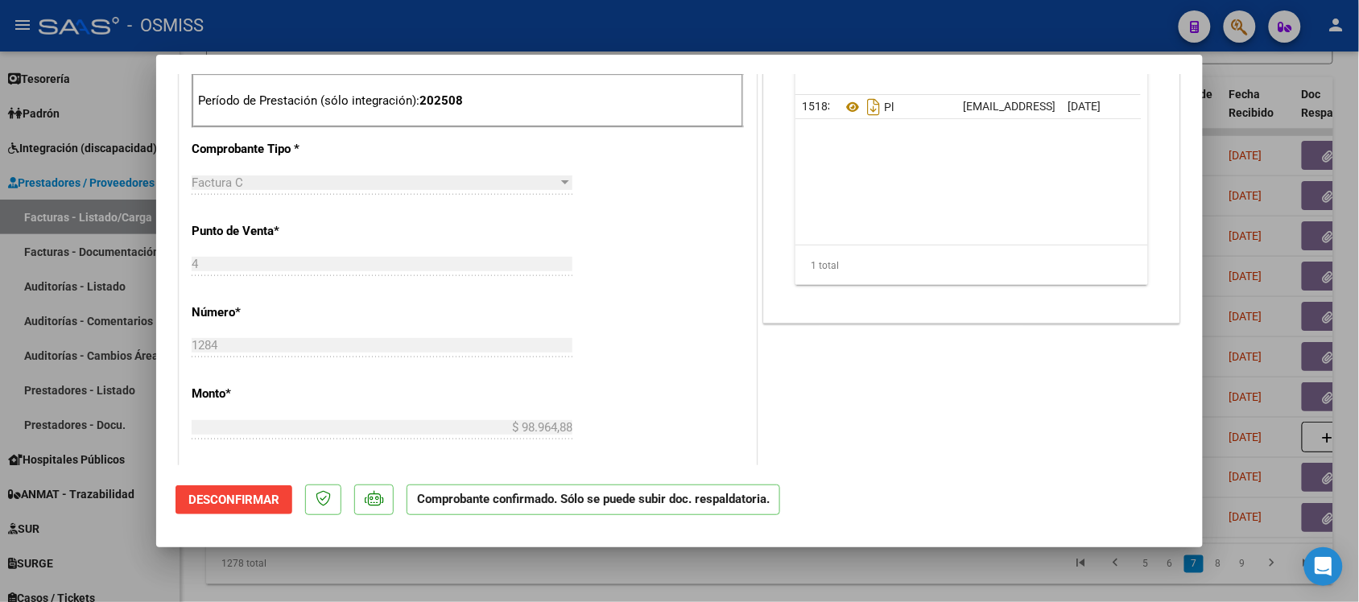
click at [908, 573] on div at bounding box center [679, 301] width 1359 height 602
type input "$ 0,00"
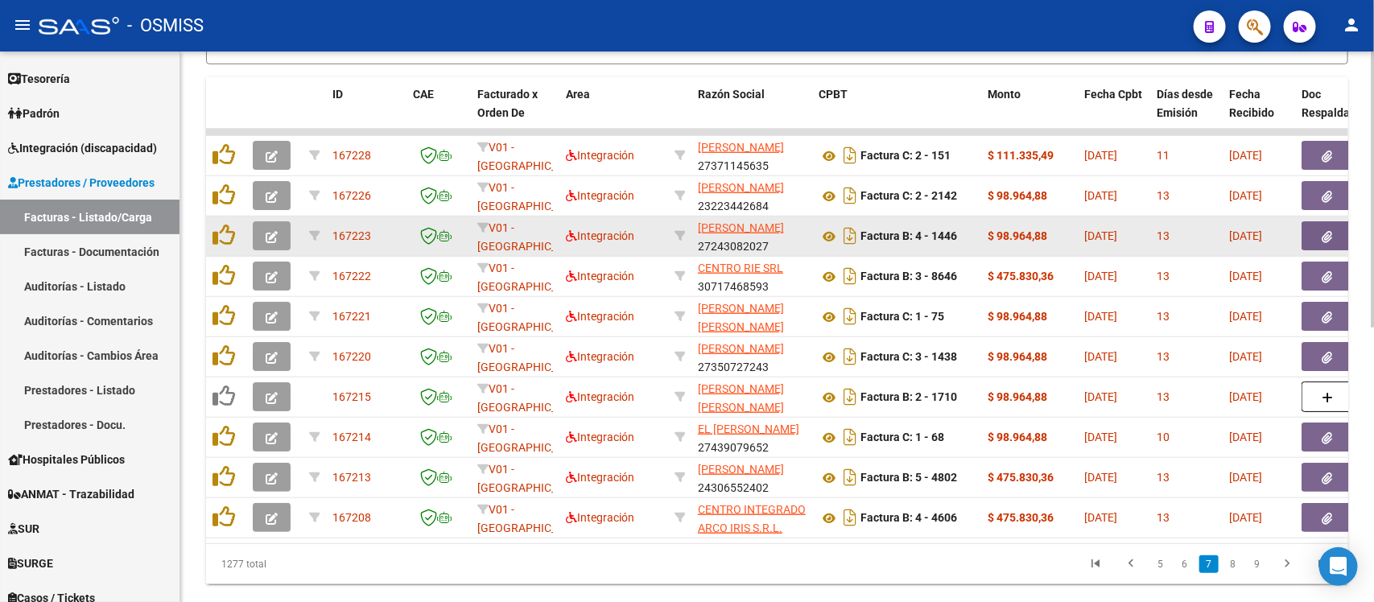
click at [274, 232] on icon "button" at bounding box center [272, 237] width 12 height 12
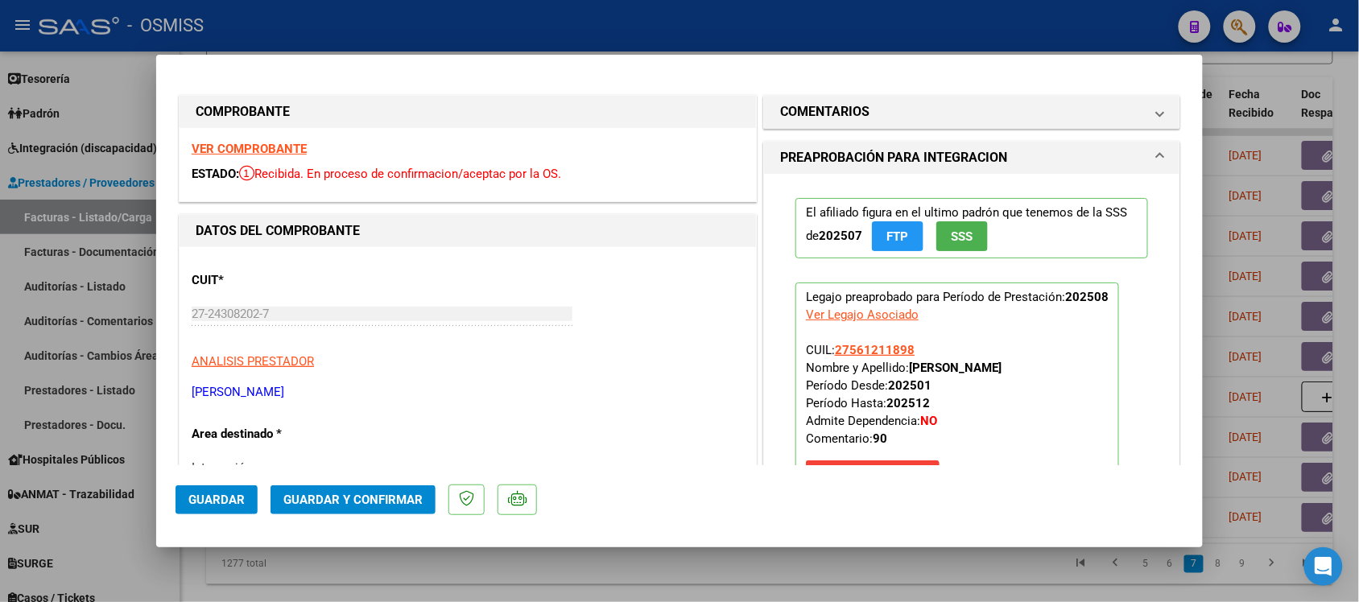
click at [240, 145] on strong "VER COMPROBANTE" at bounding box center [249, 149] width 115 height 14
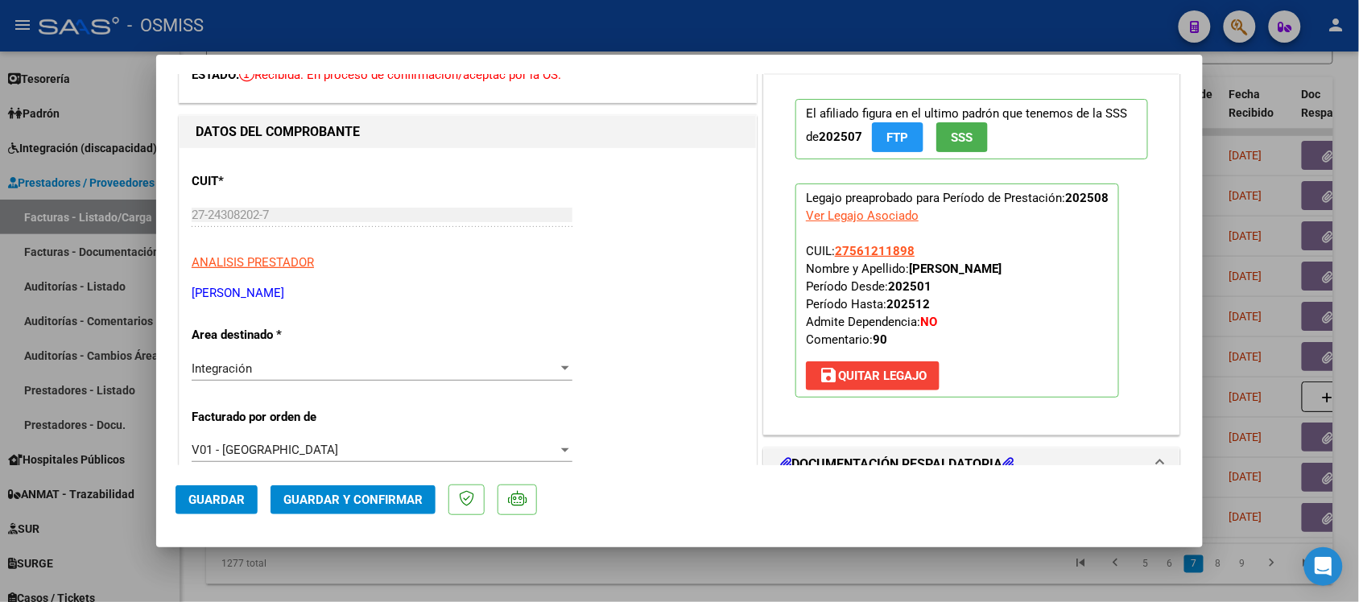
scroll to position [302, 0]
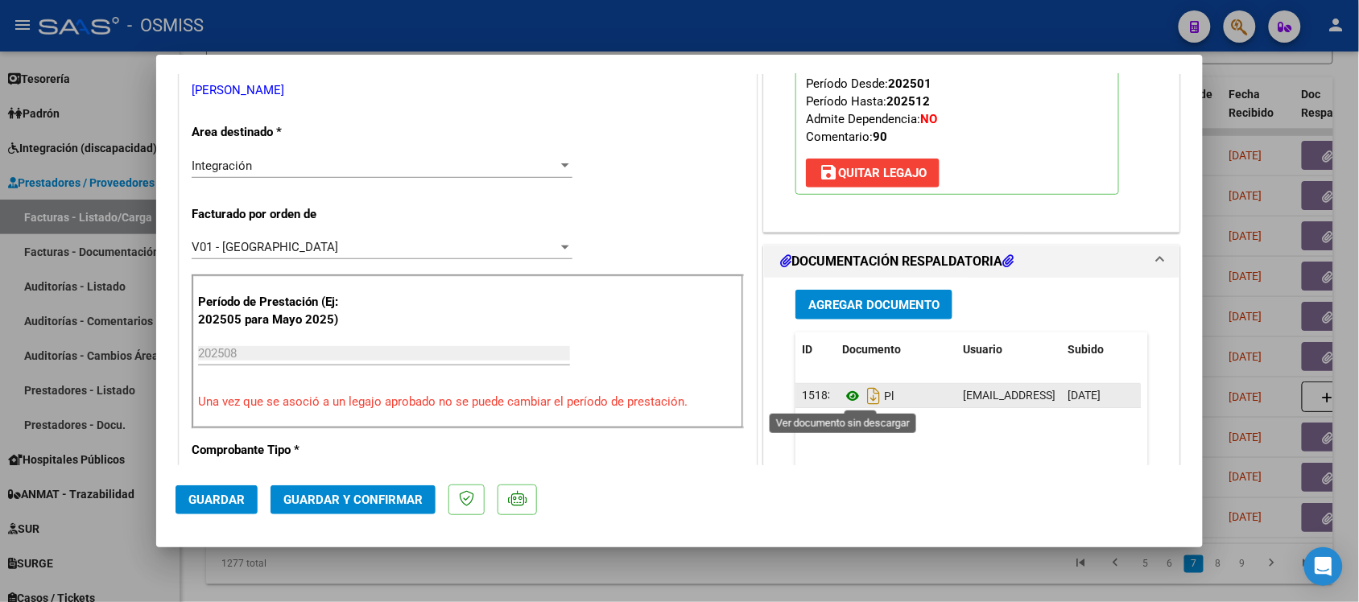
click at [843, 396] on icon at bounding box center [852, 395] width 21 height 19
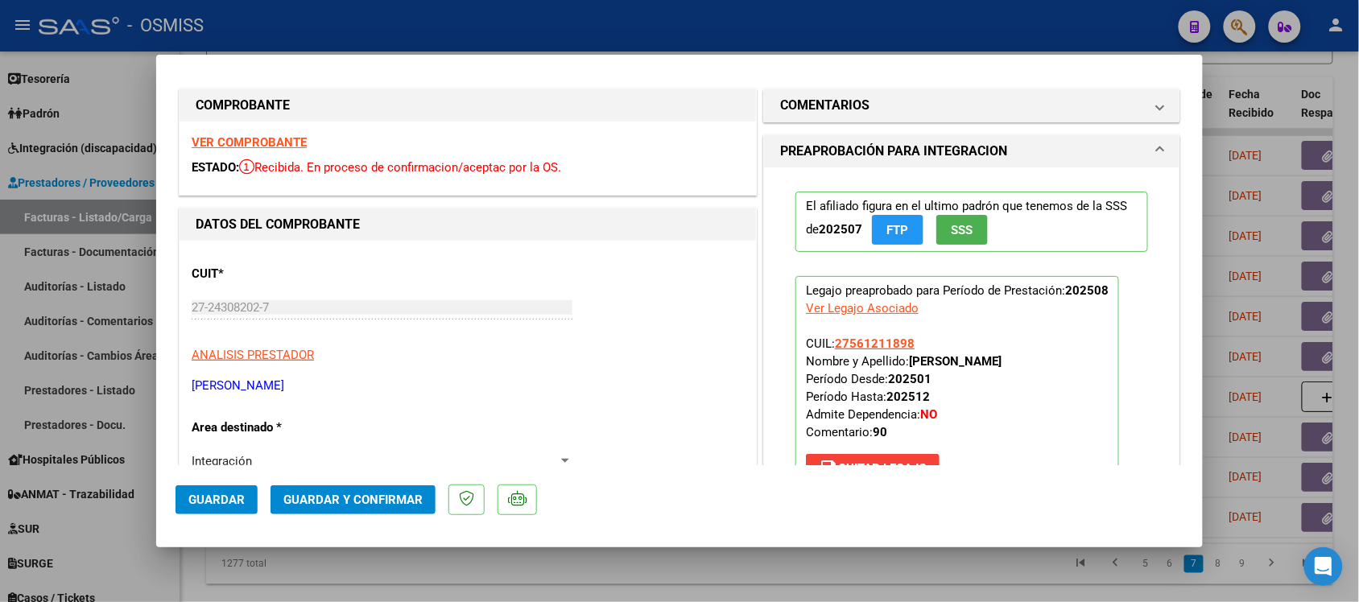
scroll to position [0, 0]
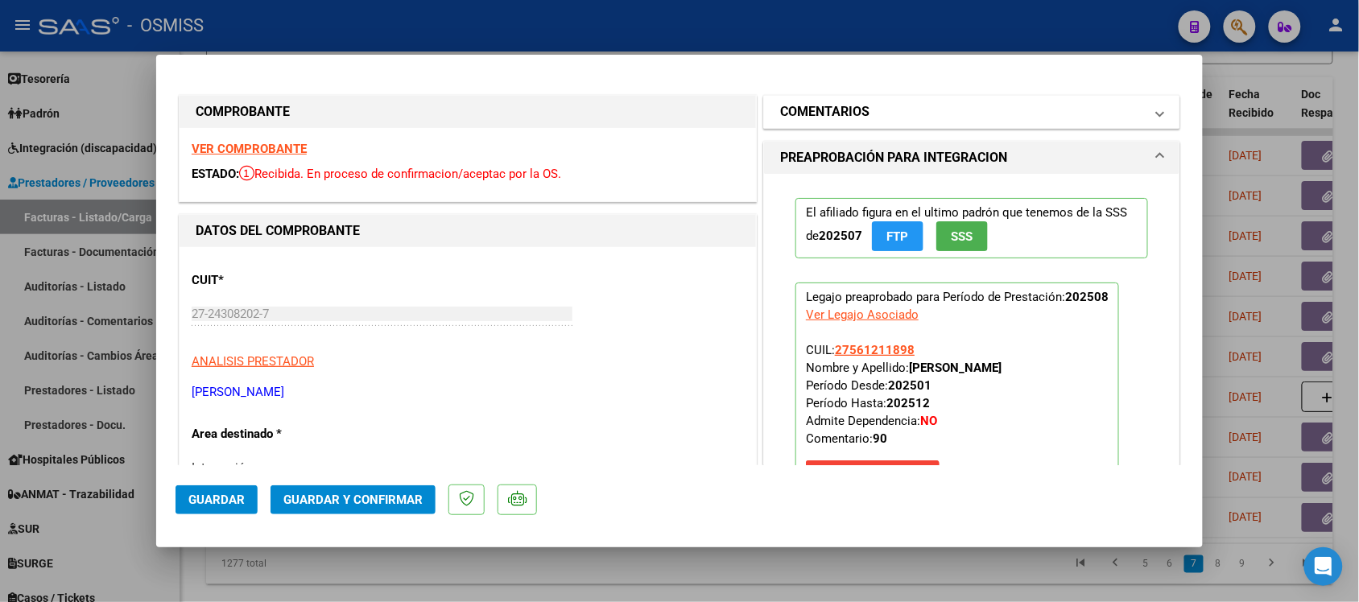
click at [830, 117] on h1 "COMENTARIOS" at bounding box center [824, 111] width 89 height 19
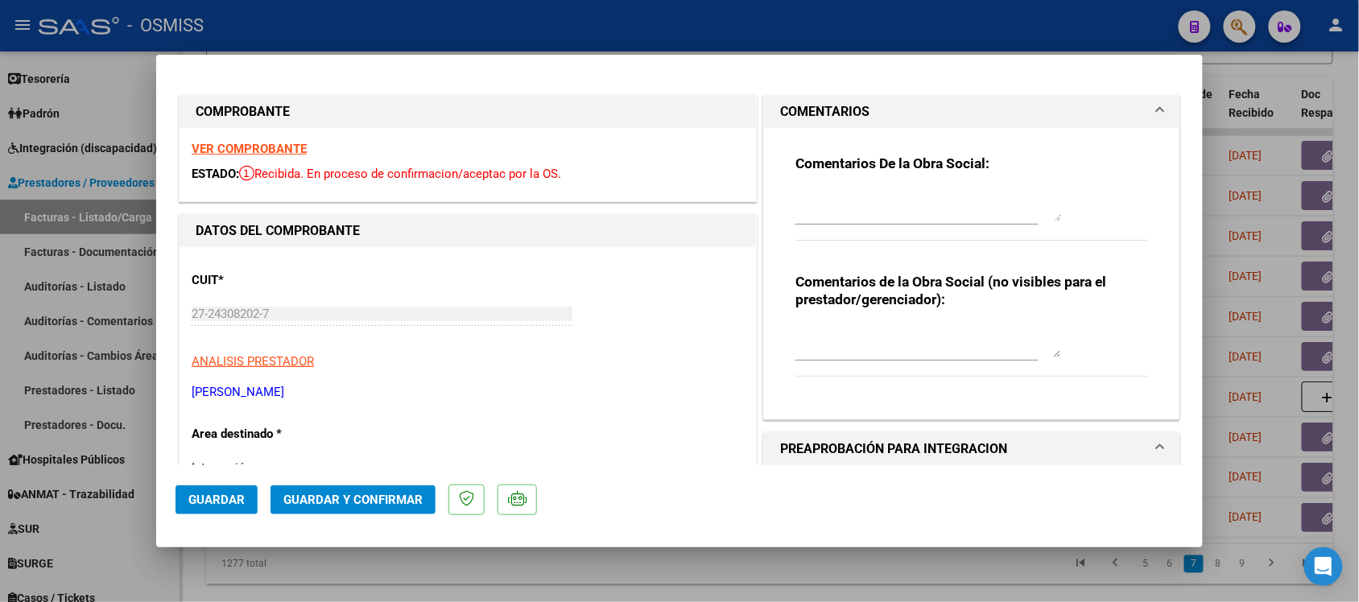
click at [837, 110] on h1 "COMENTARIOS" at bounding box center [824, 111] width 89 height 19
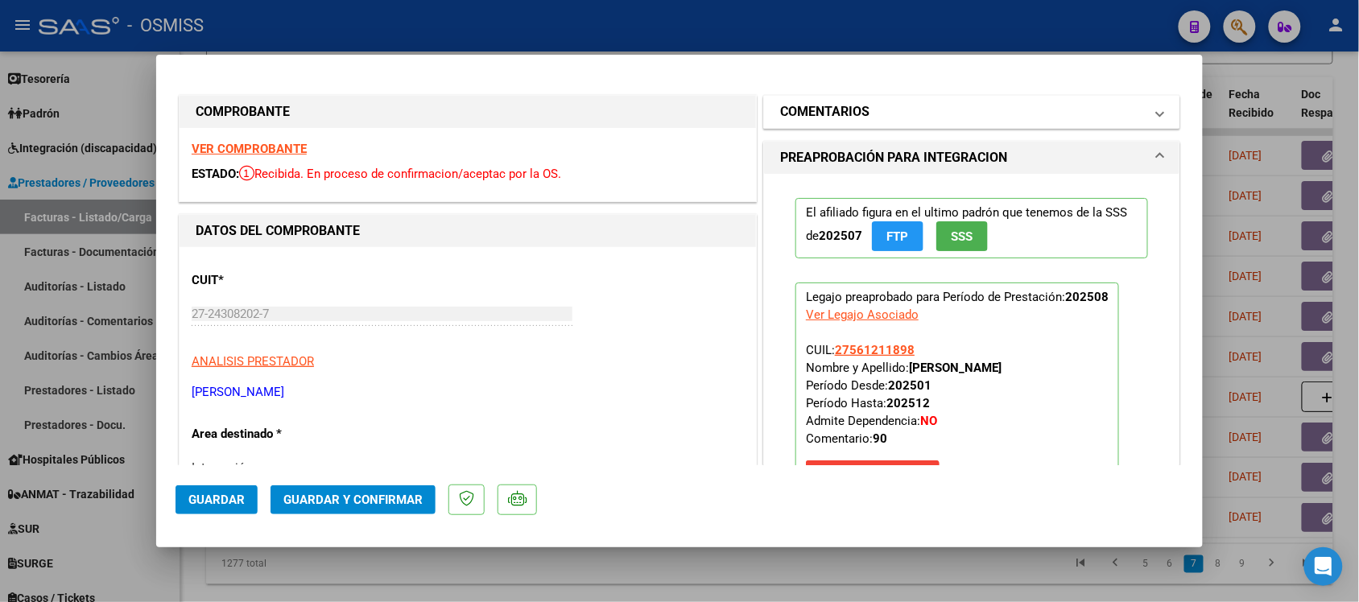
click at [801, 110] on h1 "COMENTARIOS" at bounding box center [824, 111] width 89 height 19
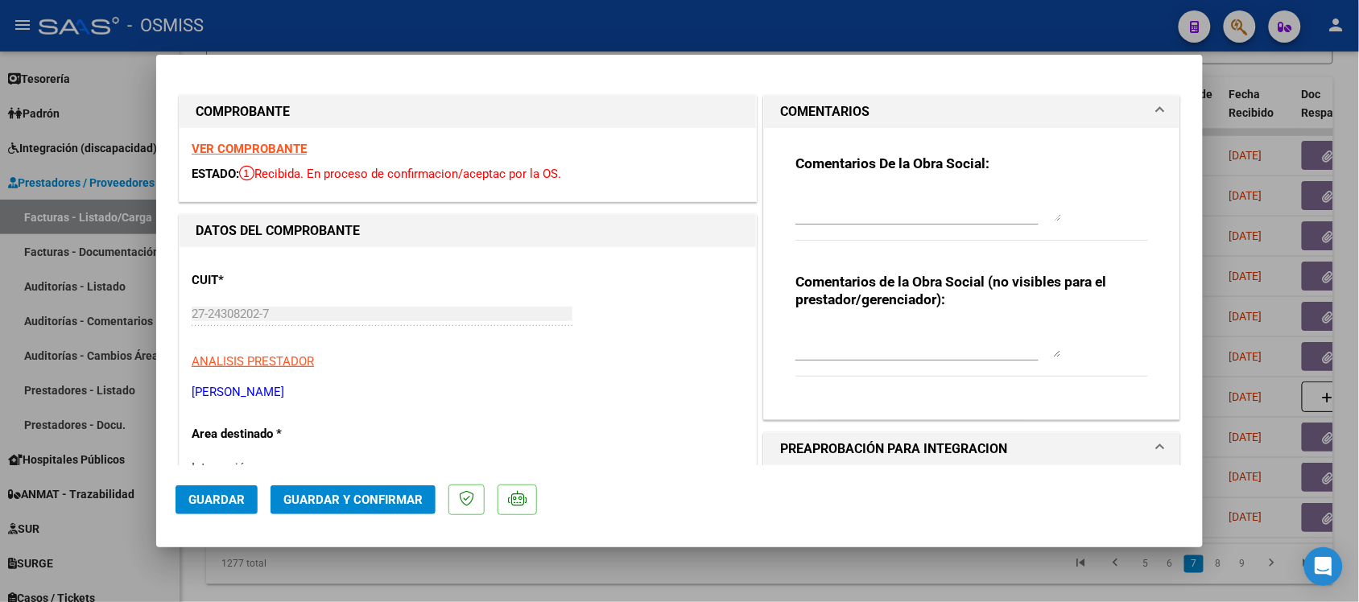
click at [801, 110] on h1 "COMENTARIOS" at bounding box center [824, 111] width 89 height 19
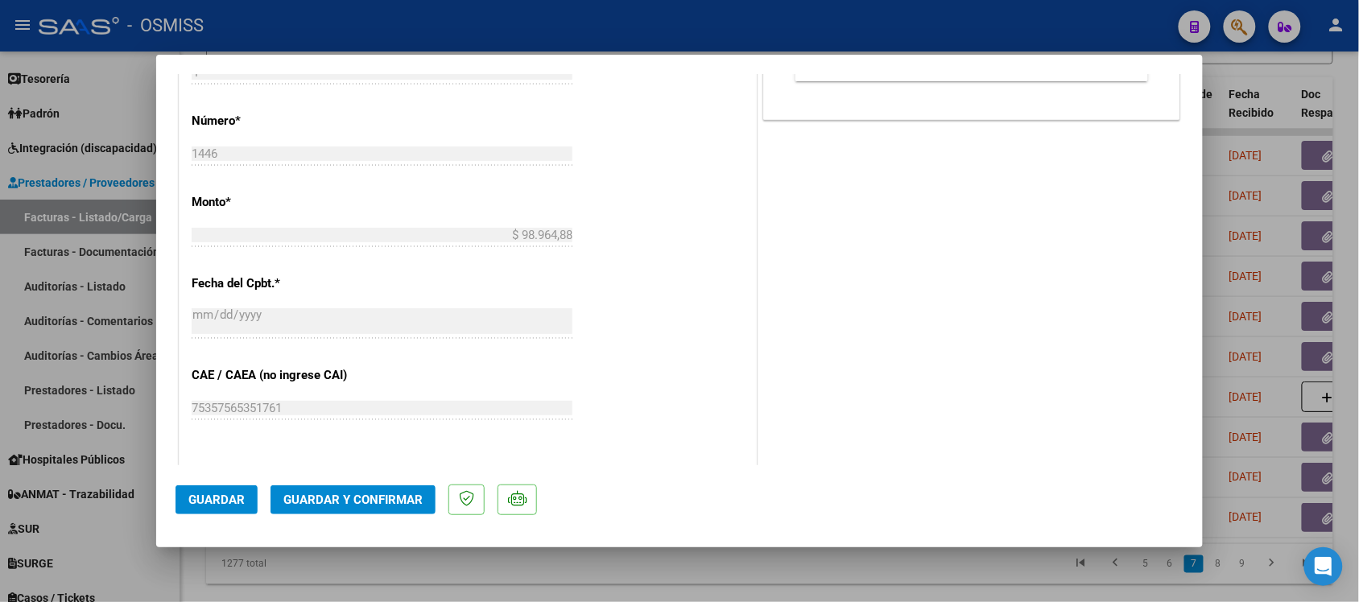
scroll to position [805, 0]
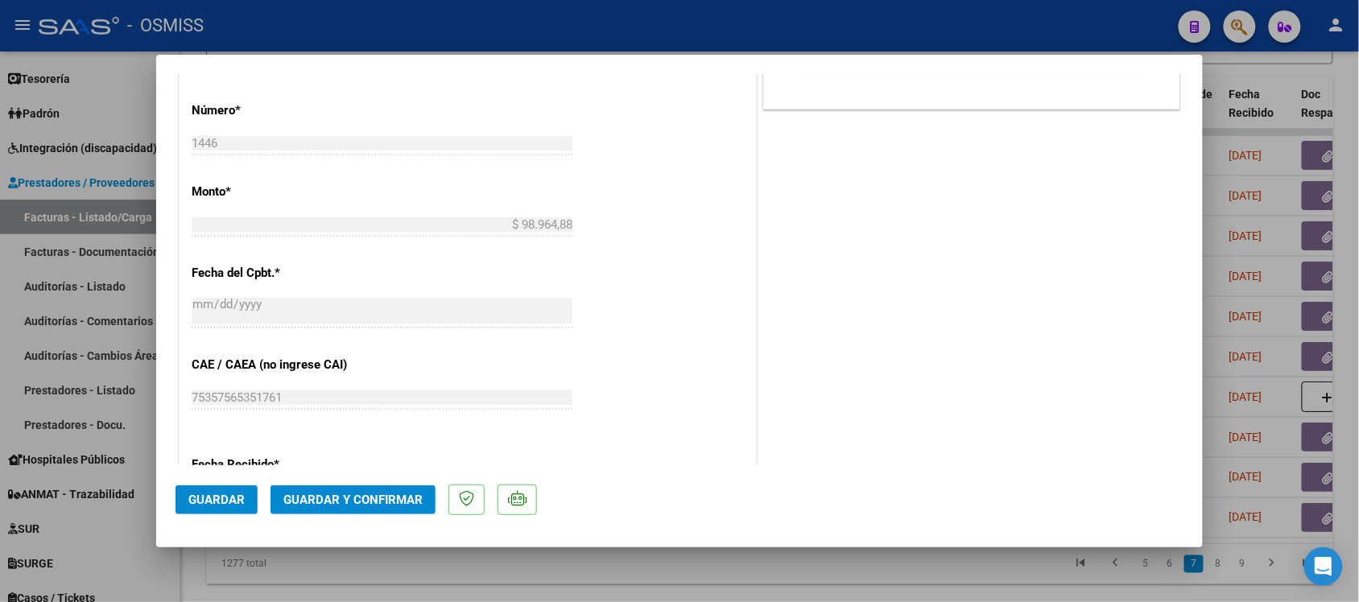
click at [375, 504] on span "Guardar y Confirmar" at bounding box center [352, 500] width 139 height 14
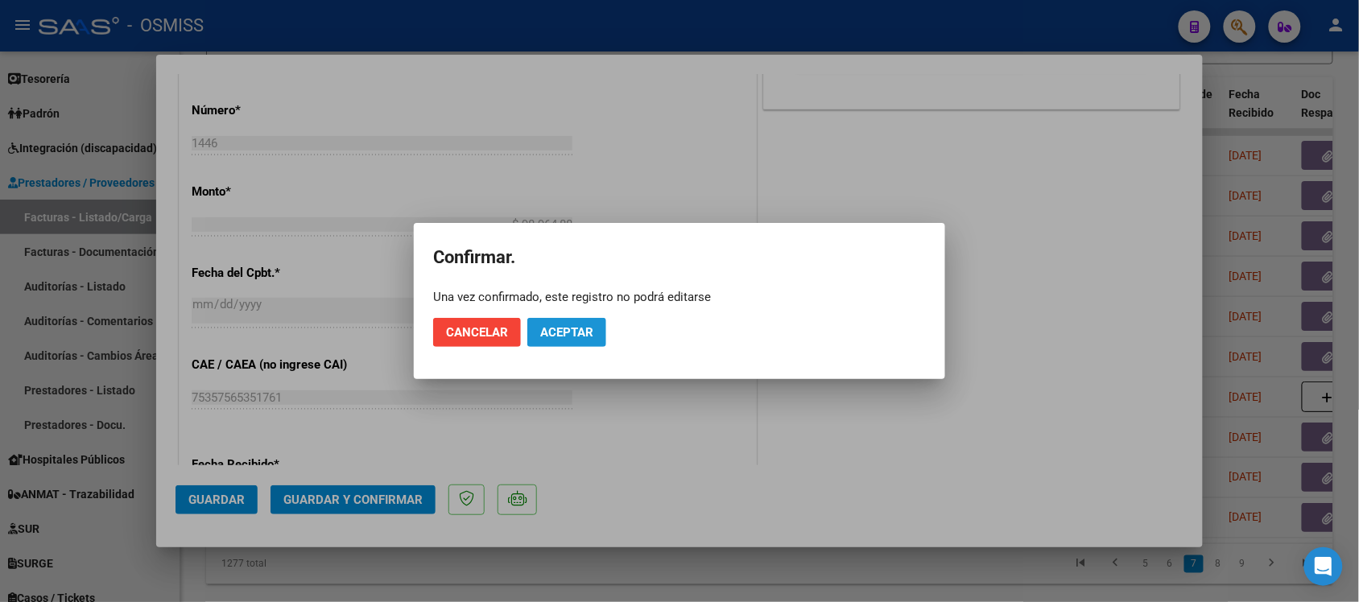
drag, startPoint x: 570, startPoint y: 328, endPoint x: 646, endPoint y: 328, distance: 76.5
click at [571, 328] on span "Aceptar" at bounding box center [566, 332] width 53 height 14
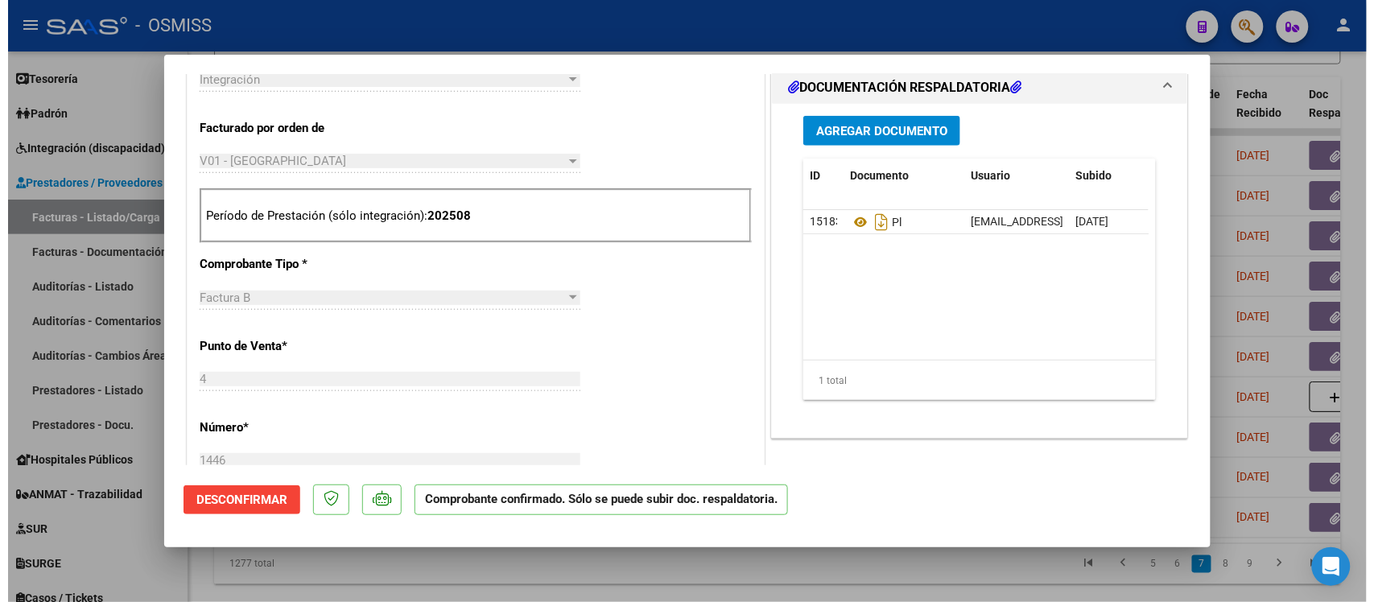
scroll to position [504, 0]
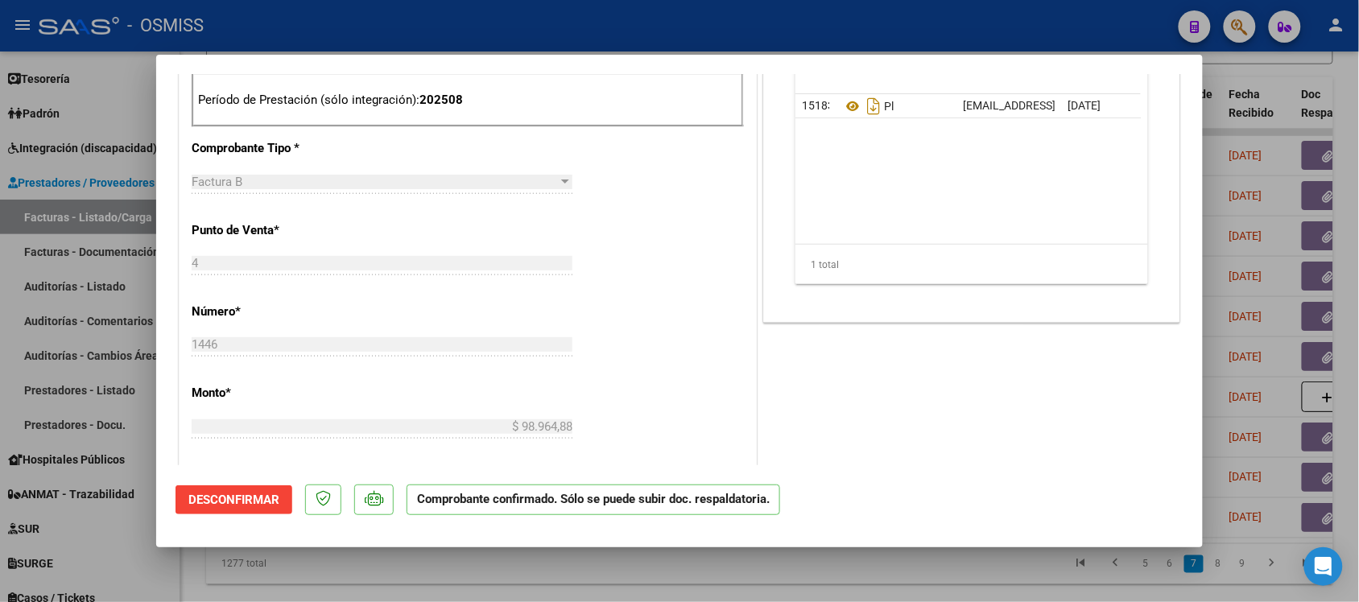
click at [934, 568] on div at bounding box center [679, 301] width 1359 height 602
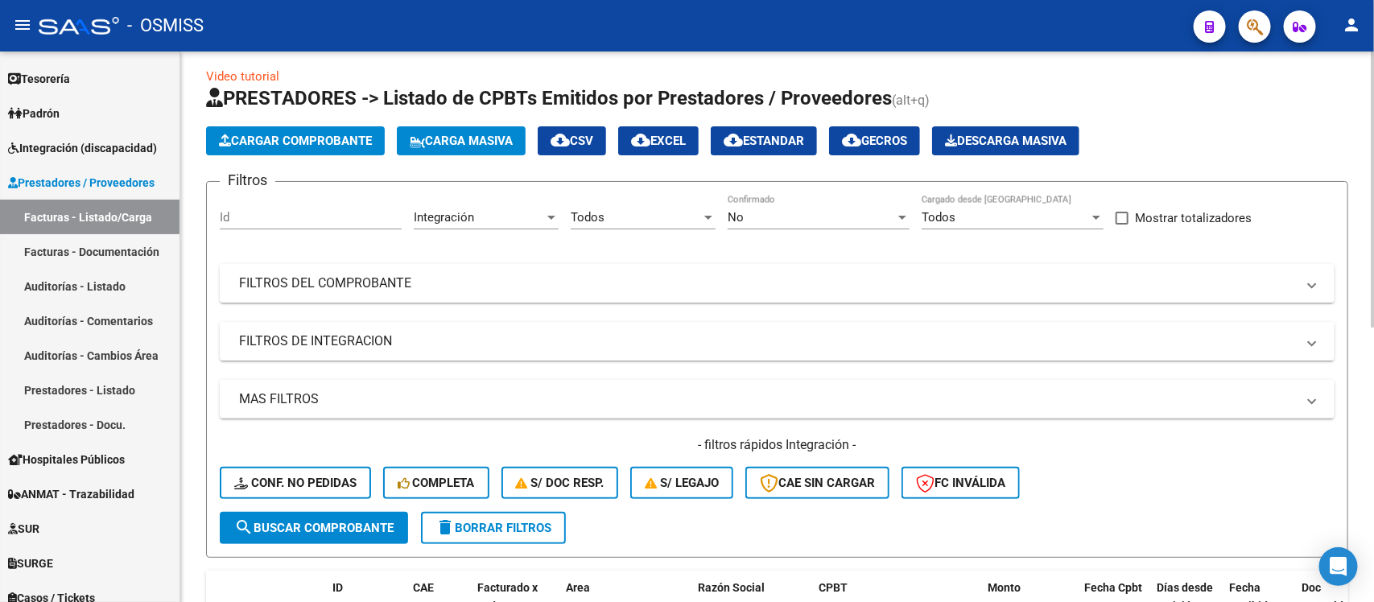
scroll to position [0, 0]
